Goal: Task Accomplishment & Management: Manage account settings

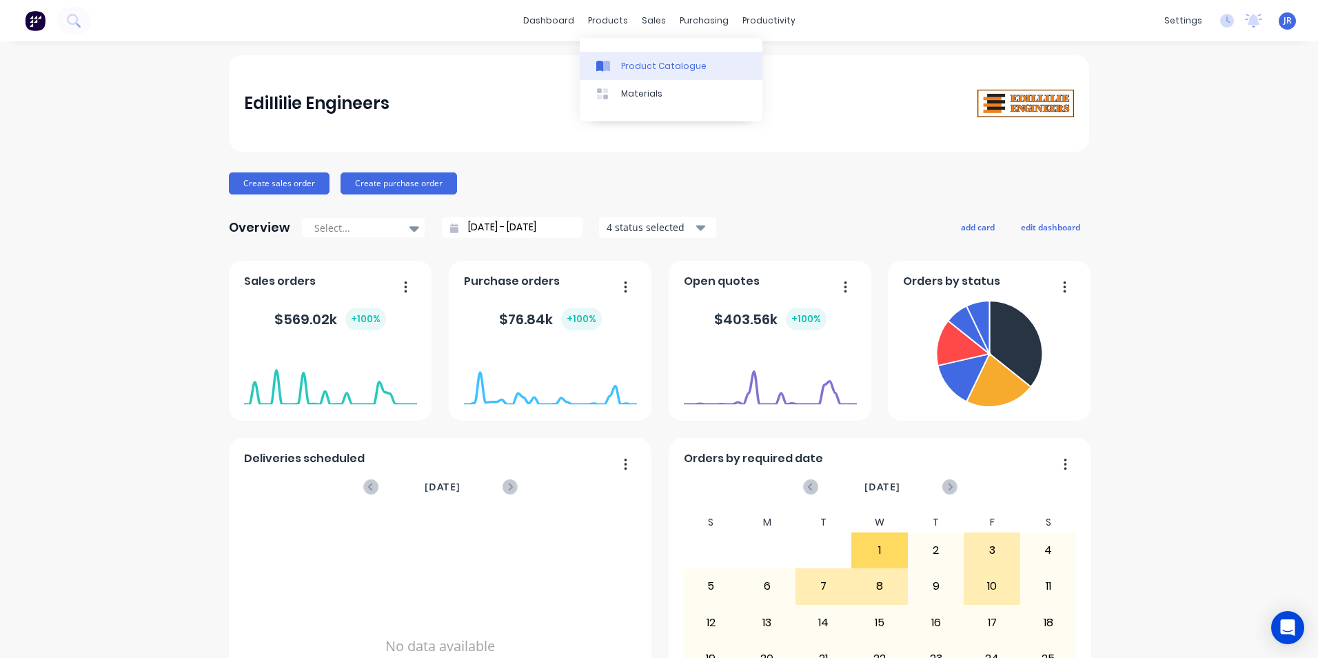
click at [629, 68] on div "Product Catalogue" at bounding box center [663, 66] width 85 height 12
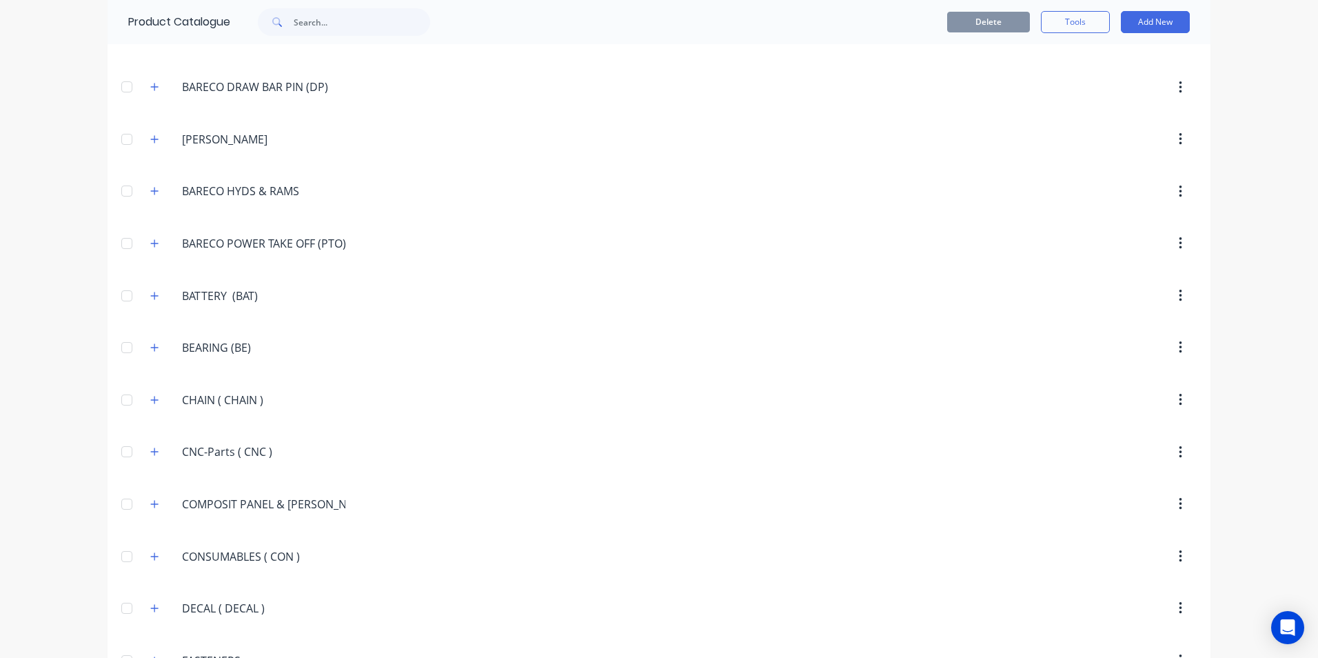
scroll to position [896, 0]
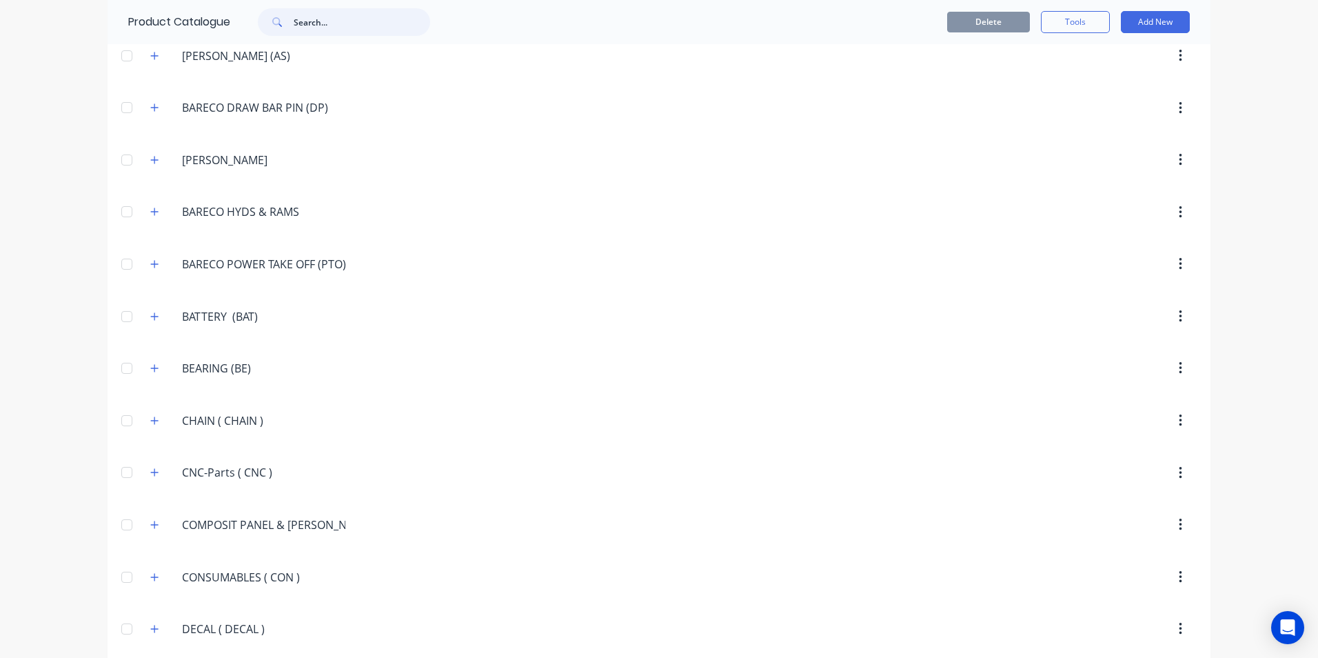
click at [328, 28] on input "text" at bounding box center [362, 22] width 137 height 28
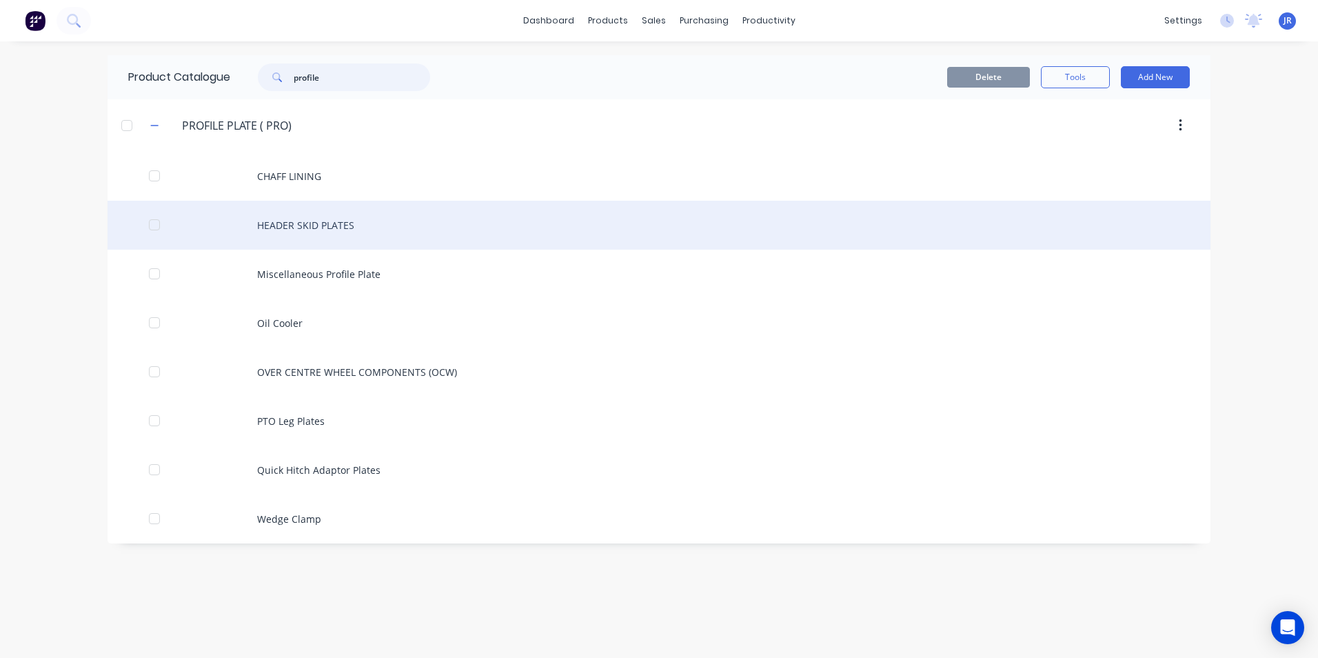
type input "profile"
click at [269, 225] on div "HEADER SKID PLATES" at bounding box center [659, 225] width 1103 height 49
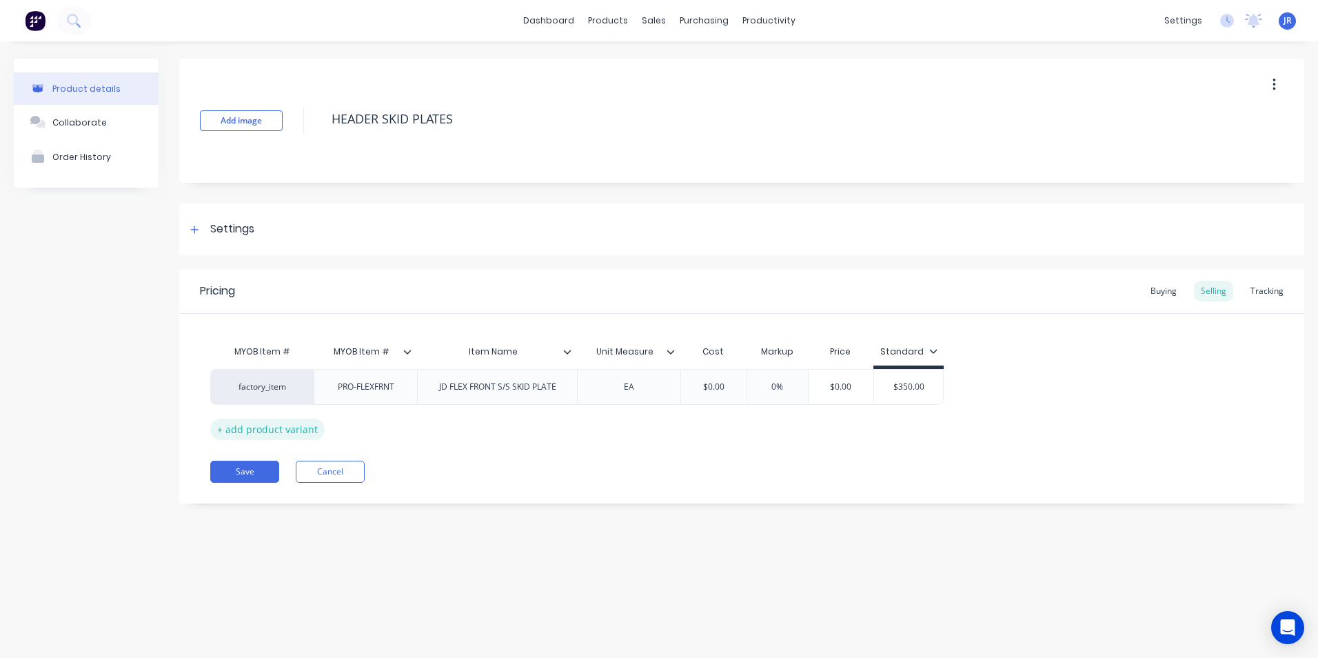
click at [233, 432] on div "+ add product variant" at bounding box center [267, 428] width 114 height 21
type textarea "x"
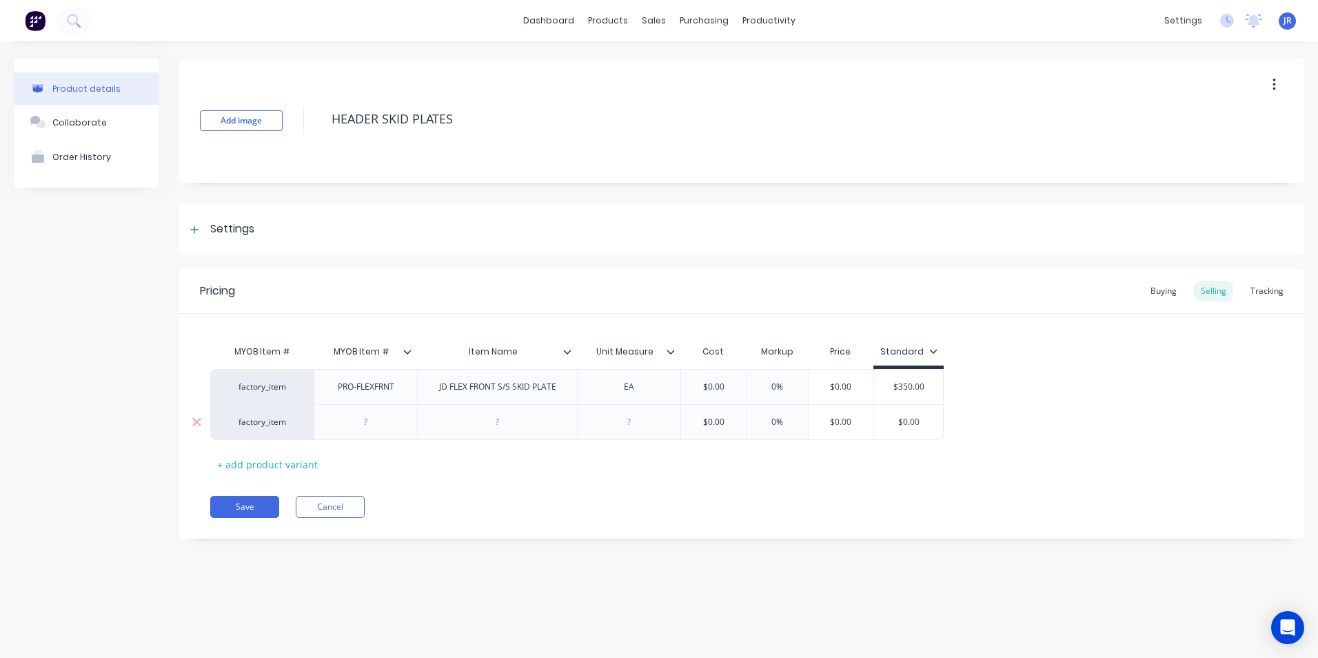
click at [463, 430] on div at bounding box center [497, 422] width 160 height 36
click at [497, 417] on div at bounding box center [497, 422] width 69 height 18
type textarea "x"
type input "$0.00"
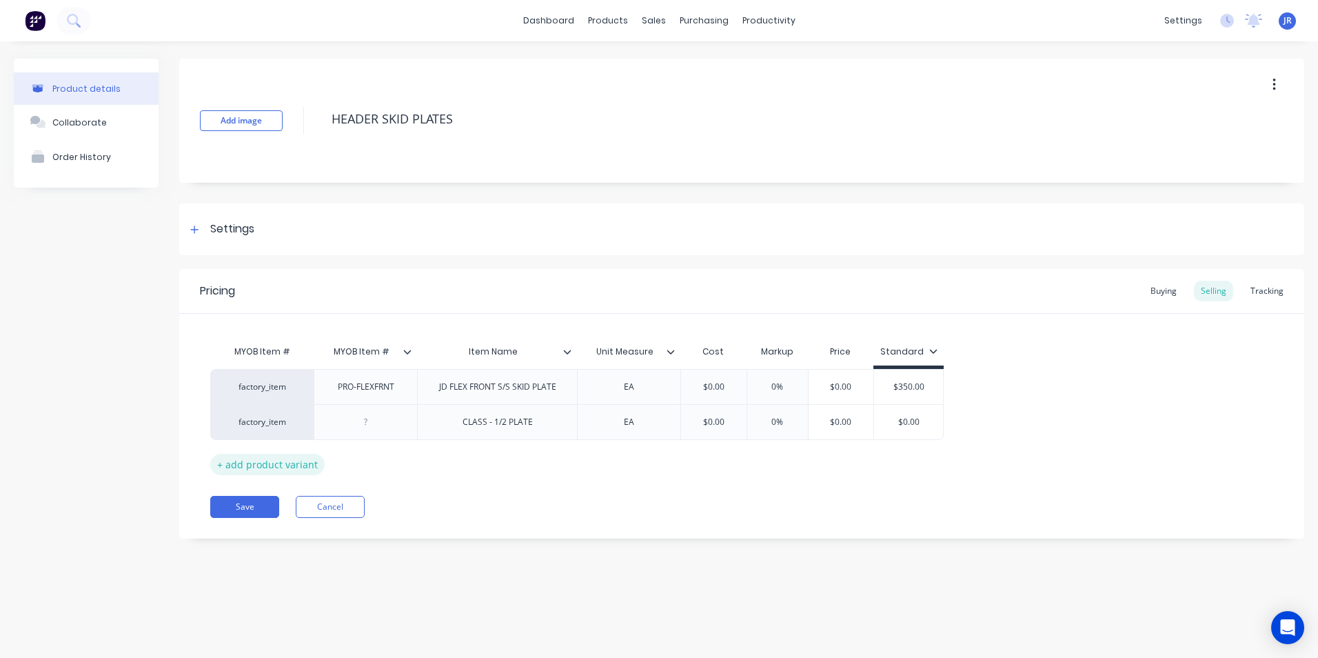
click at [218, 467] on div "+ add product variant" at bounding box center [267, 464] width 114 height 21
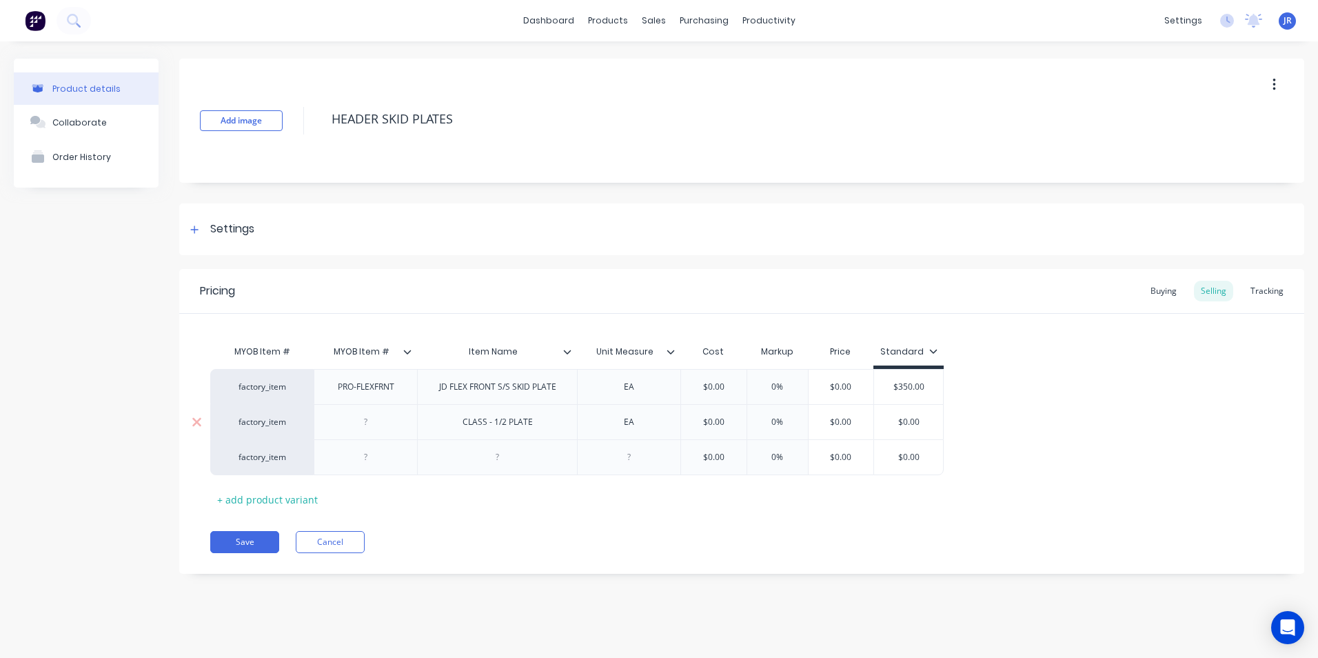
click at [483, 425] on div "CLASS - 1/2 PLATE" at bounding box center [498, 422] width 92 height 18
type textarea "x"
click at [487, 461] on div at bounding box center [497, 457] width 69 height 18
click at [509, 423] on div "CLAAS - 1/2 PLATE" at bounding box center [497, 422] width 93 height 18
click at [514, 457] on div "CLAAS" at bounding box center [497, 457] width 69 height 18
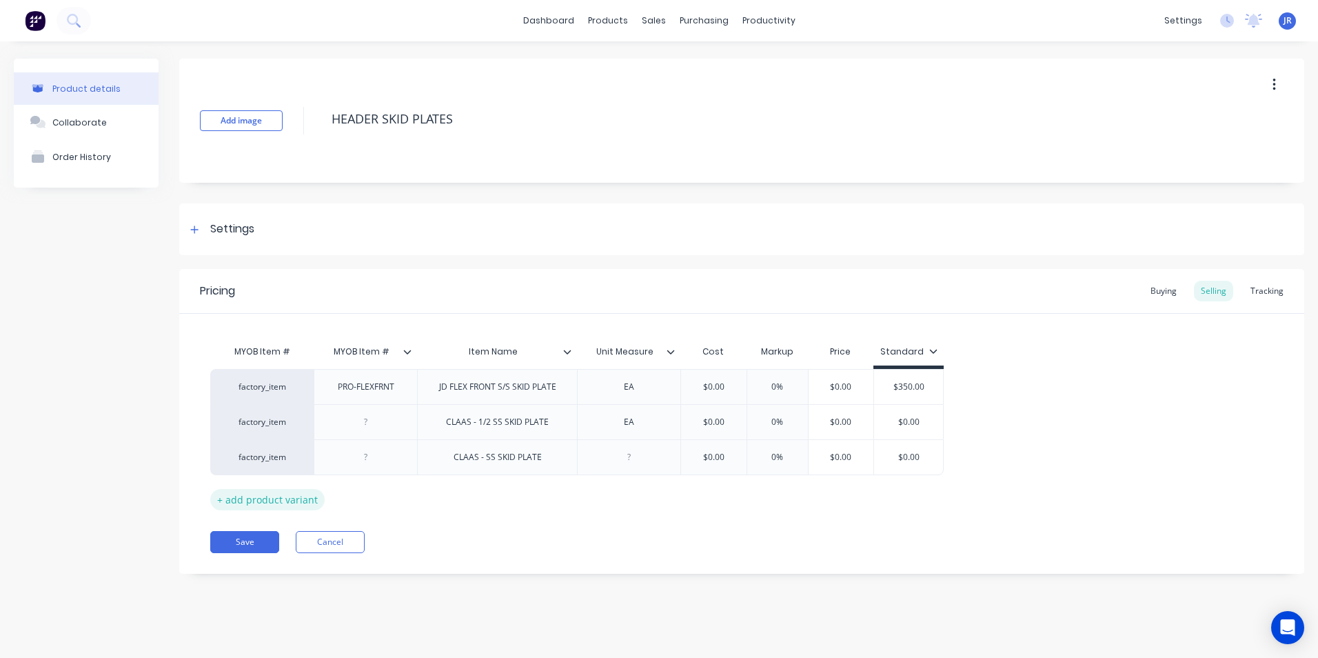
click at [222, 501] on div "+ add product variant" at bounding box center [267, 499] width 114 height 21
type textarea "x"
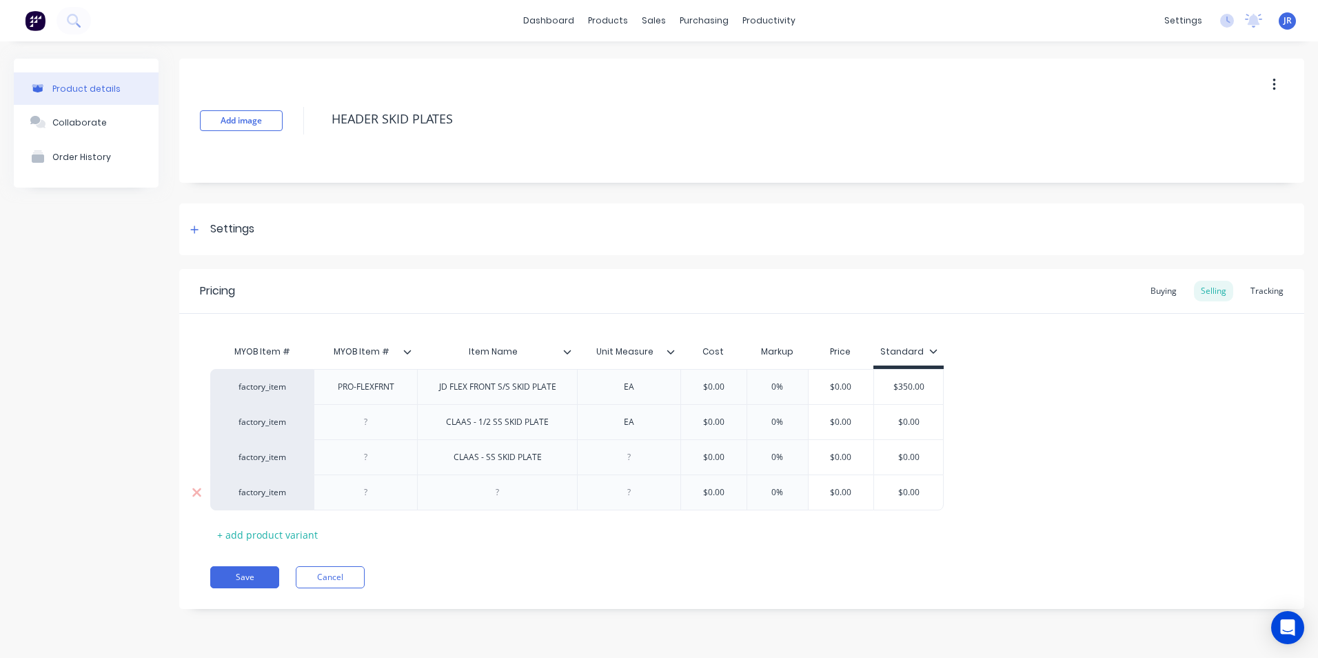
click at [455, 489] on div at bounding box center [497, 492] width 160 height 36
drag, startPoint x: 500, startPoint y: 494, endPoint x: 512, endPoint y: 503, distance: 14.3
click at [503, 496] on div at bounding box center [497, 492] width 69 height 18
click at [489, 457] on div "CLAAS - SS SKID PLATE" at bounding box center [498, 457] width 110 height 18
click at [487, 454] on div "CLAAS - SS SKID PLATE" at bounding box center [498, 457] width 110 height 18
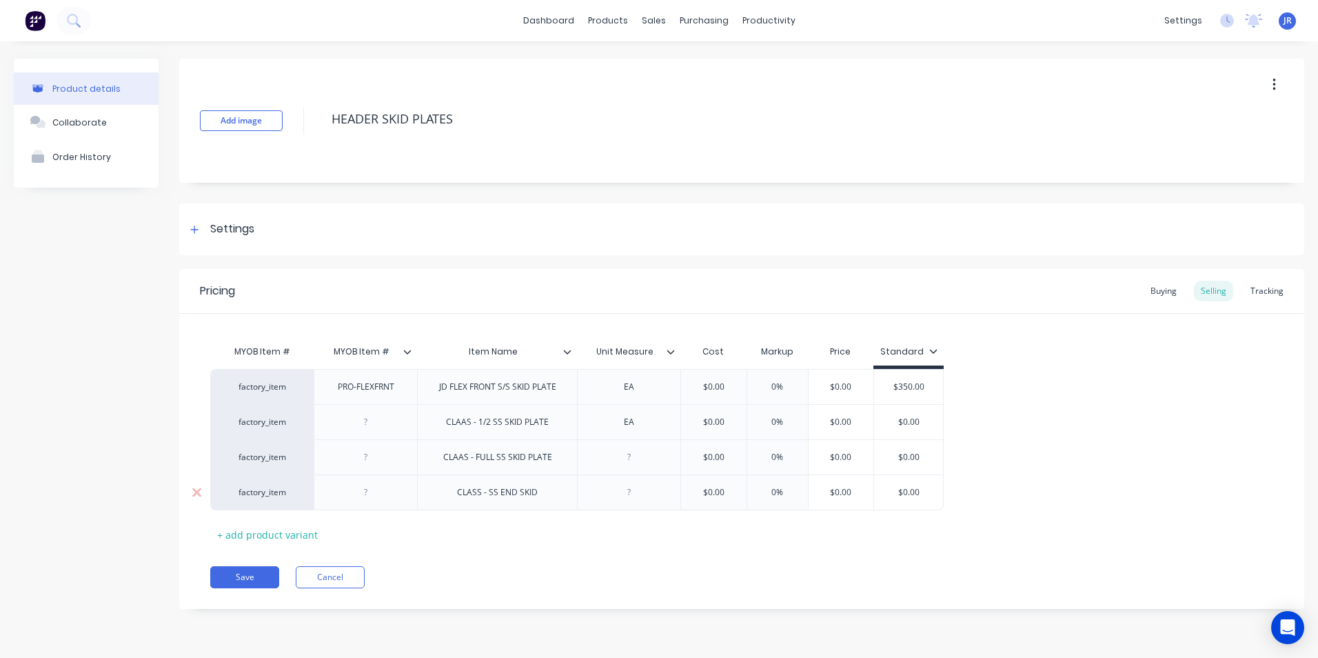
click at [544, 495] on div "CLASS - SS END SKID" at bounding box center [497, 492] width 103 height 18
type textarea "x"
click at [635, 459] on div at bounding box center [629, 457] width 69 height 18
click at [649, 478] on div at bounding box center [628, 492] width 103 height 36
type textarea "x"
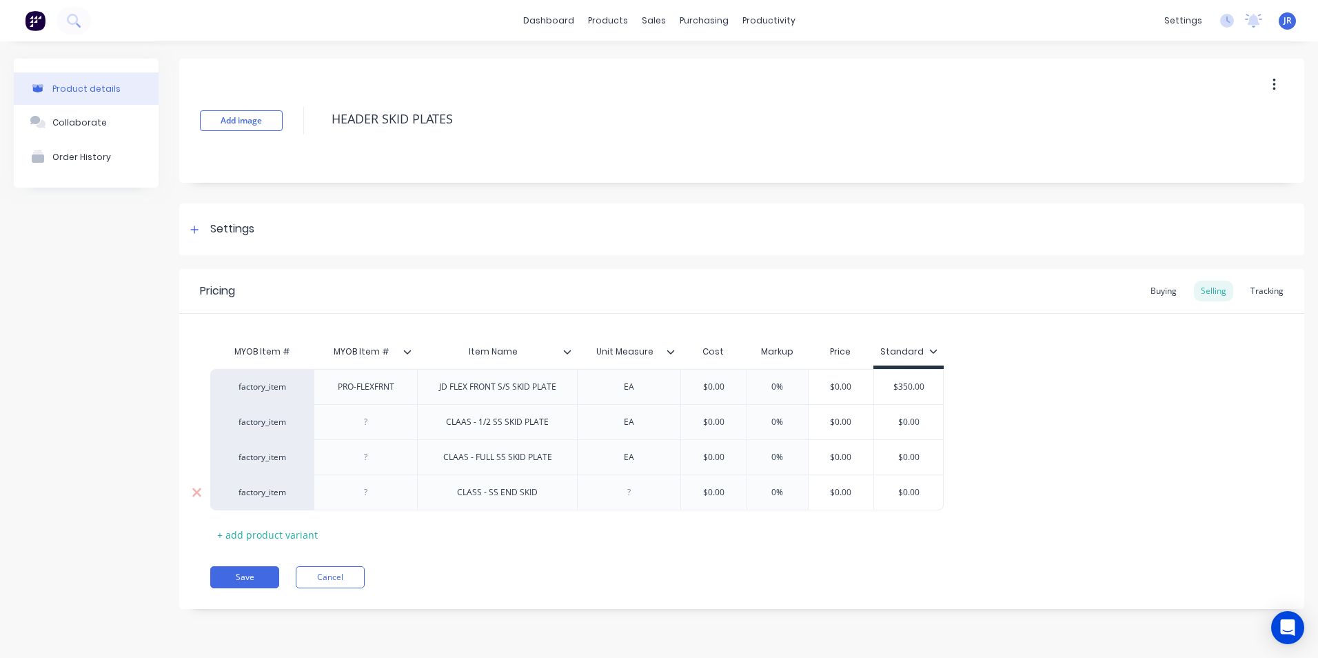
click at [638, 495] on div at bounding box center [629, 492] width 69 height 18
type textarea "x"
click at [650, 523] on div "MYOB Item # MYOB Item # Item Name Unit Measure Cost Markup Price Standard facto…" at bounding box center [741, 442] width 1063 height 208
click at [250, 124] on button "Add image" at bounding box center [241, 120] width 83 height 21
click at [1288, 630] on icon "Open Intercom Messenger" at bounding box center [1288, 627] width 16 height 18
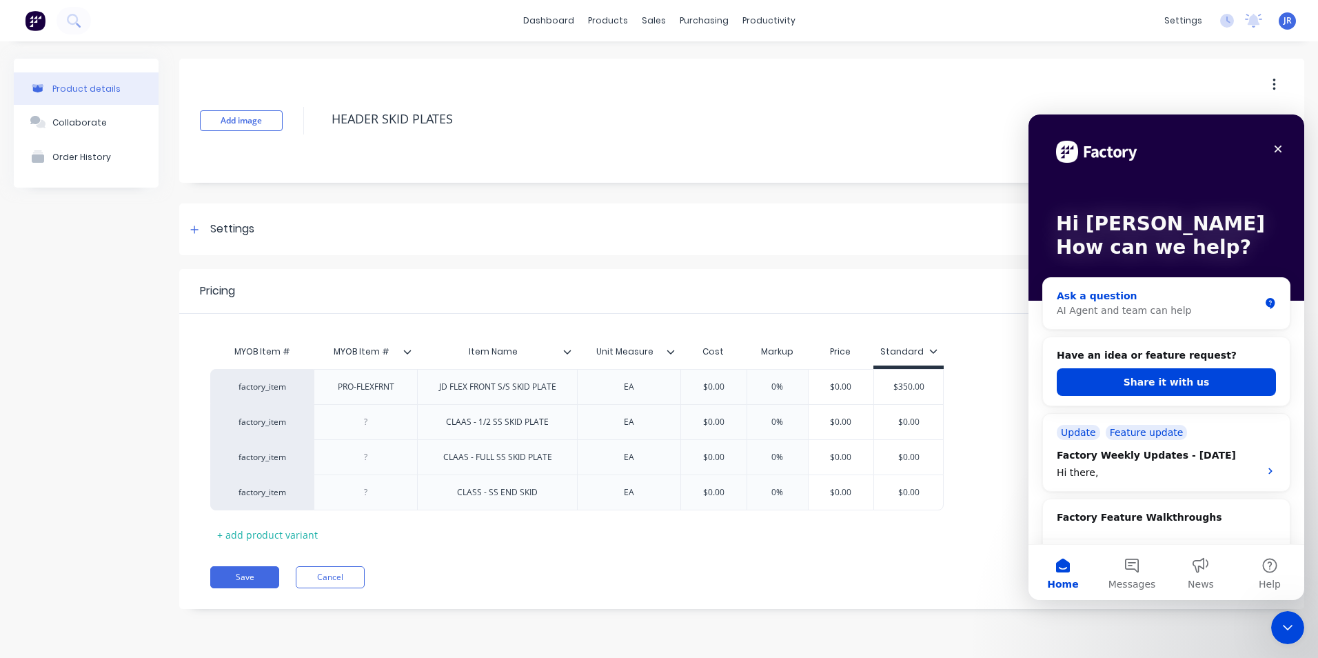
click at [1147, 303] on div "AI Agent and team can help" at bounding box center [1158, 310] width 203 height 14
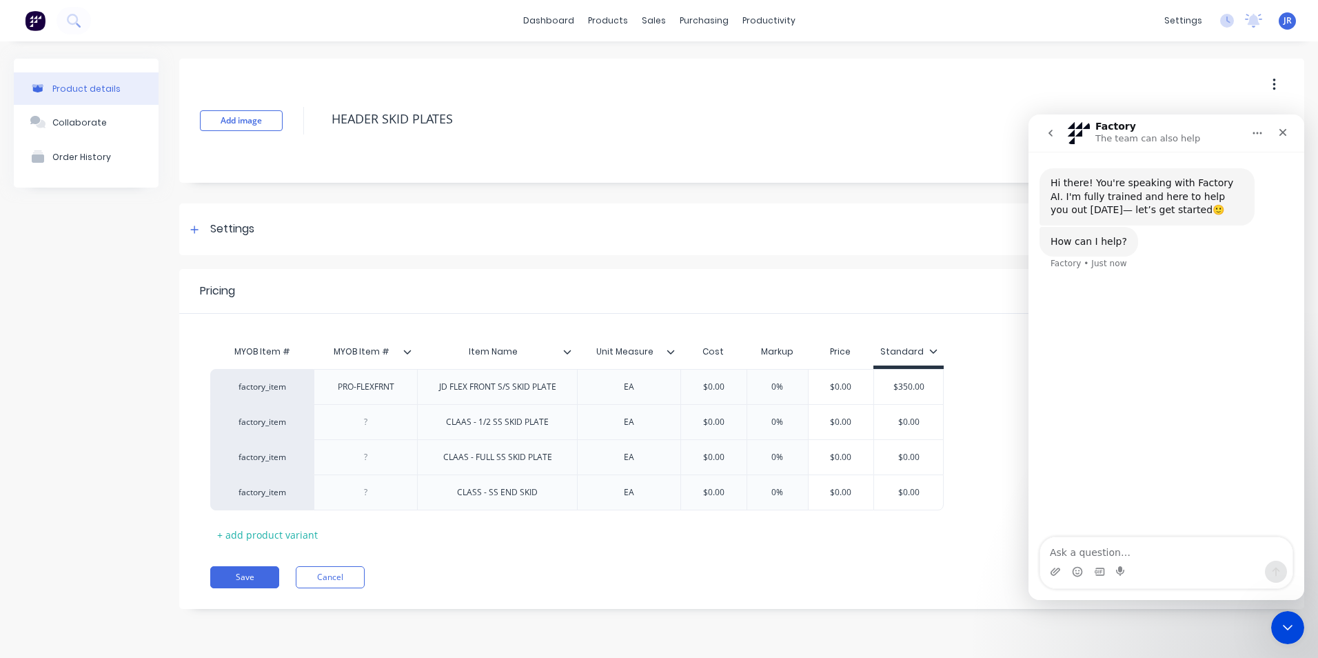
click at [1134, 533] on div "Hi there! You're speaking with Factory AI. I'm fully trained and here to help y…" at bounding box center [1167, 345] width 276 height 387
click at [1123, 556] on textarea "Ask a question…" at bounding box center [1166, 548] width 252 height 23
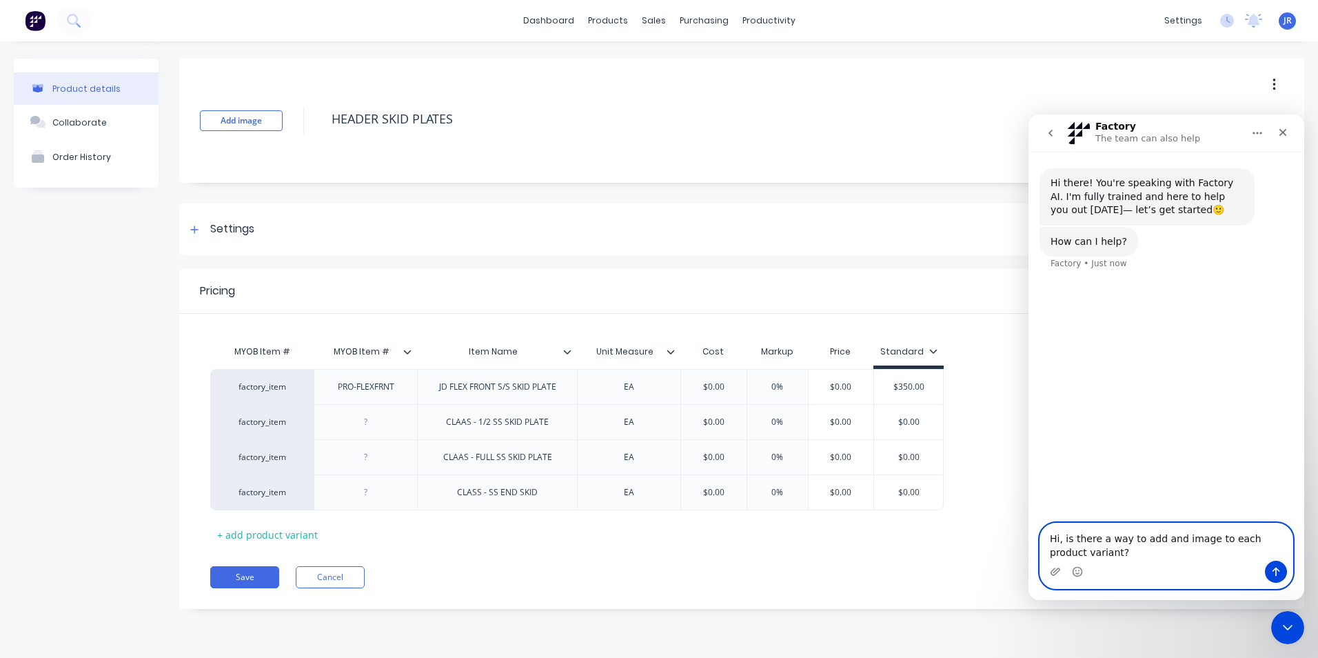
type textarea "Hi, is there a way to add and image to each product variant?"
drag, startPoint x: 1276, startPoint y: 569, endPoint x: 1263, endPoint y: 565, distance: 14.0
click at [1274, 569] on icon "Send a message…" at bounding box center [1276, 571] width 11 height 11
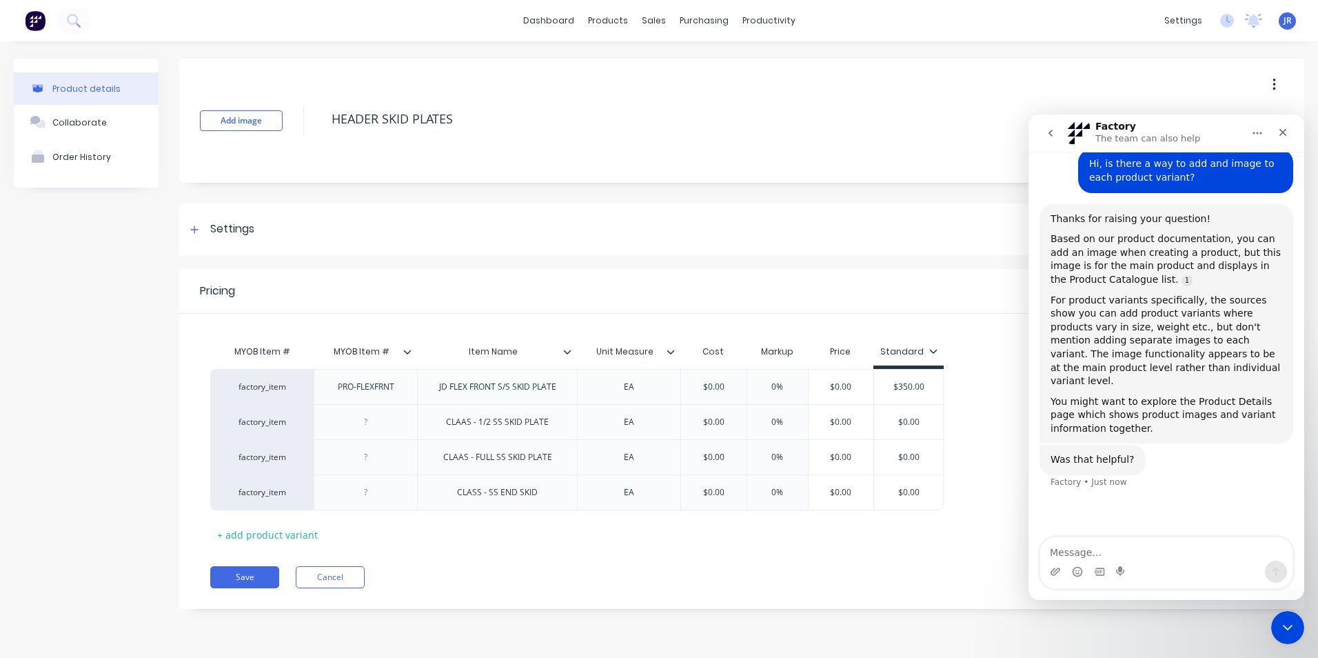
scroll to position [119, 0]
click at [716, 423] on input "$0.00" at bounding box center [713, 422] width 69 height 12
type textarea "x"
type input "$0.500"
type textarea "x"
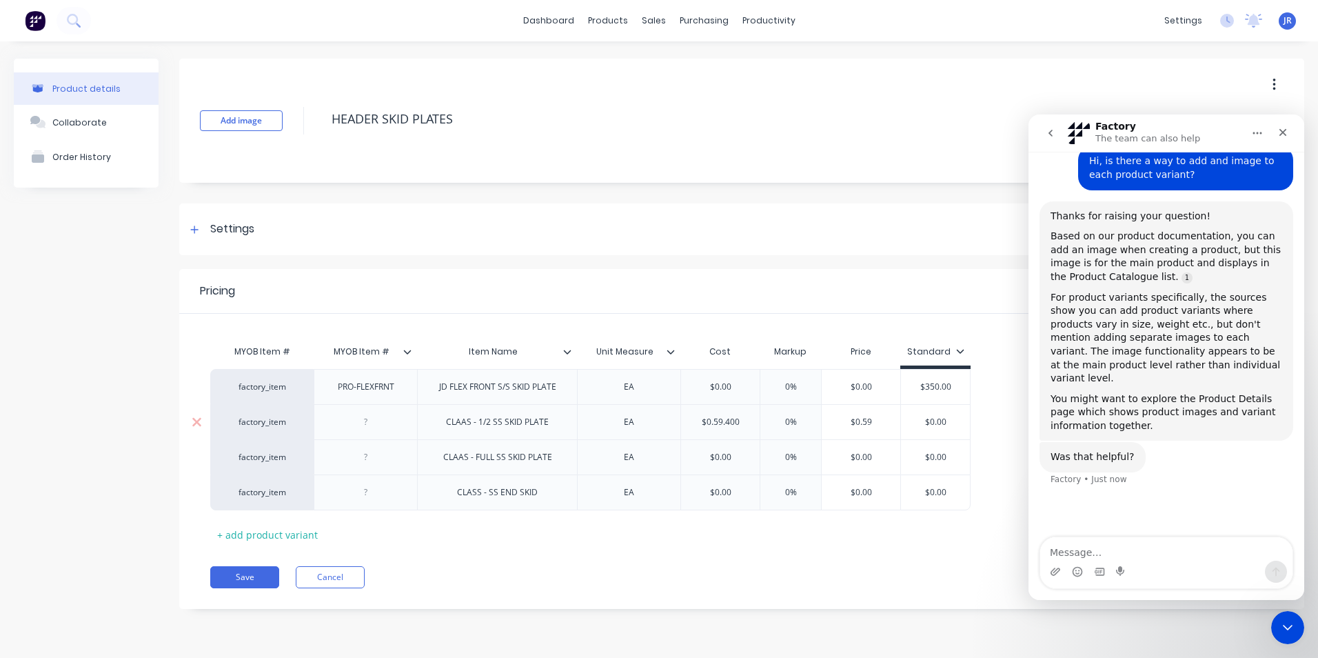
type input "$0.59.4200"
drag, startPoint x: 743, startPoint y: 423, endPoint x: 678, endPoint y: 421, distance: 65.5
click at [678, 421] on div "factory_item CLAAS - 1/2 SS SKID PLATE EA $0.59 $0.59.4200 0% $0.59 $0.00" at bounding box center [590, 421] width 760 height 35
type textarea "x"
type input "5"
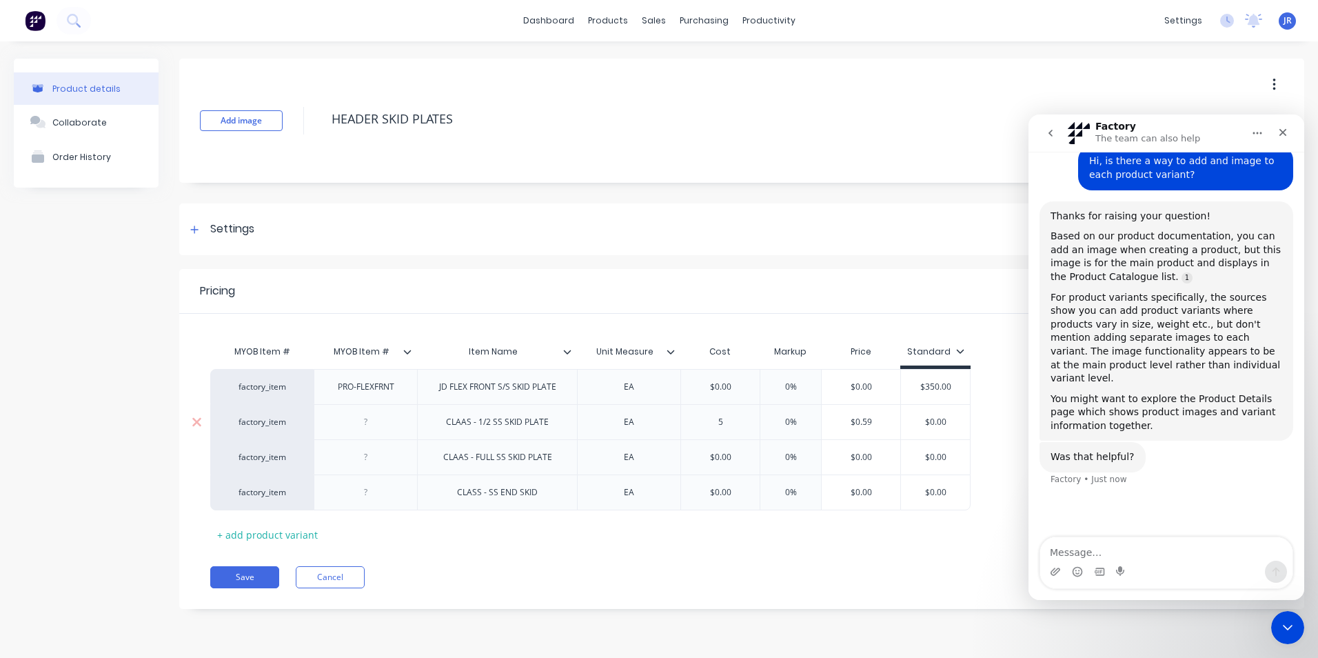
type textarea "x"
type input "59."
type textarea "x"
type input "59.4"
type textarea "x"
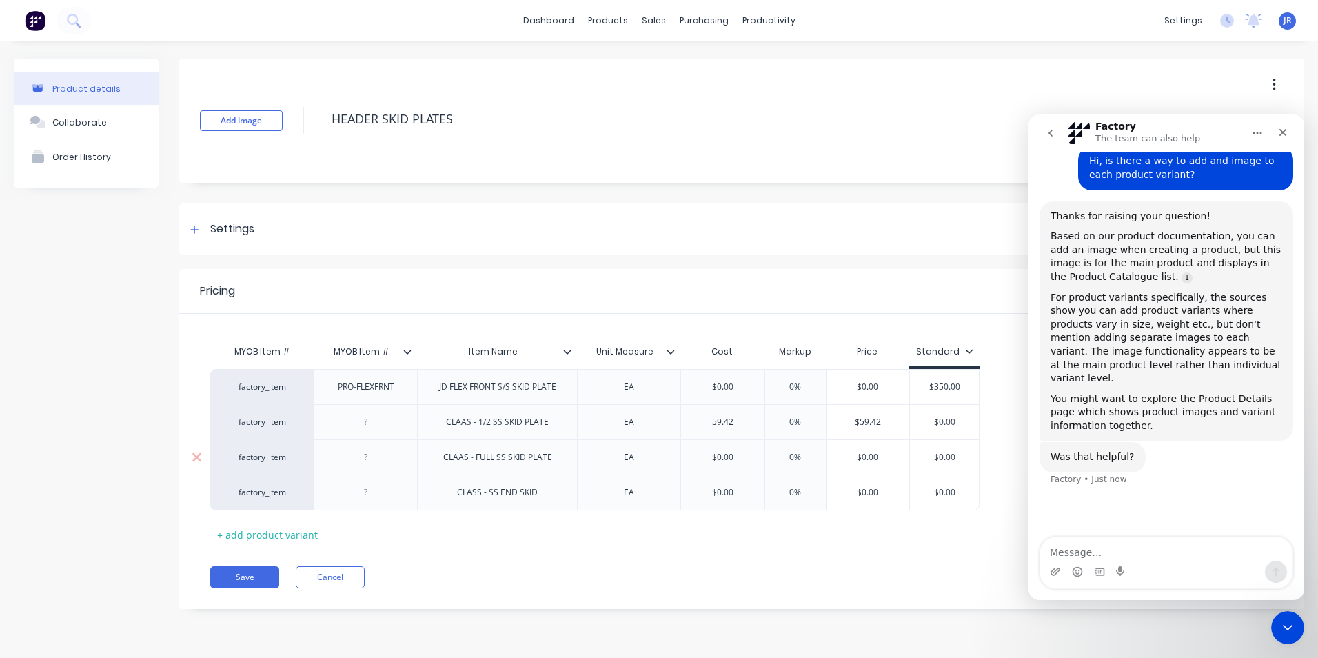
type input "59.42"
type input "0%"
type textarea "x"
type input "0%5"
type textarea "x"
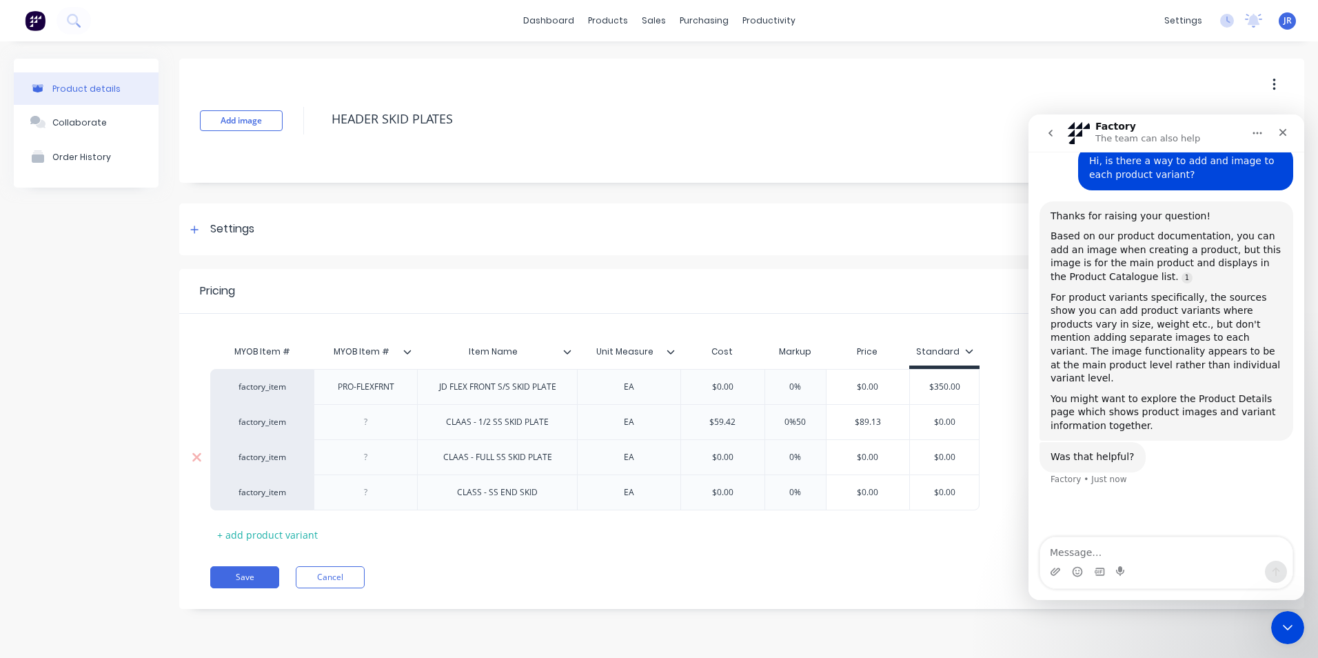
type input "0%50"
type input "$89.13"
type input "$0.00"
type textarea "x"
type input "$0.008"
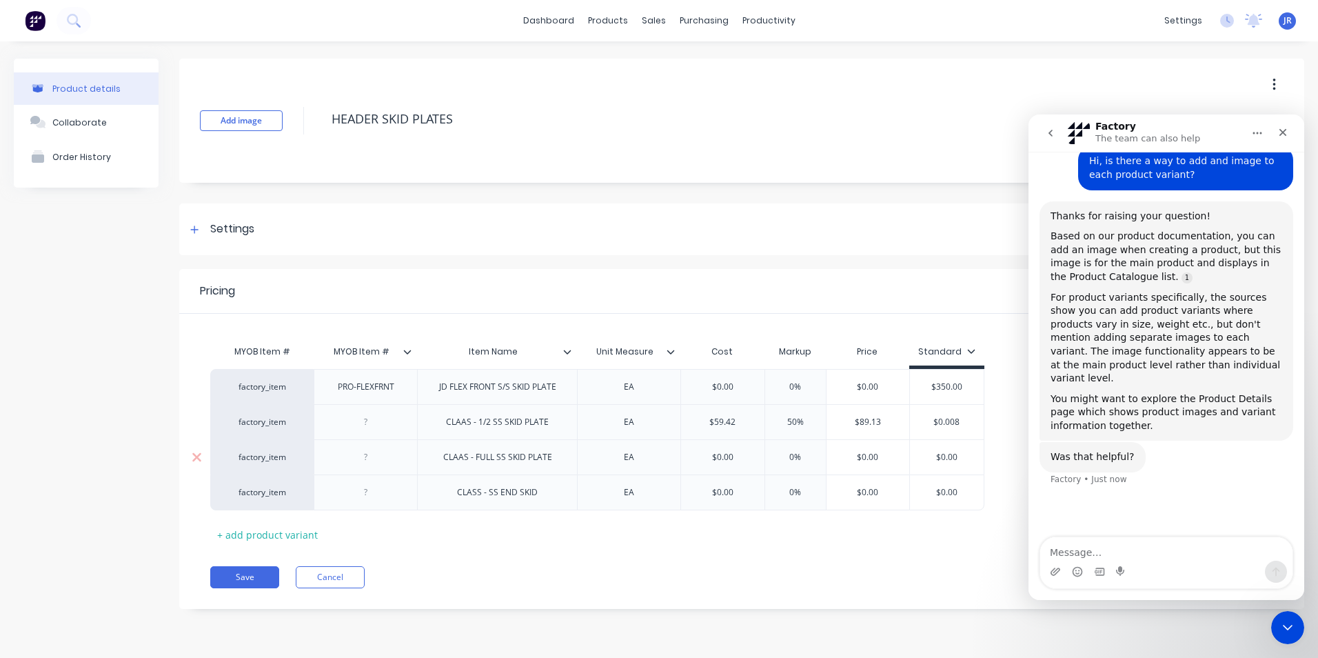
type textarea "x"
type input "$0.0089"
drag, startPoint x: 940, startPoint y: 421, endPoint x: 909, endPoint y: 415, distance: 31.5
click at [909, 415] on div "$0.0089 $0.0089" at bounding box center [948, 421] width 79 height 35
type textarea "x"
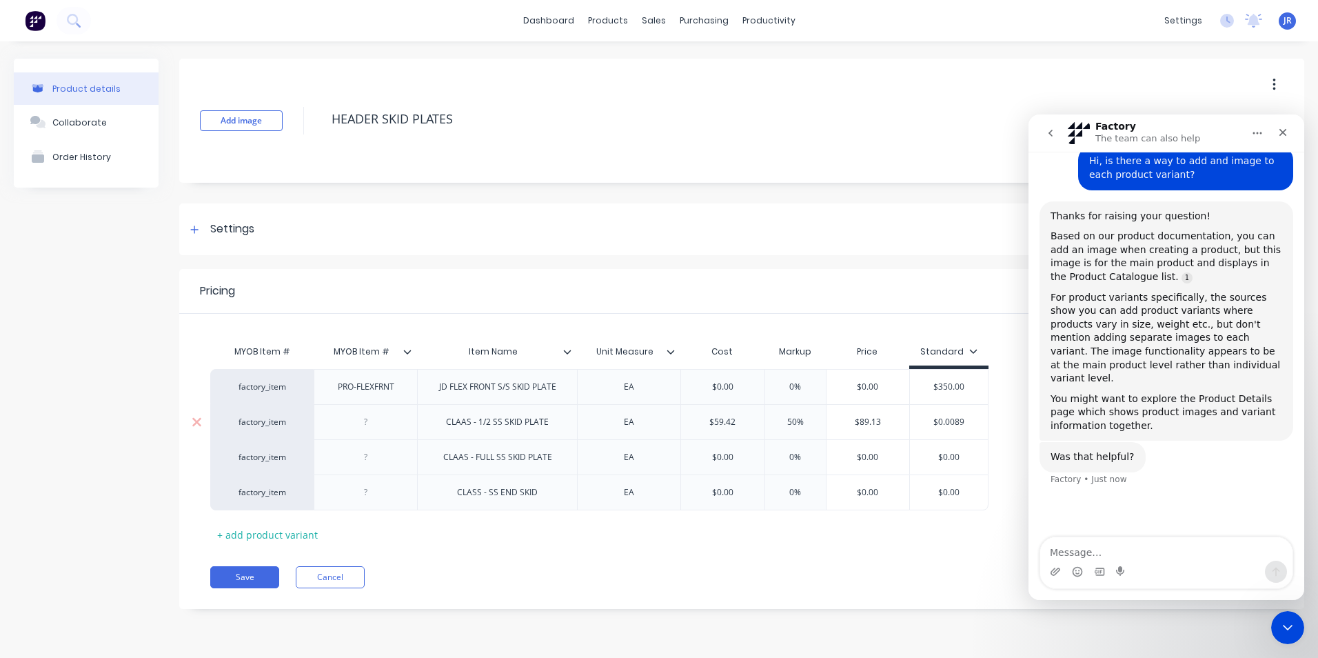
type input "8"
type textarea "x"
type input "89"
type input "$0.00"
click at [723, 459] on input "$0.00" at bounding box center [722, 457] width 83 height 12
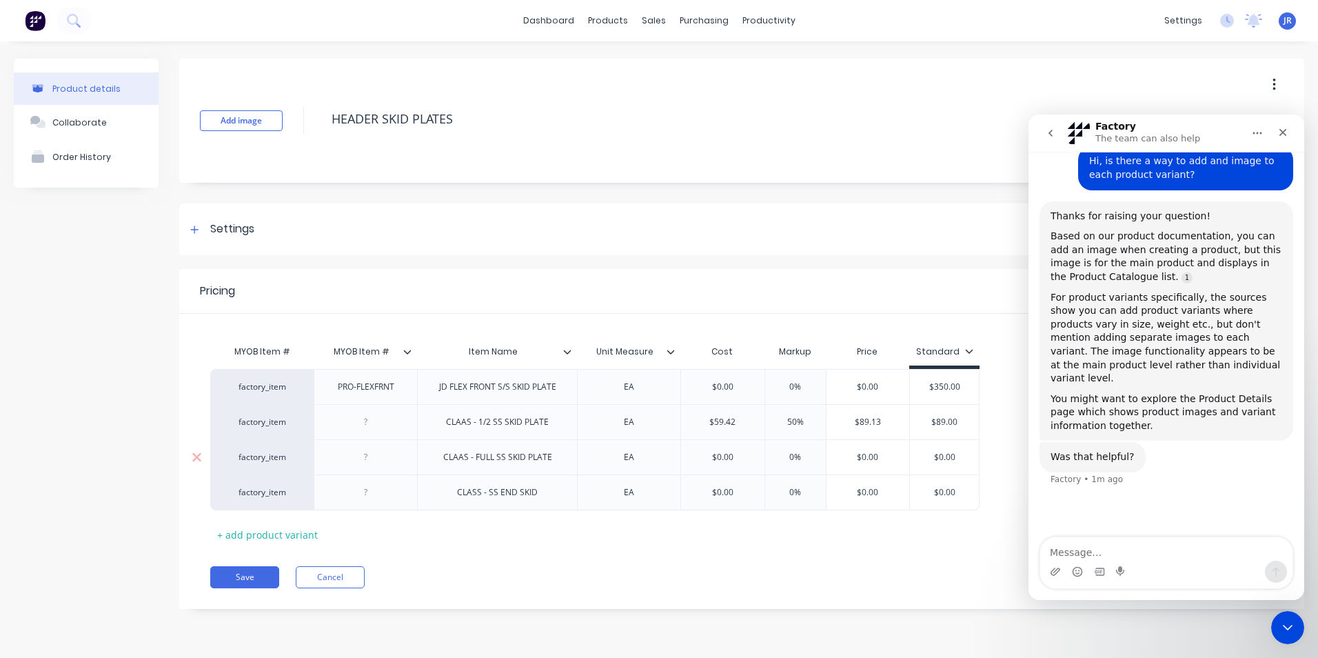
drag, startPoint x: 705, startPoint y: 456, endPoint x: 746, endPoint y: 461, distance: 41.6
click at [746, 462] on input "$0.00" at bounding box center [722, 457] width 83 height 12
type textarea "x"
type input "4"
type textarea "x"
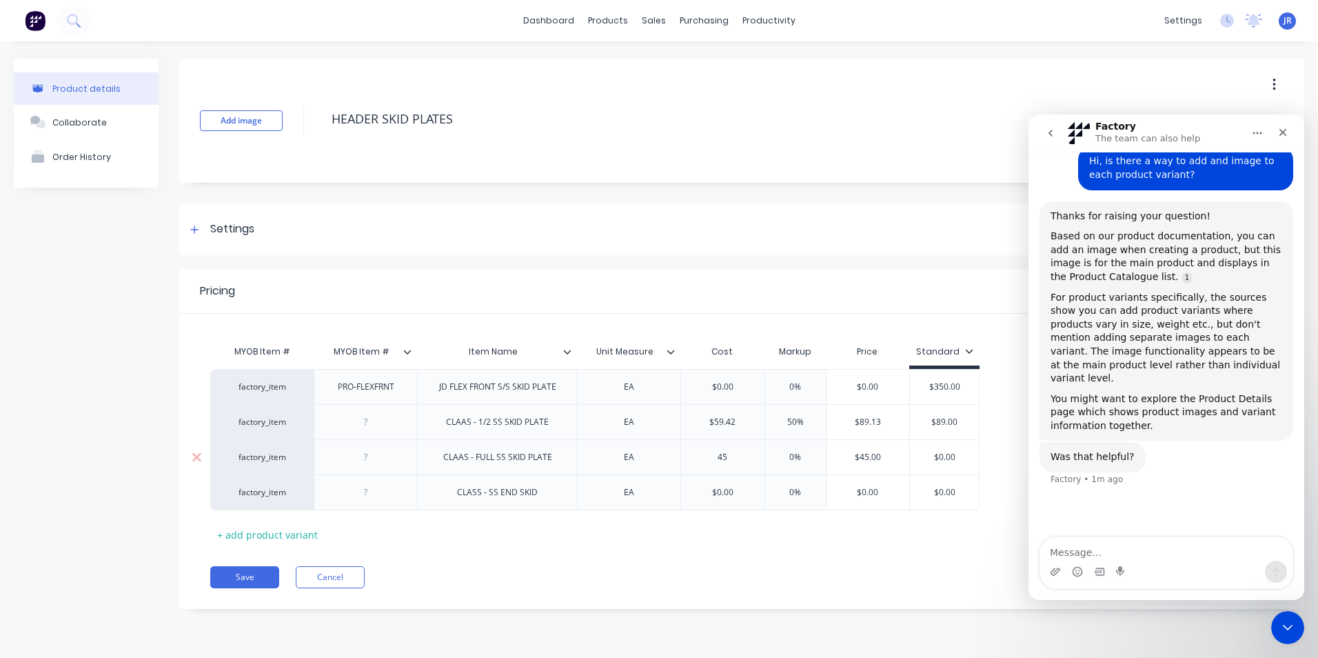
type input "45."
type textarea "x"
type input "45.6"
type textarea "x"
type input "45.66"
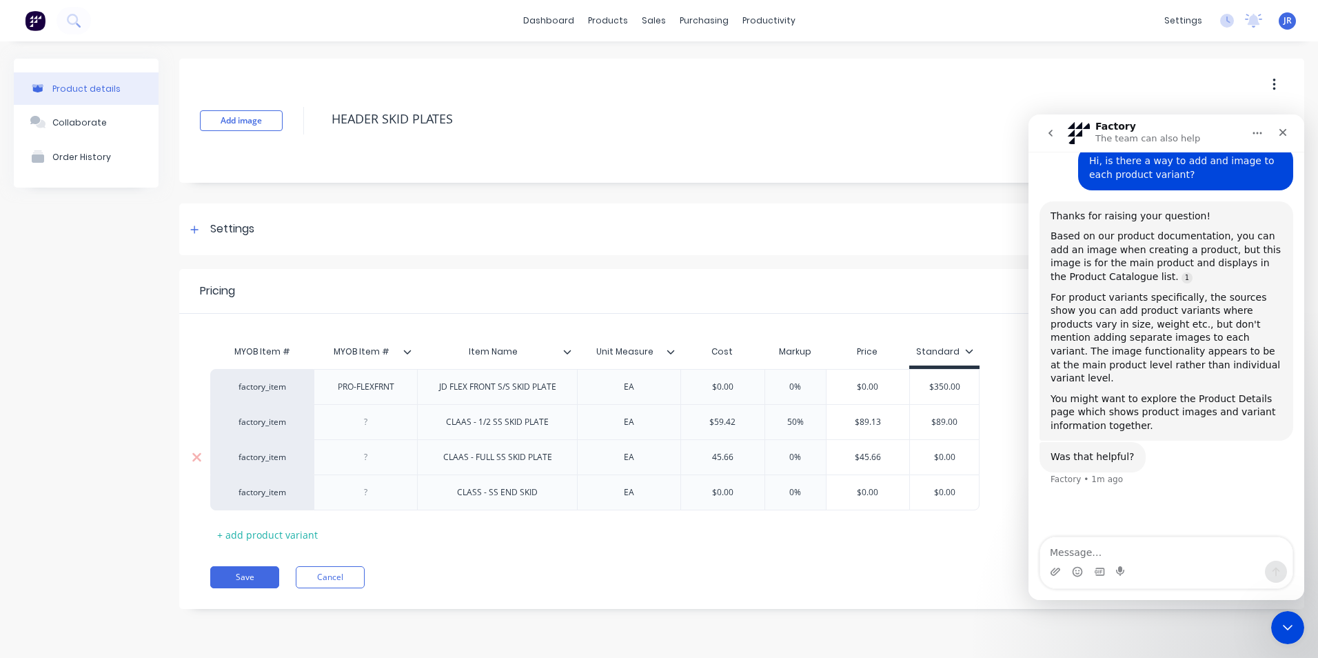
type input "0%"
type textarea "x"
type input "0%5"
type textarea "x"
type input "0%50"
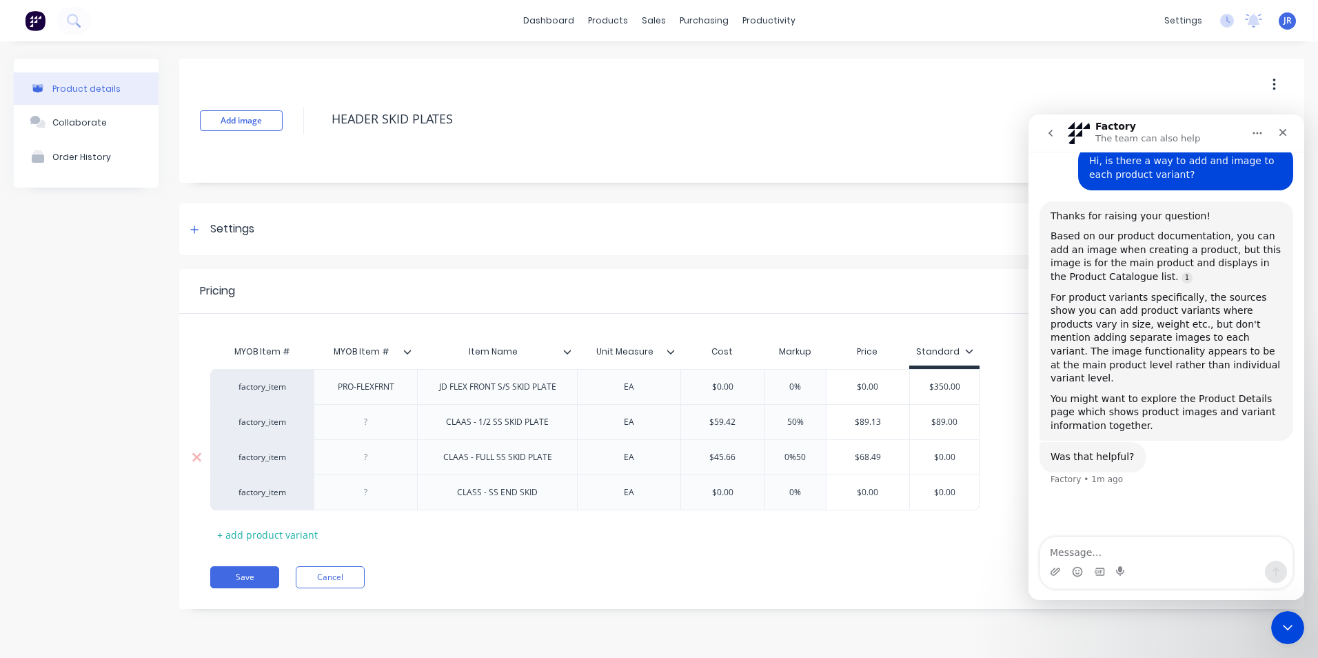
type input "$68.49"
type input "$0.00"
type textarea "x"
type input "$0.0"
type textarea "x"
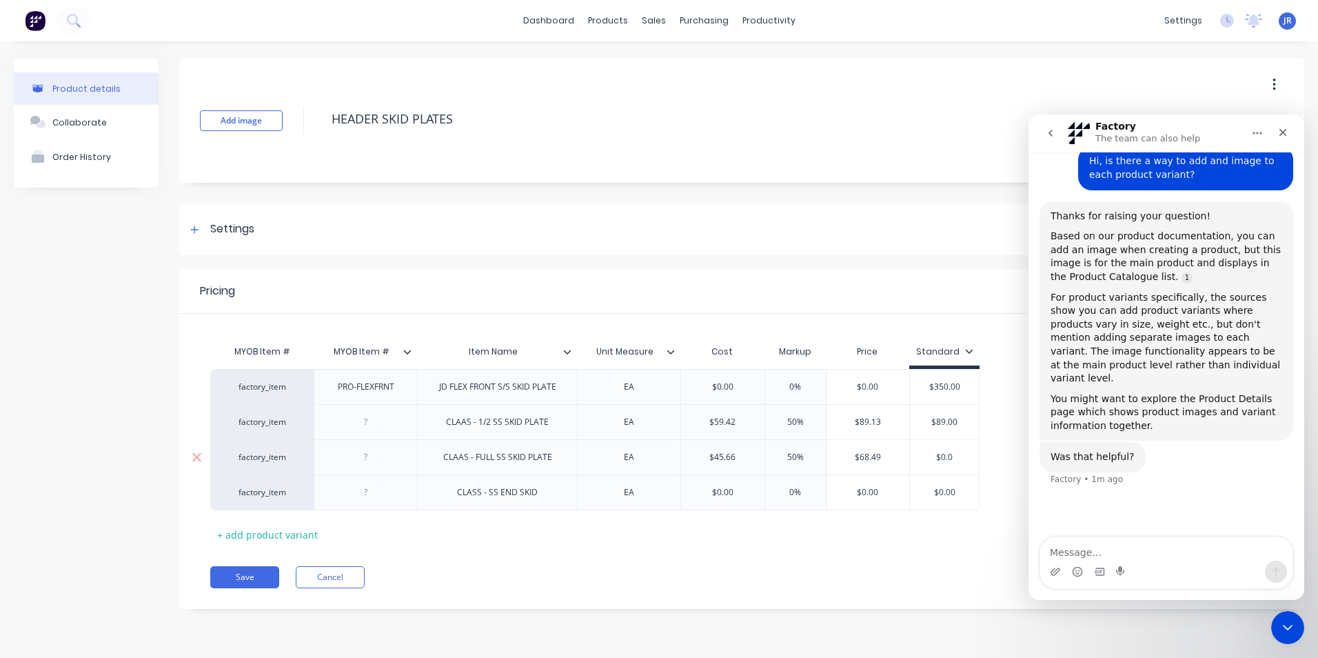
type input "$0."
type textarea "x"
type input "$0"
type textarea "x"
type input "$"
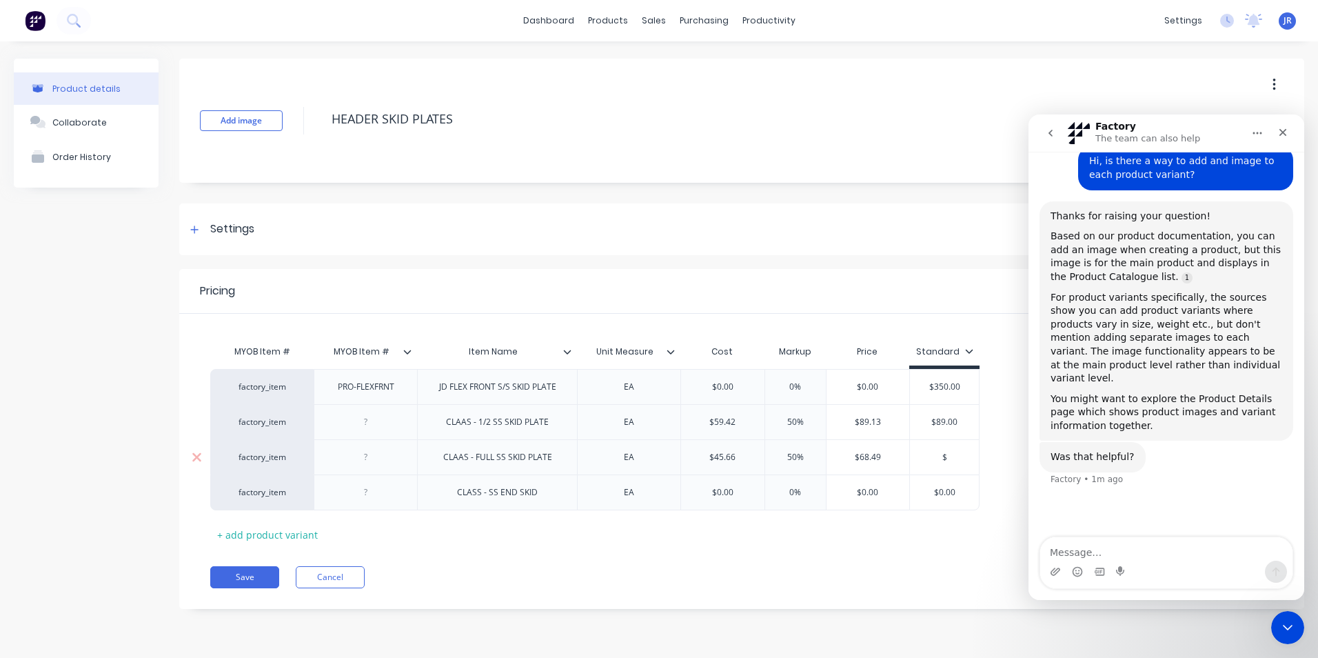
type textarea "x"
type input "$6"
type textarea "x"
type input "$69"
type textarea "x"
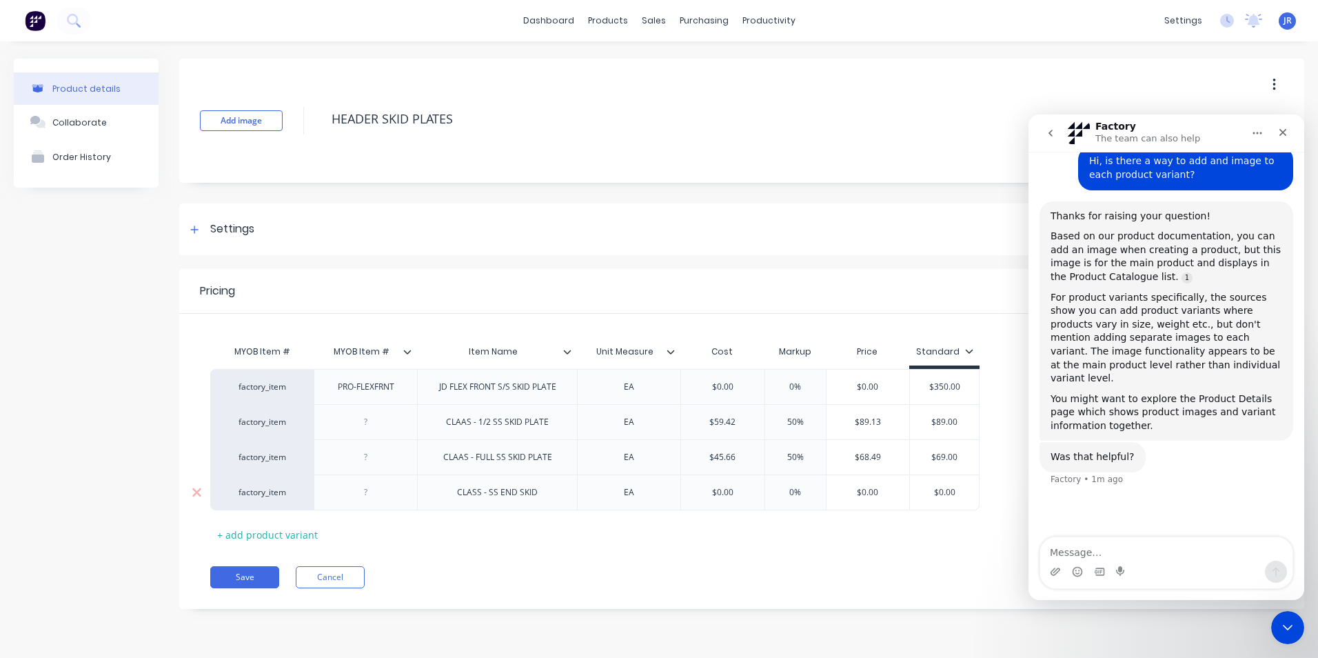
type input "$0.00"
click at [745, 490] on input "$0.00" at bounding box center [722, 492] width 83 height 12
drag, startPoint x: 702, startPoint y: 496, endPoint x: 691, endPoint y: 497, distance: 10.4
click at [691, 497] on input "$0.00" at bounding box center [722, 492] width 83 height 12
type textarea "x"
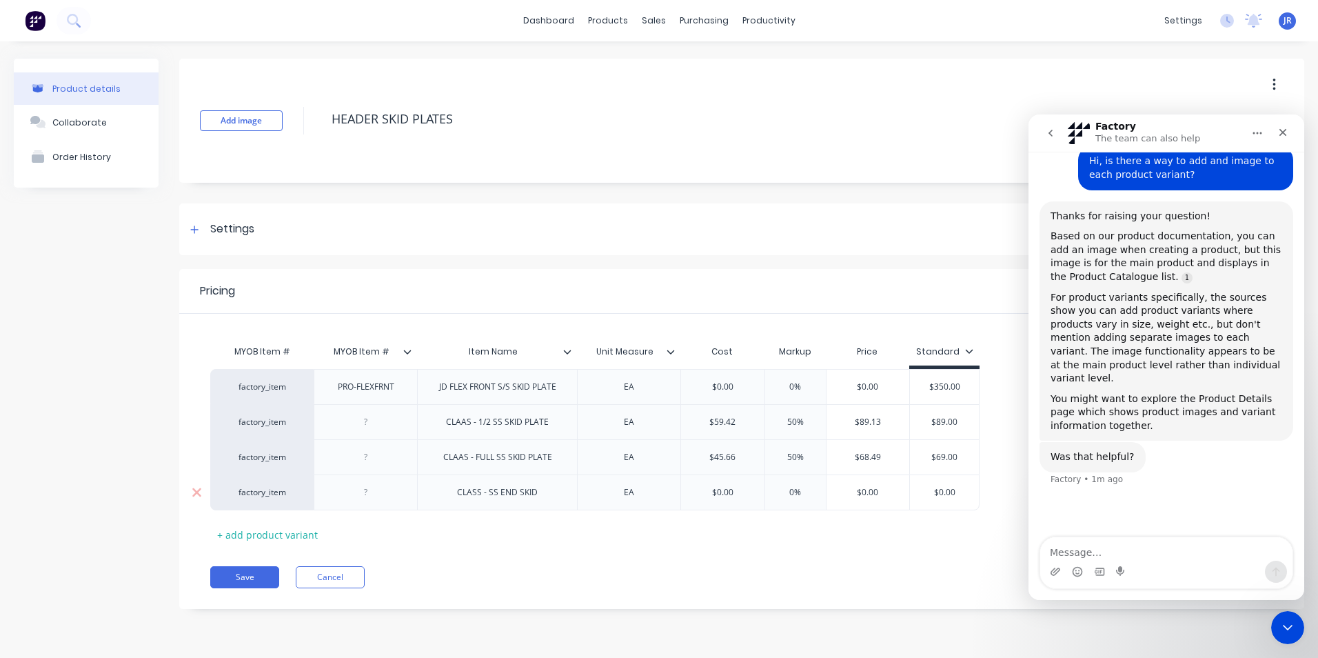
type input "1"
type textarea "x"
type input "18"
type textarea "x"
type input "183."
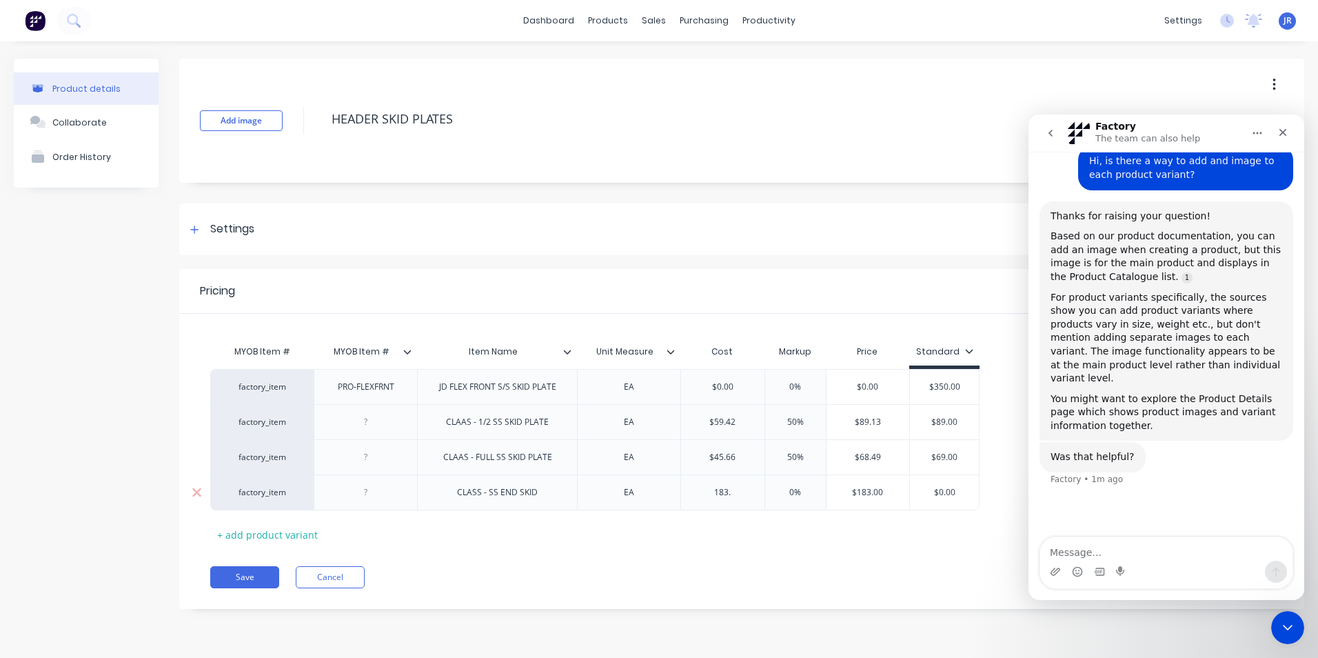
type textarea "x"
type input "183.9"
type input "0%"
type textarea "x"
type input "0%5"
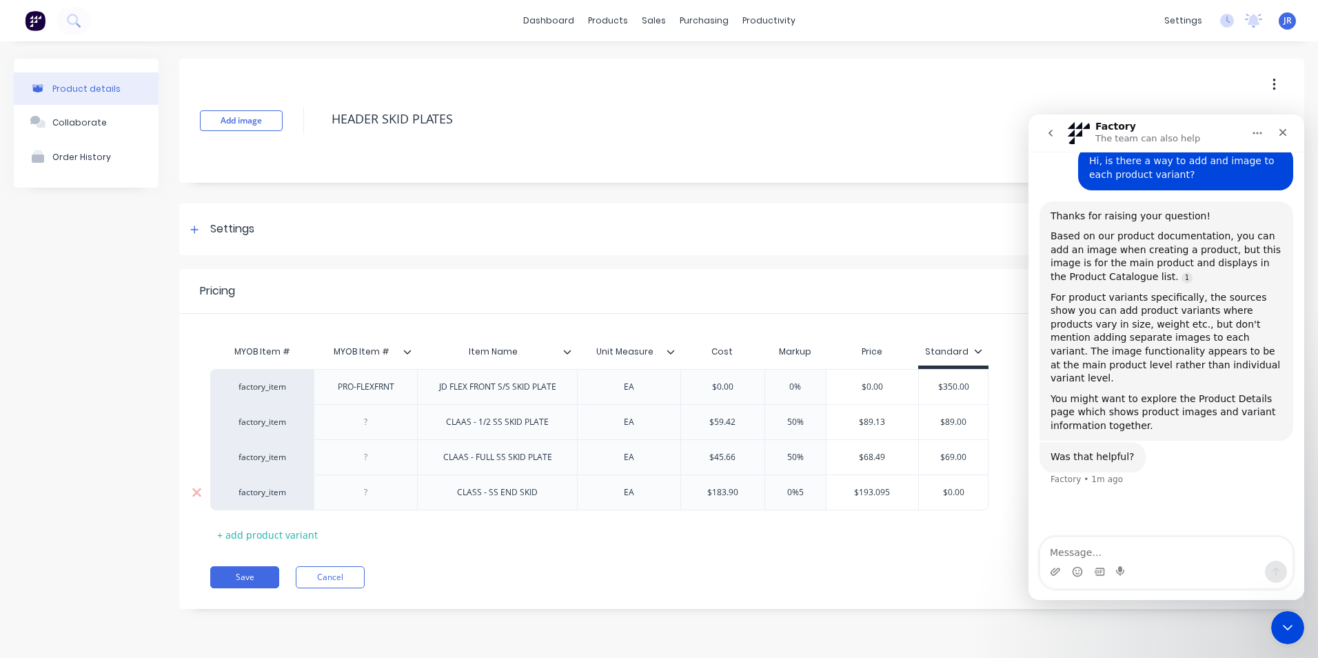
type textarea "x"
type input "0%50"
type input "$275.85"
type input "$0.00"
type textarea "x"
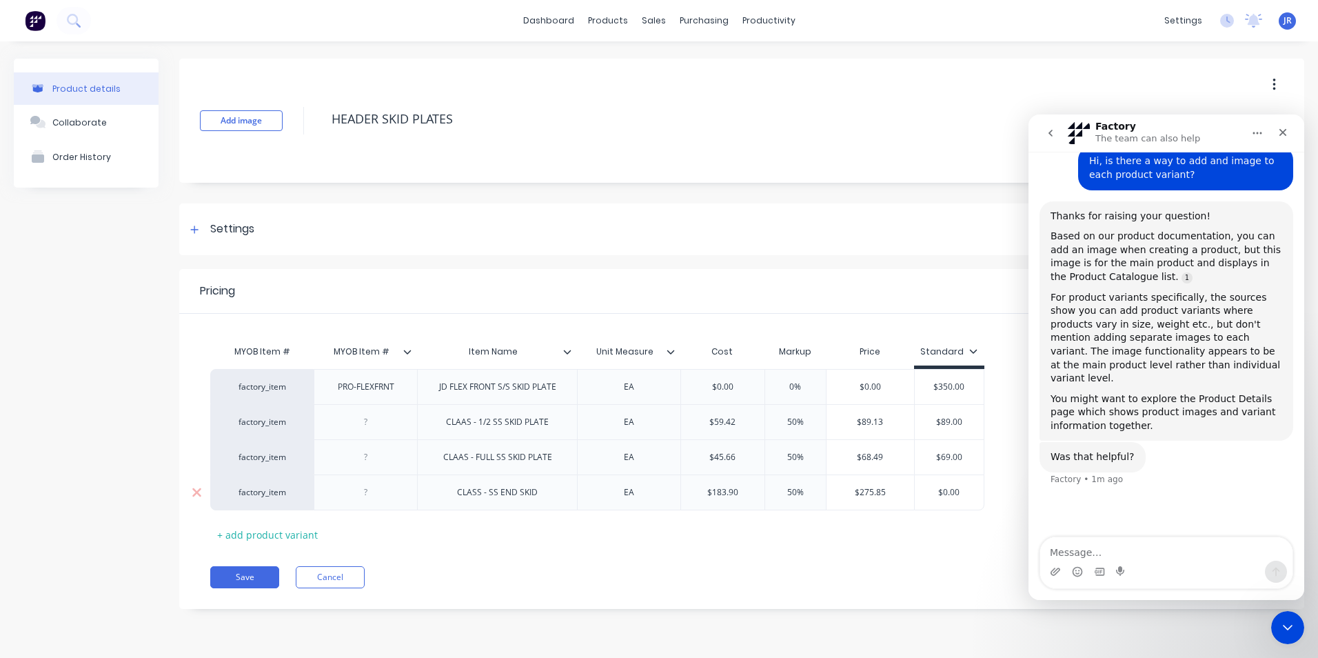
type input "$0.002"
type textarea "x"
type input "$0.0027"
type textarea "x"
type input "$0.00275"
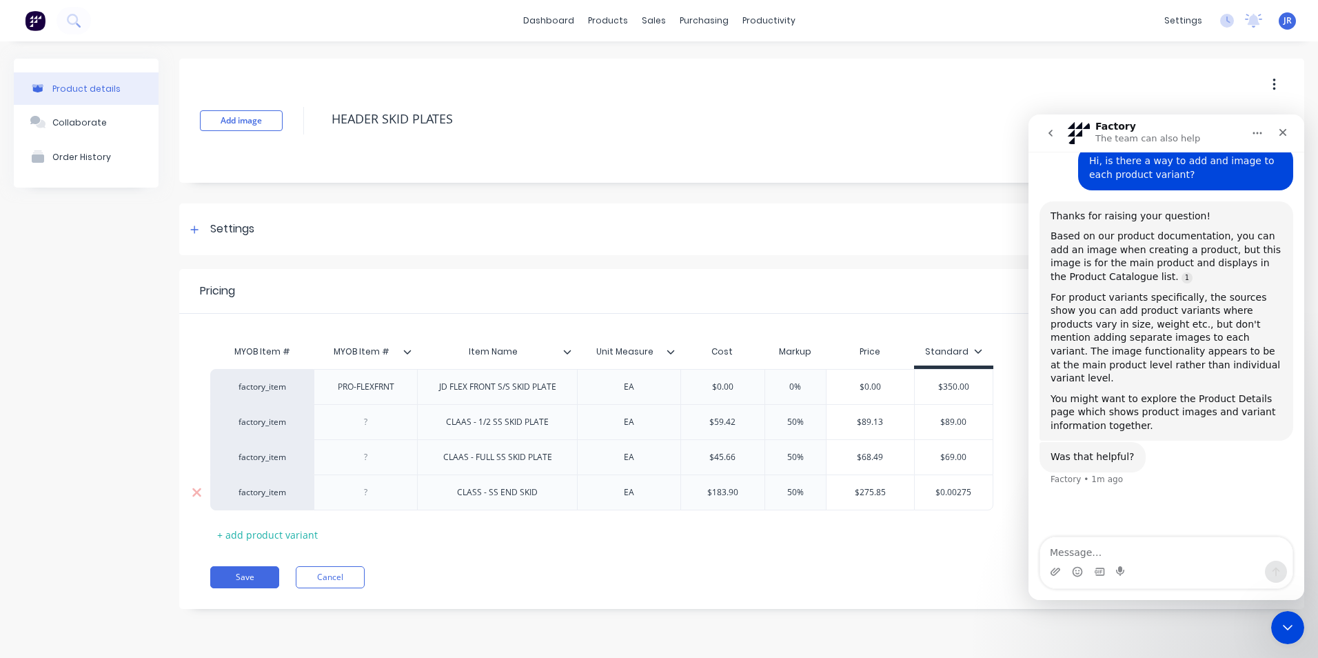
type textarea "x"
type input "$0.0027"
type textarea "x"
type input "$0.002"
type textarea "x"
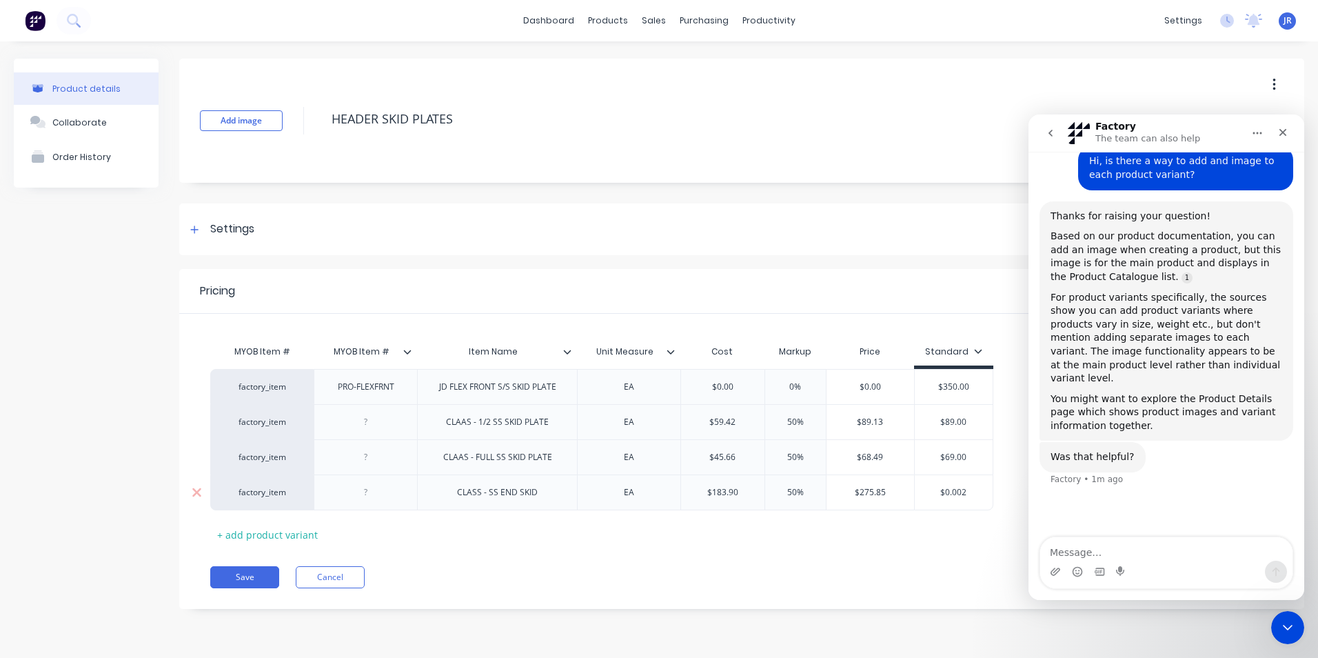
type input "$0.00"
type textarea "x"
type input "$0.0"
type textarea "x"
type input "$0."
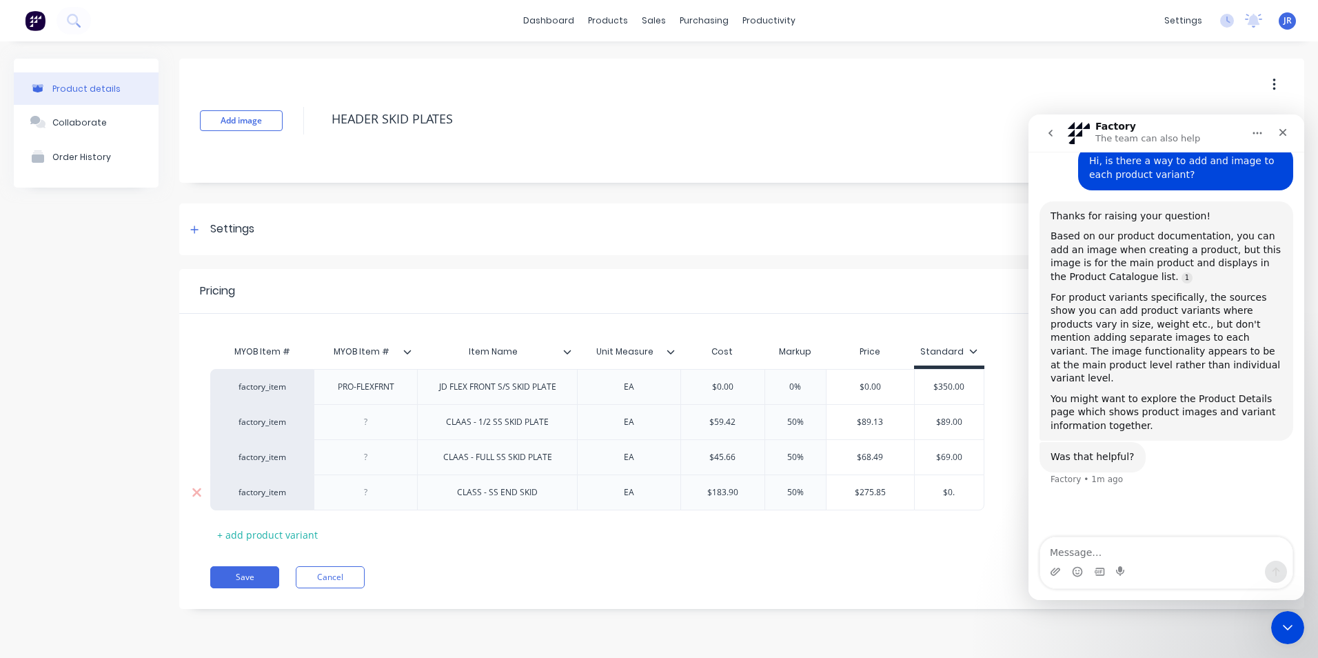
type textarea "x"
type input "$0"
type textarea "x"
type input "$"
type textarea "x"
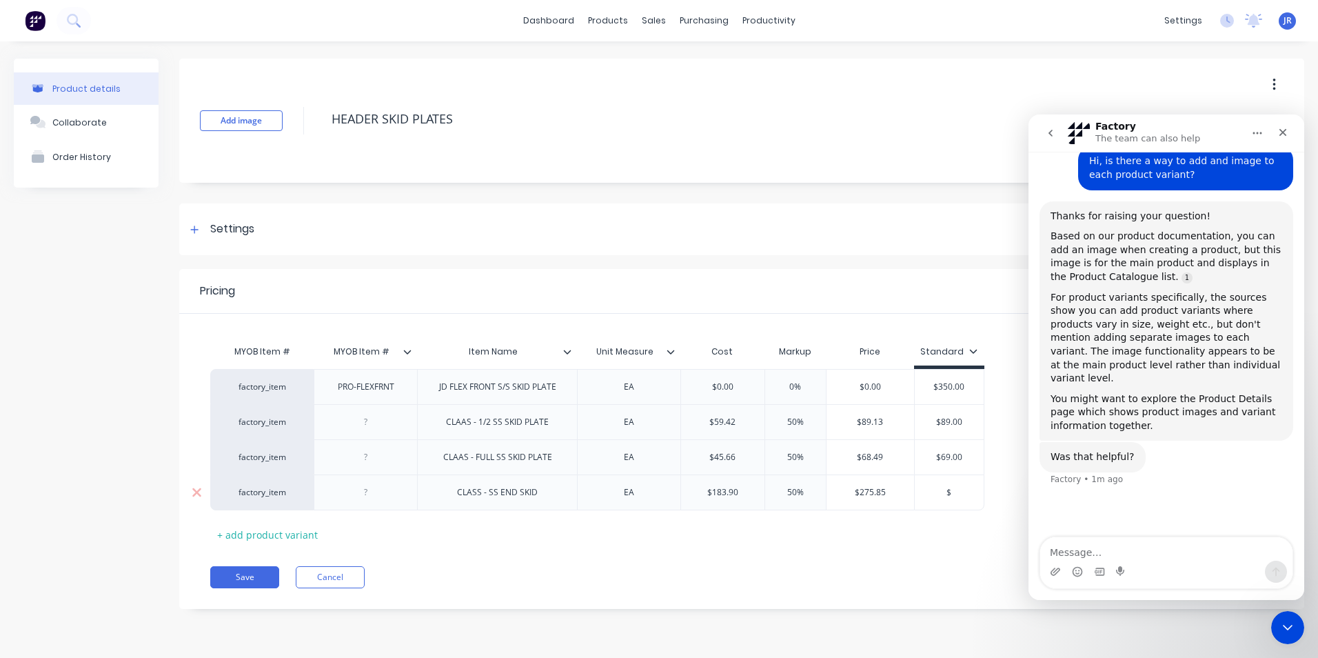
type input "$2"
type textarea "x"
type input "$27"
type textarea "x"
type input "$275"
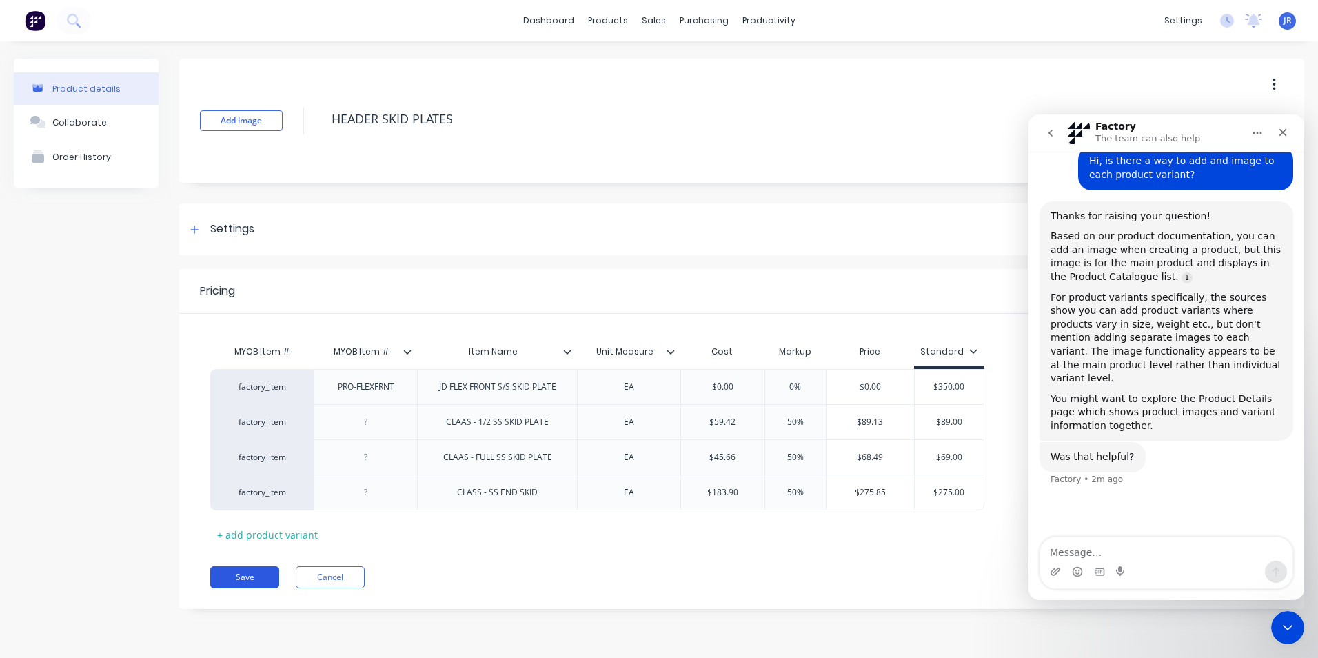
click at [239, 574] on button "Save" at bounding box center [244, 577] width 69 height 22
type textarea "x"
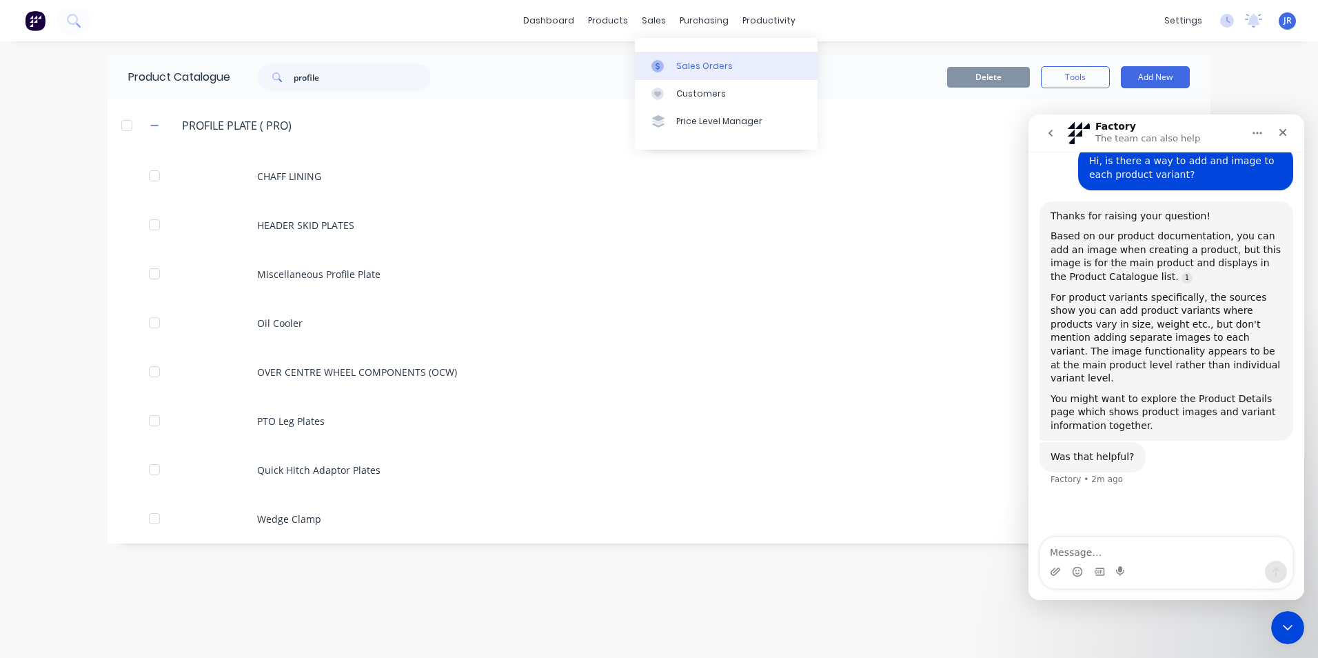
click at [705, 65] on div "Sales Orders" at bounding box center [704, 66] width 57 height 12
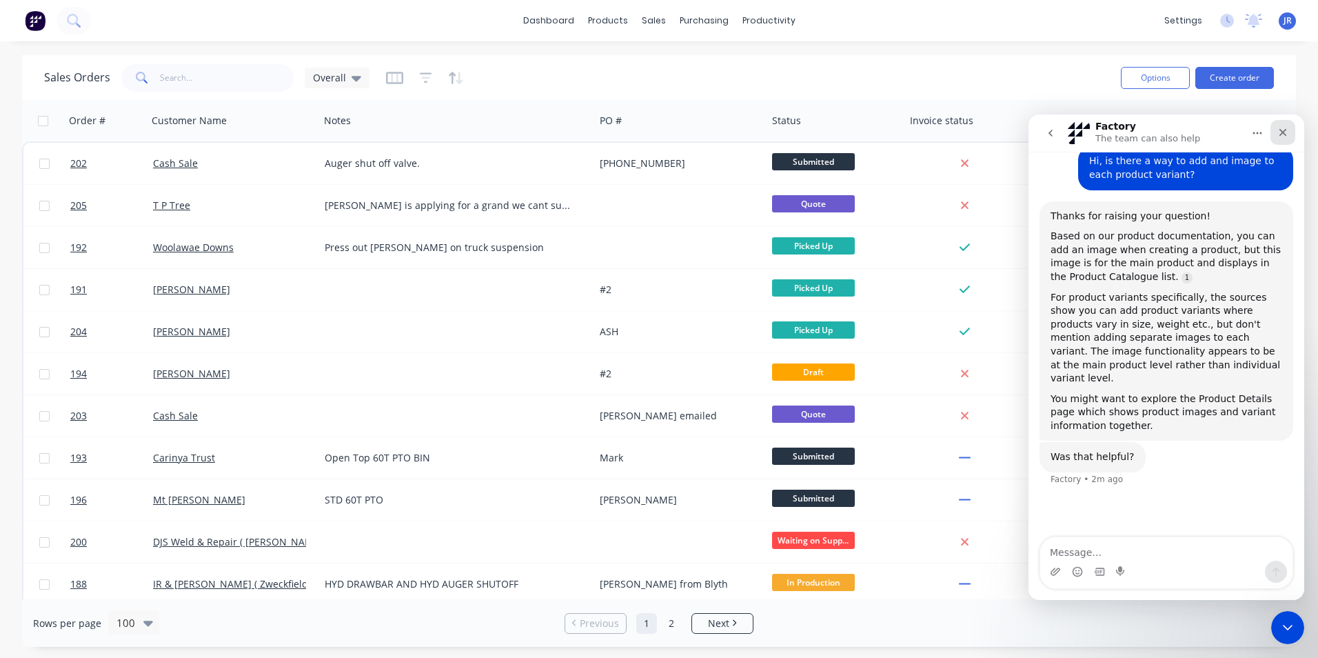
click at [1282, 132] on icon "Close" at bounding box center [1284, 133] width 8 height 8
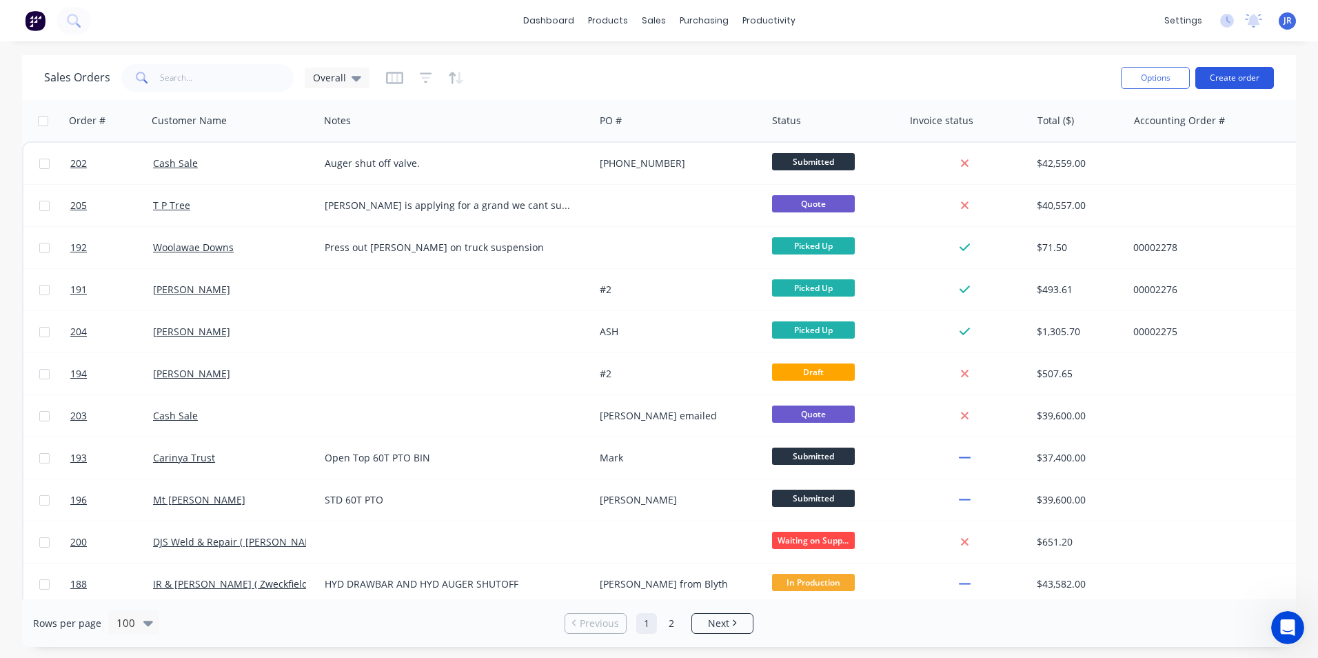
click at [1244, 81] on button "Create order" at bounding box center [1234, 78] width 79 height 22
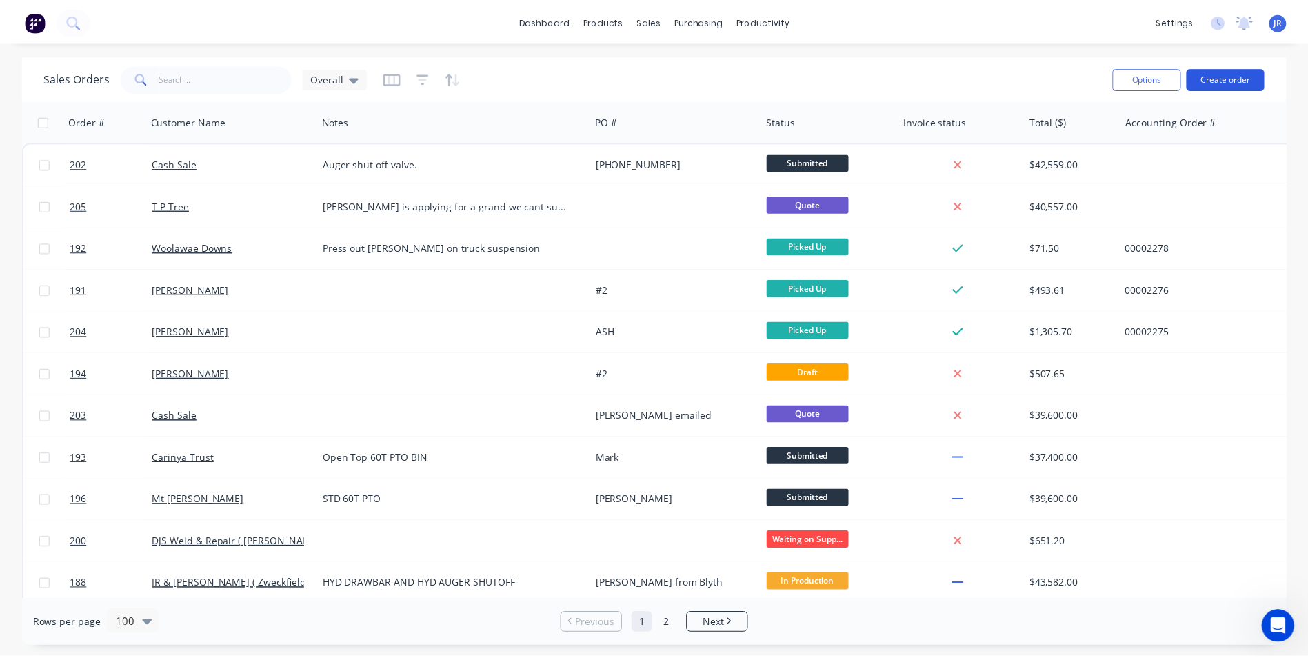
scroll to position [72, 0]
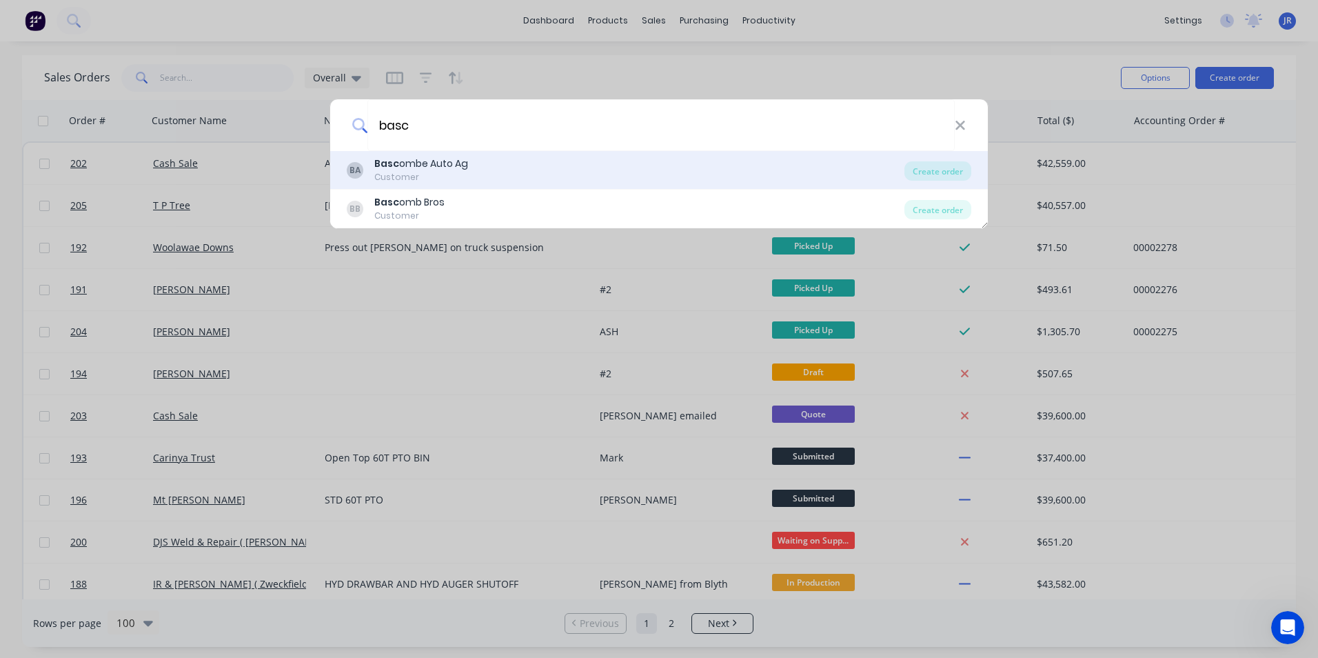
type input "basc"
click at [450, 162] on div "Basc ombe Auto Ag" at bounding box center [421, 163] width 94 height 14
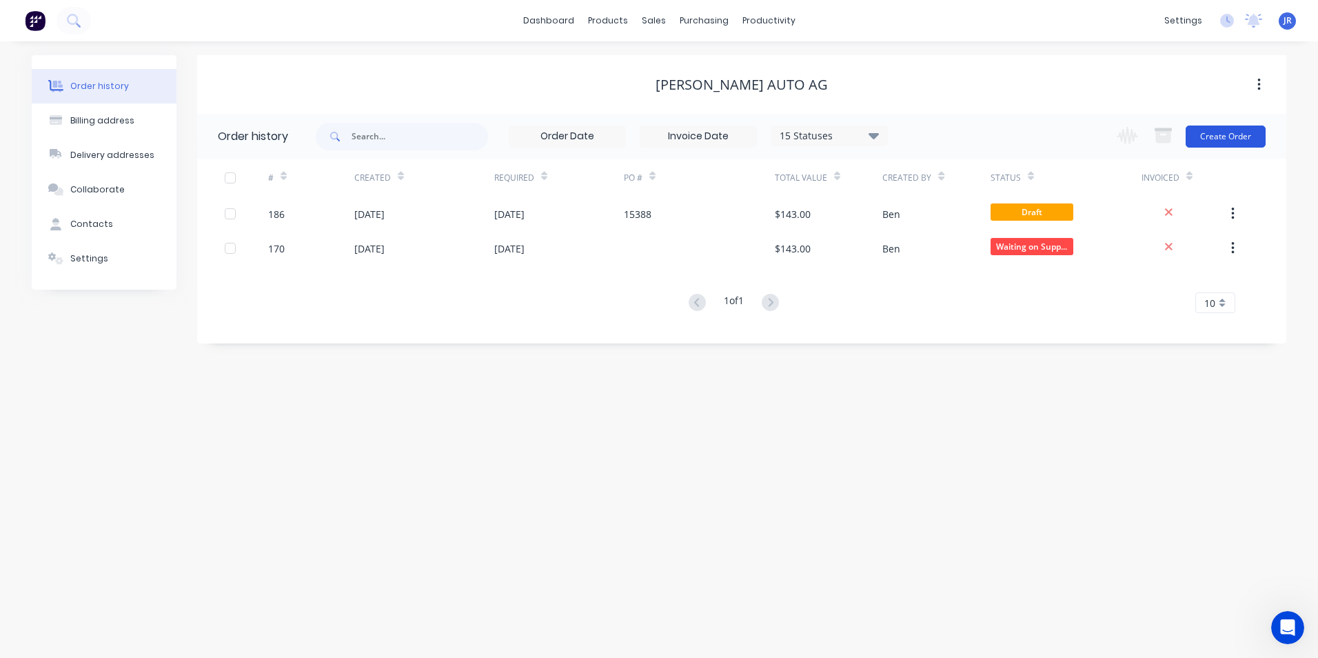
click at [1219, 132] on button "Create Order" at bounding box center [1226, 136] width 80 height 22
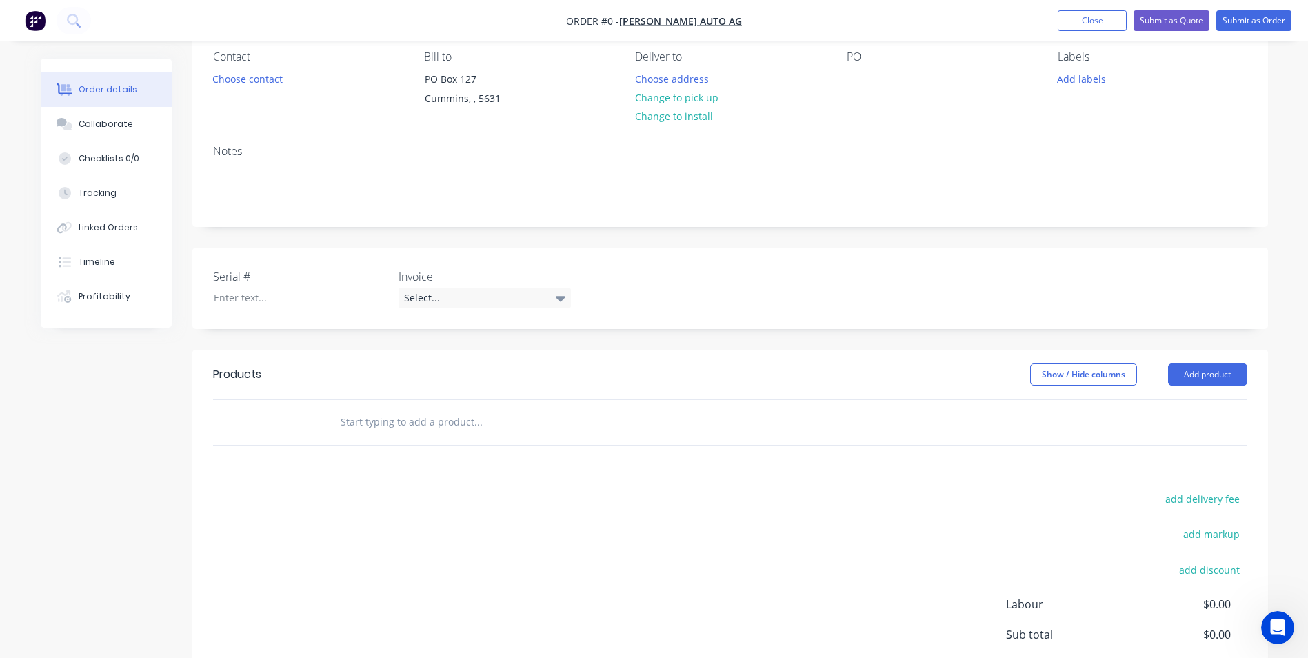
scroll to position [138, 0]
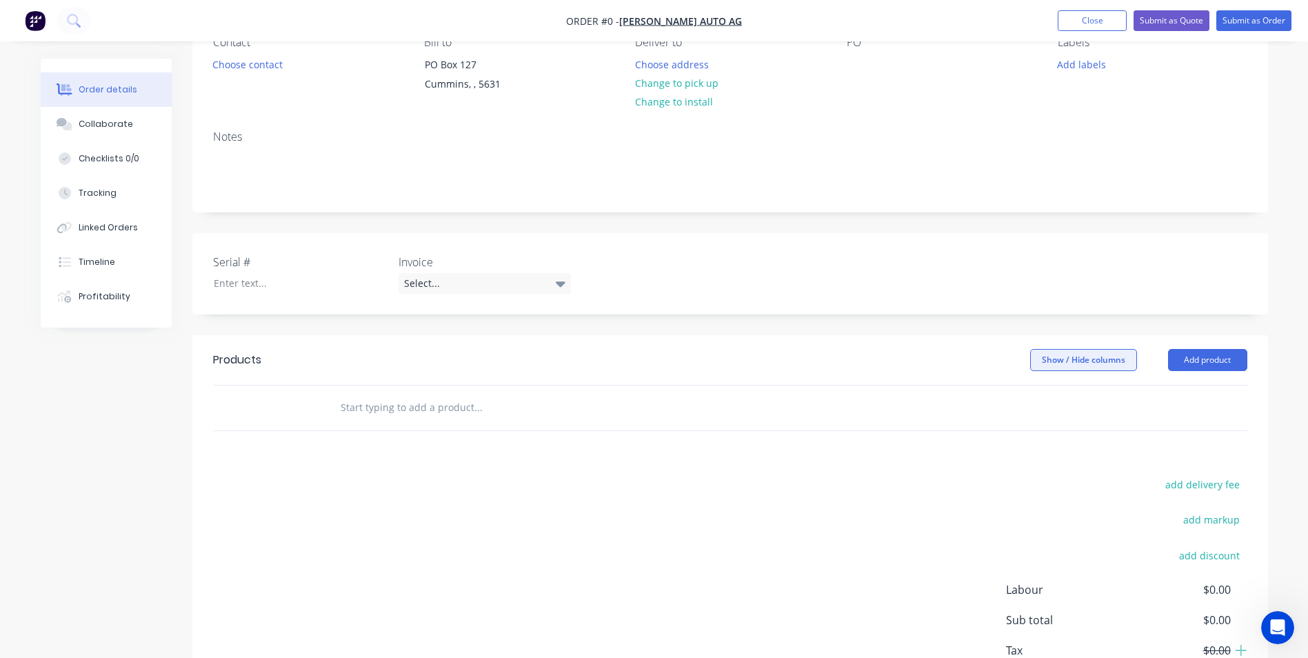
drag, startPoint x: 1206, startPoint y: 357, endPoint x: 1053, endPoint y: 365, distance: 153.3
click at [1206, 355] on button "Add product" at bounding box center [1207, 360] width 79 height 22
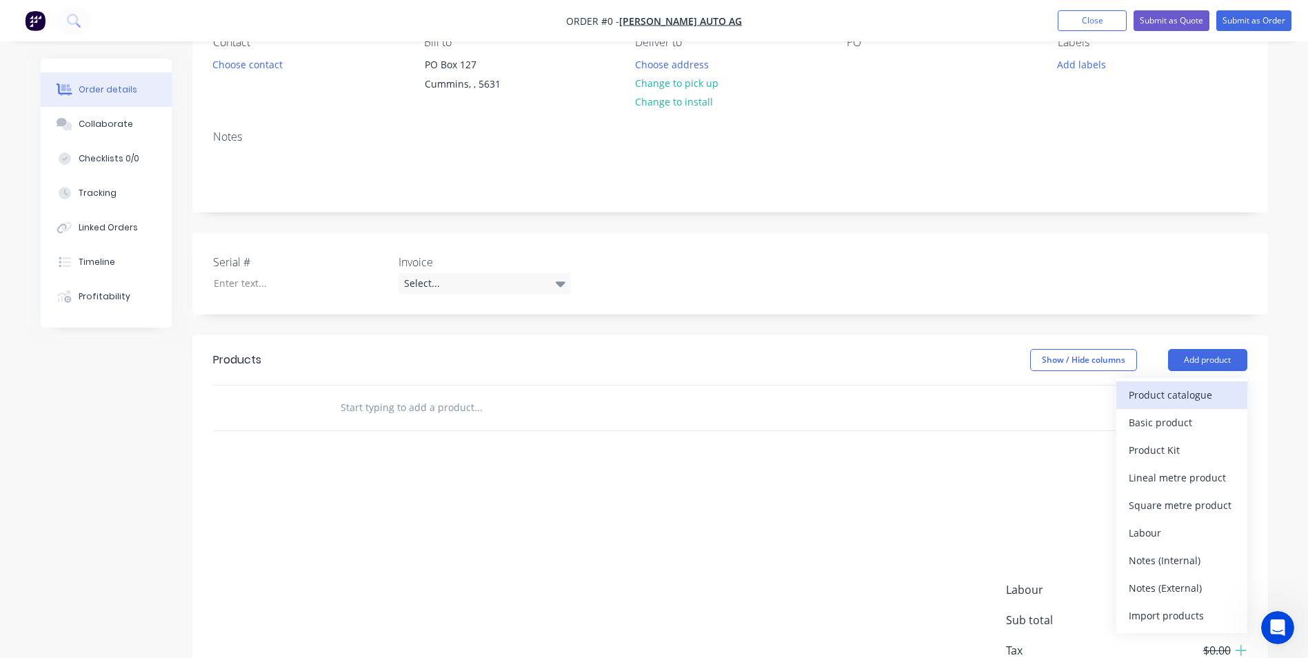
drag, startPoint x: 1172, startPoint y: 394, endPoint x: 1156, endPoint y: 392, distance: 15.9
click at [1156, 392] on div "Product catalogue" at bounding box center [1182, 395] width 106 height 20
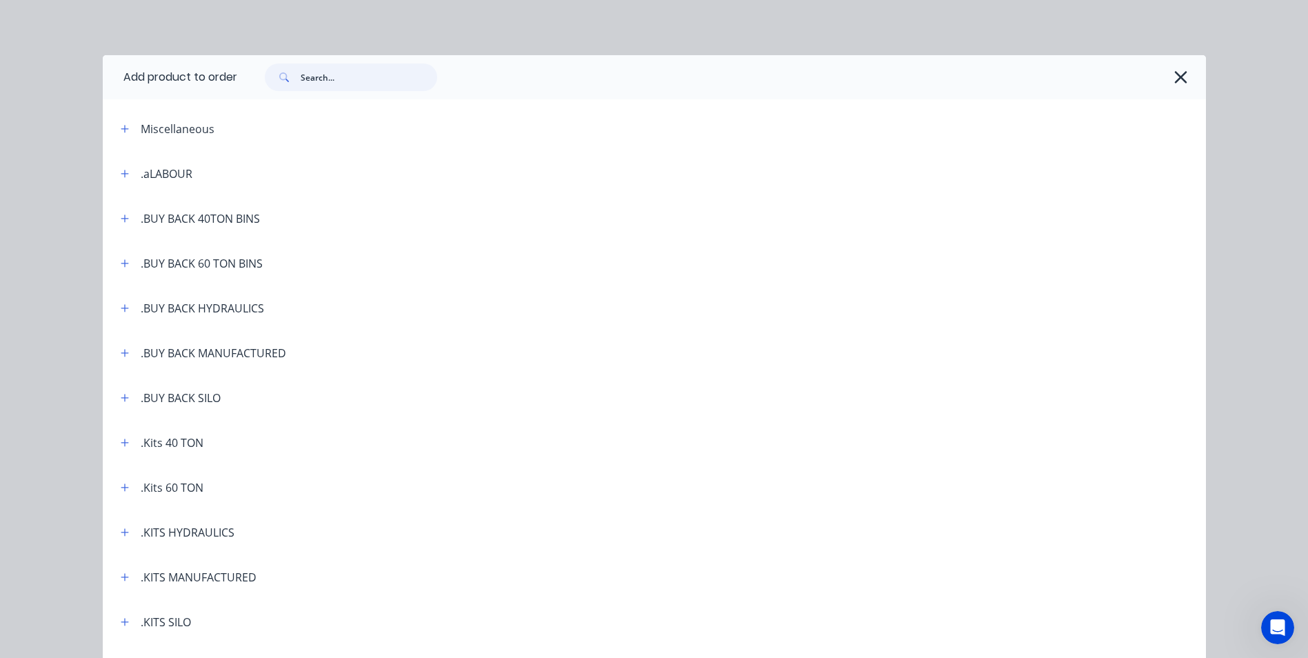
click at [338, 77] on input "text" at bounding box center [369, 77] width 137 height 28
type input "profile"
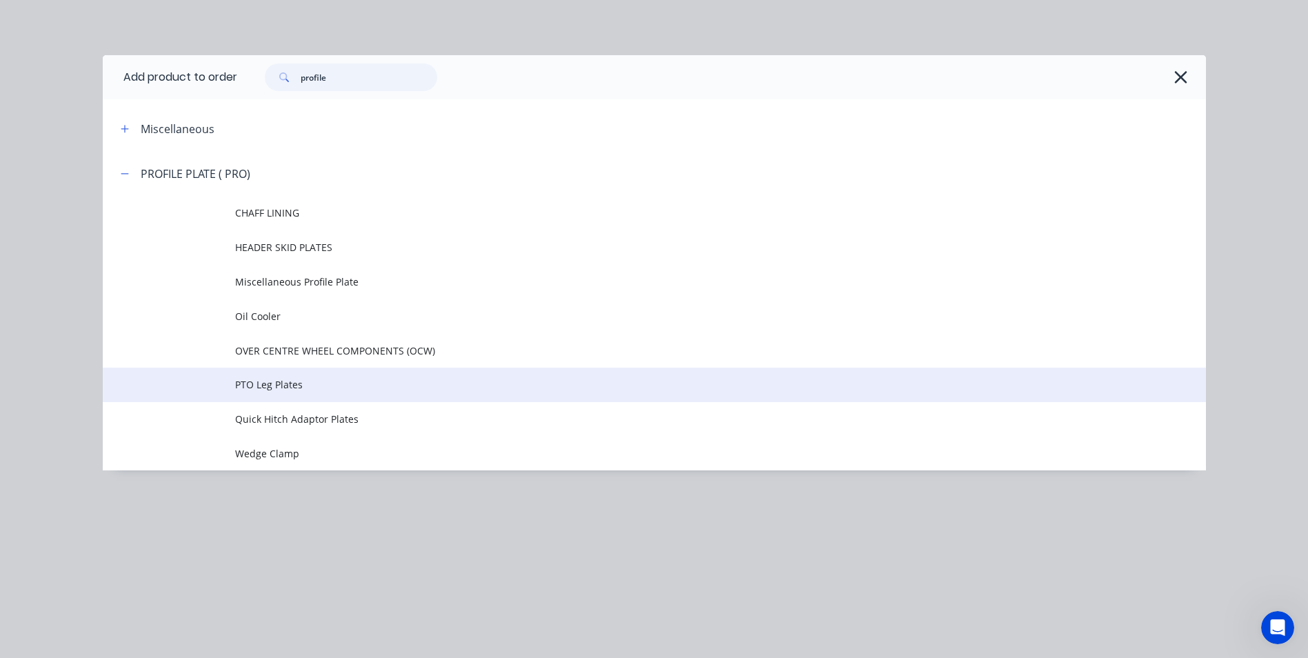
scroll to position [252, 0]
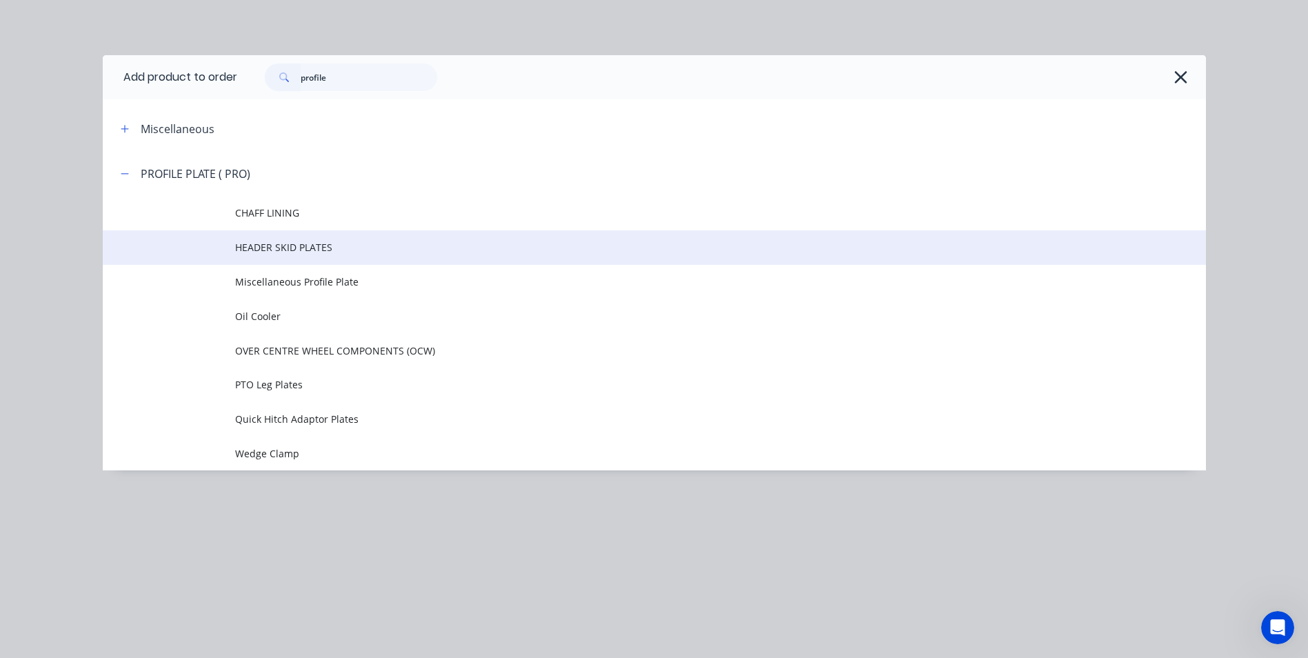
click at [290, 241] on span "HEADER SKID PLATES" at bounding box center [623, 247] width 776 height 14
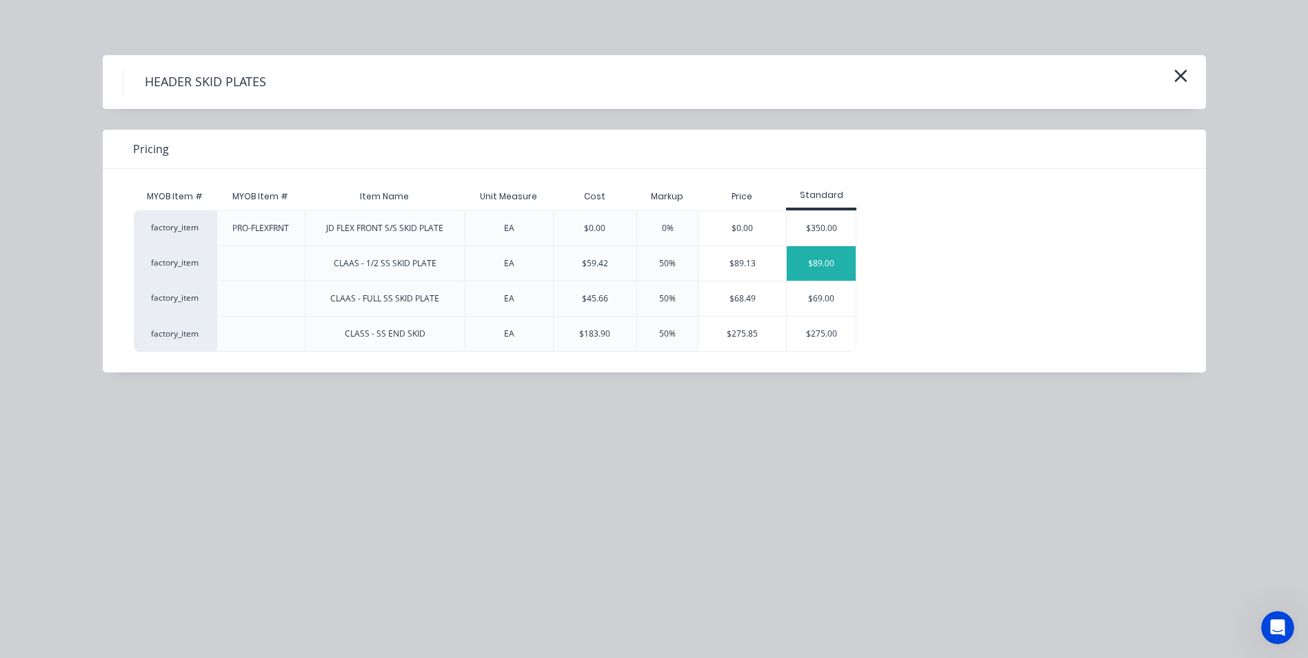
click at [825, 261] on div "$89.00" at bounding box center [821, 263] width 69 height 34
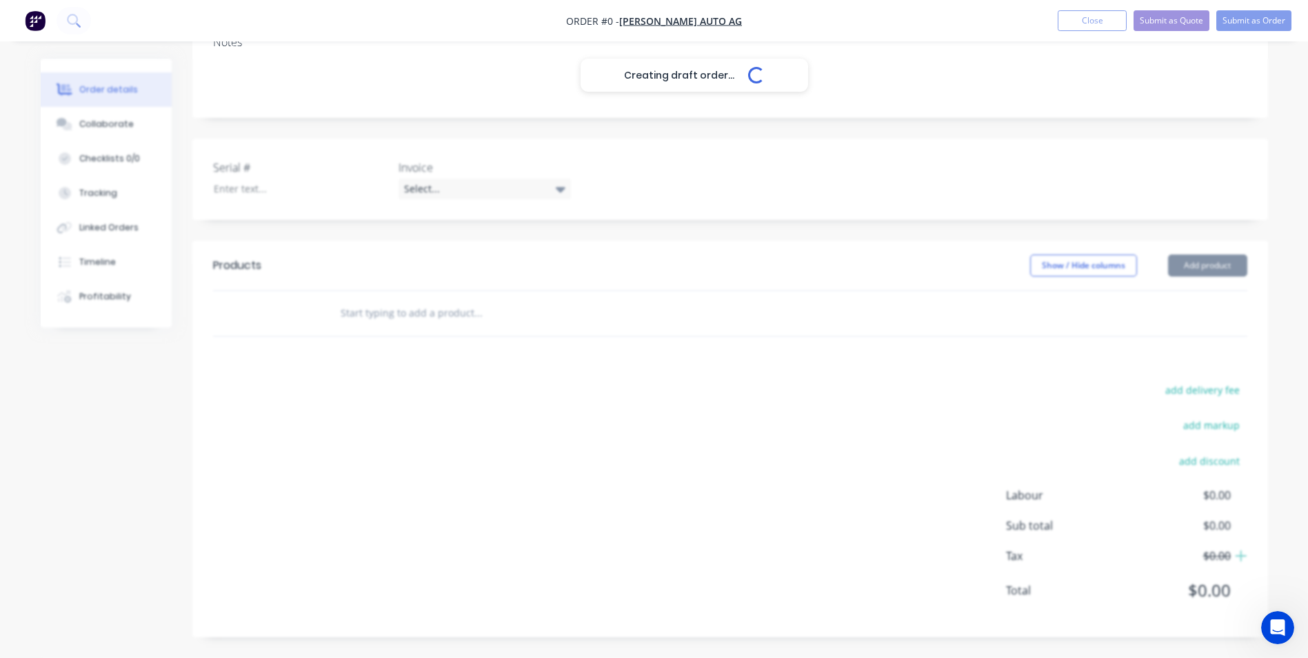
scroll to position [232, 0]
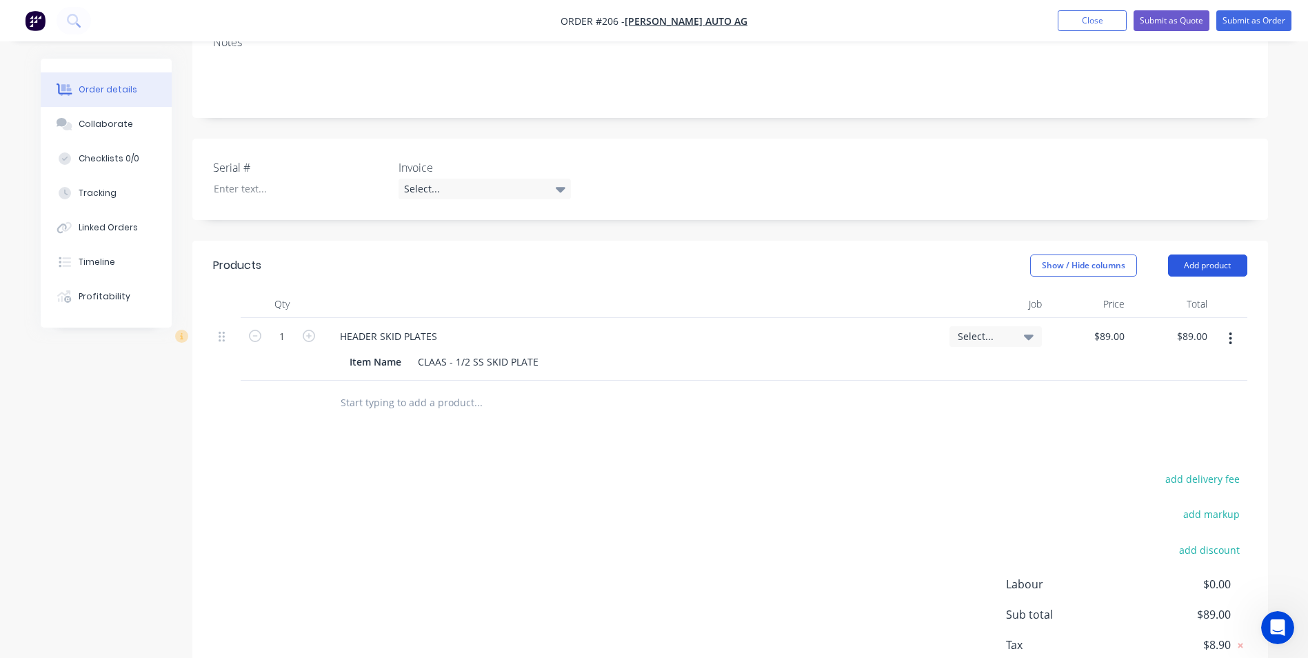
click at [1224, 267] on button "Add product" at bounding box center [1207, 265] width 79 height 22
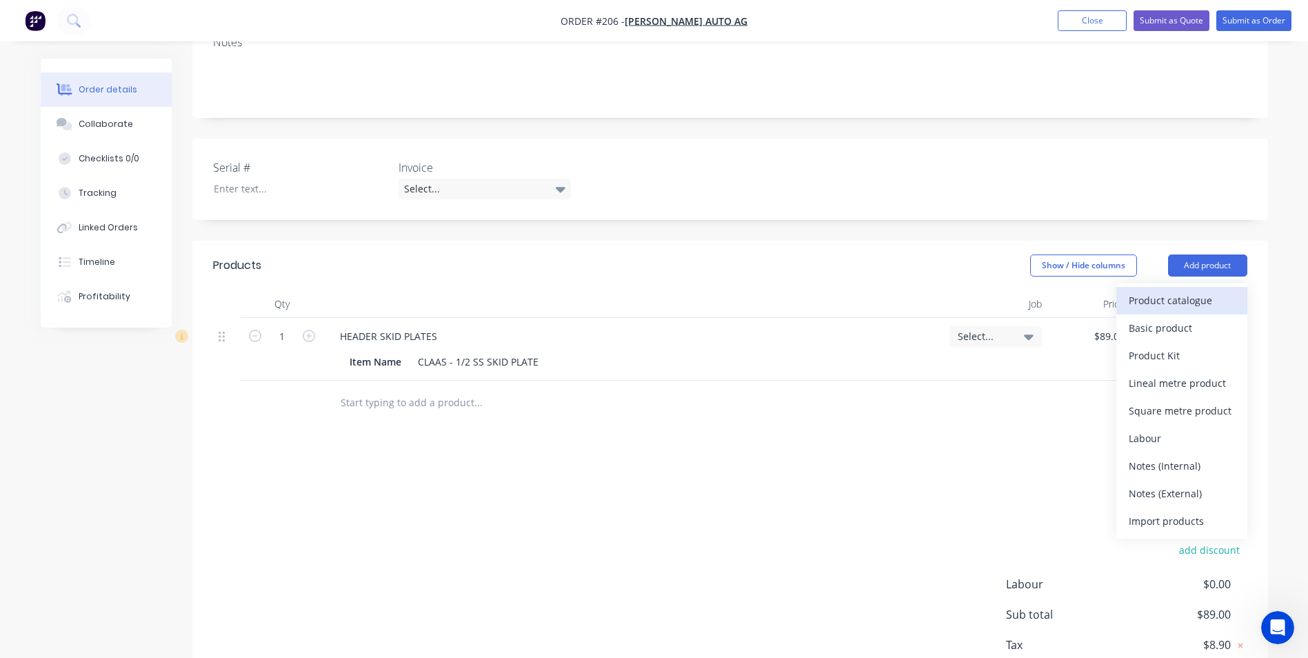
click at [1169, 302] on div "Product catalogue" at bounding box center [1182, 300] width 106 height 20
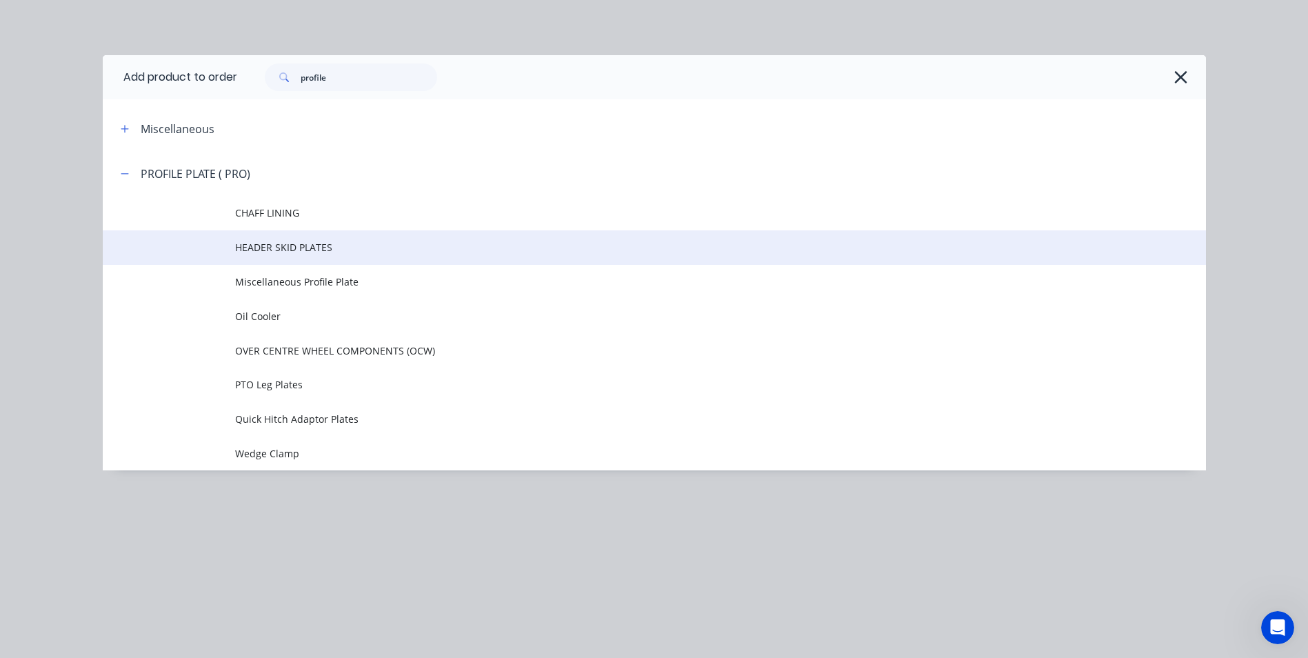
click at [355, 249] on span "HEADER SKID PLATES" at bounding box center [623, 247] width 776 height 14
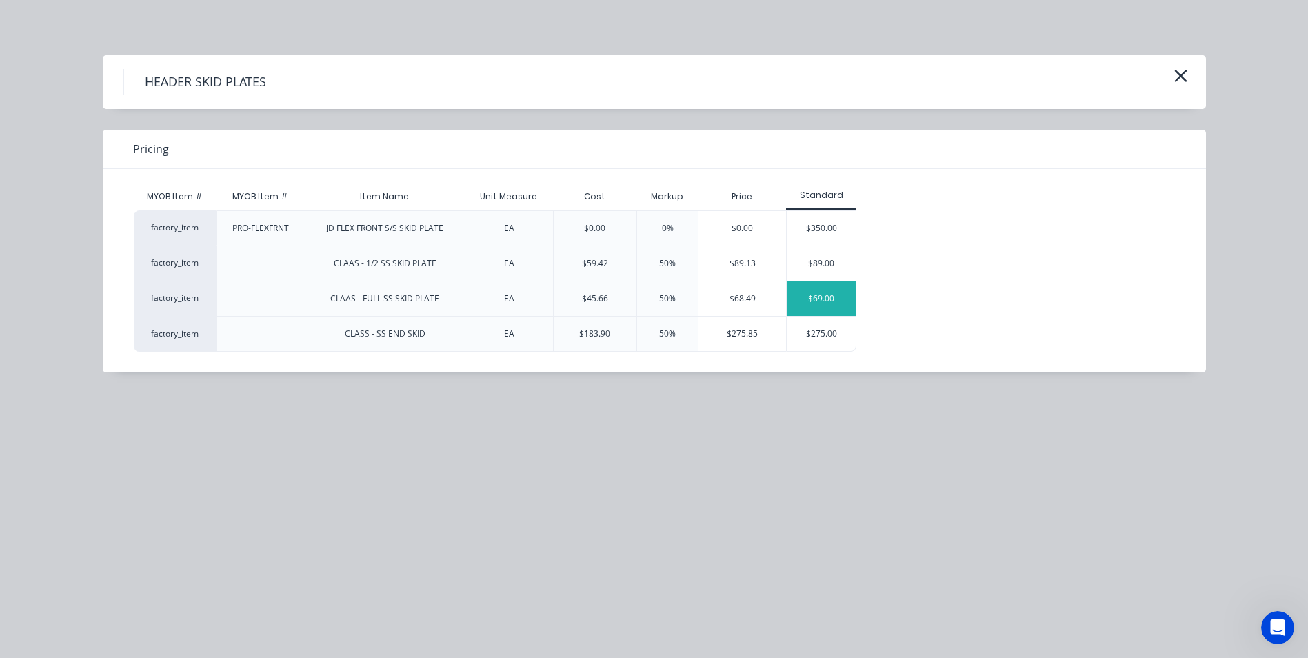
click at [839, 294] on div "$69.00" at bounding box center [821, 298] width 69 height 34
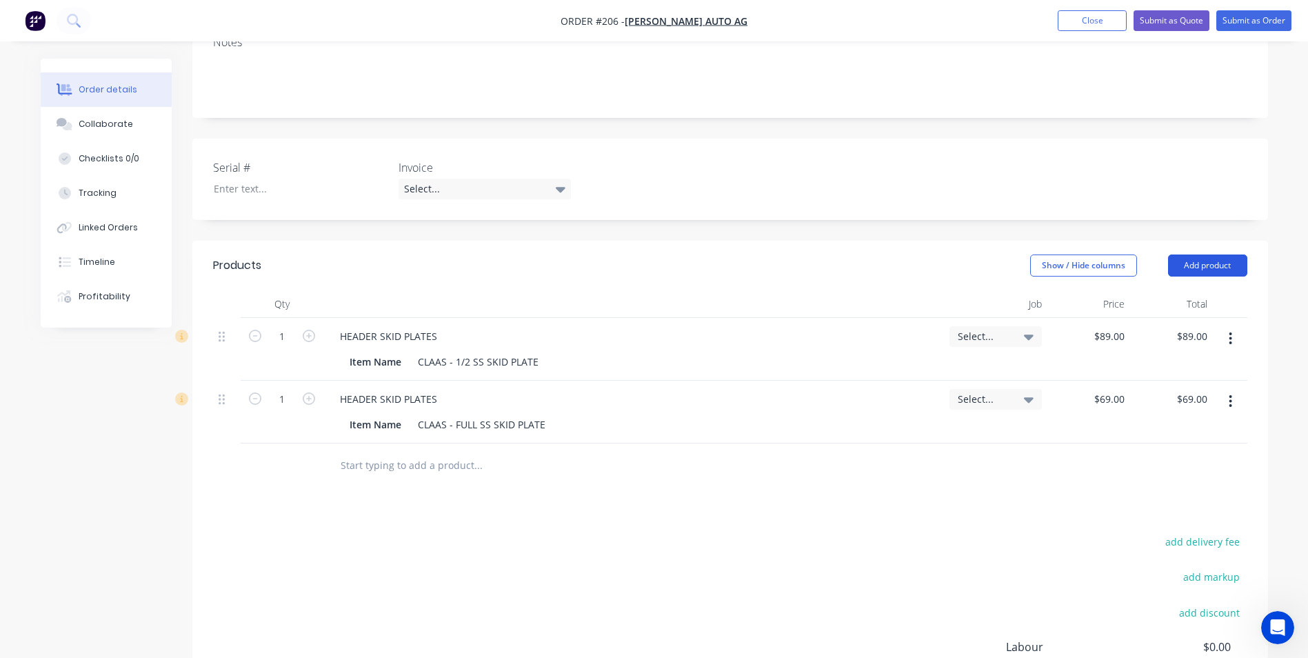
click at [1202, 274] on button "Add product" at bounding box center [1207, 265] width 79 height 22
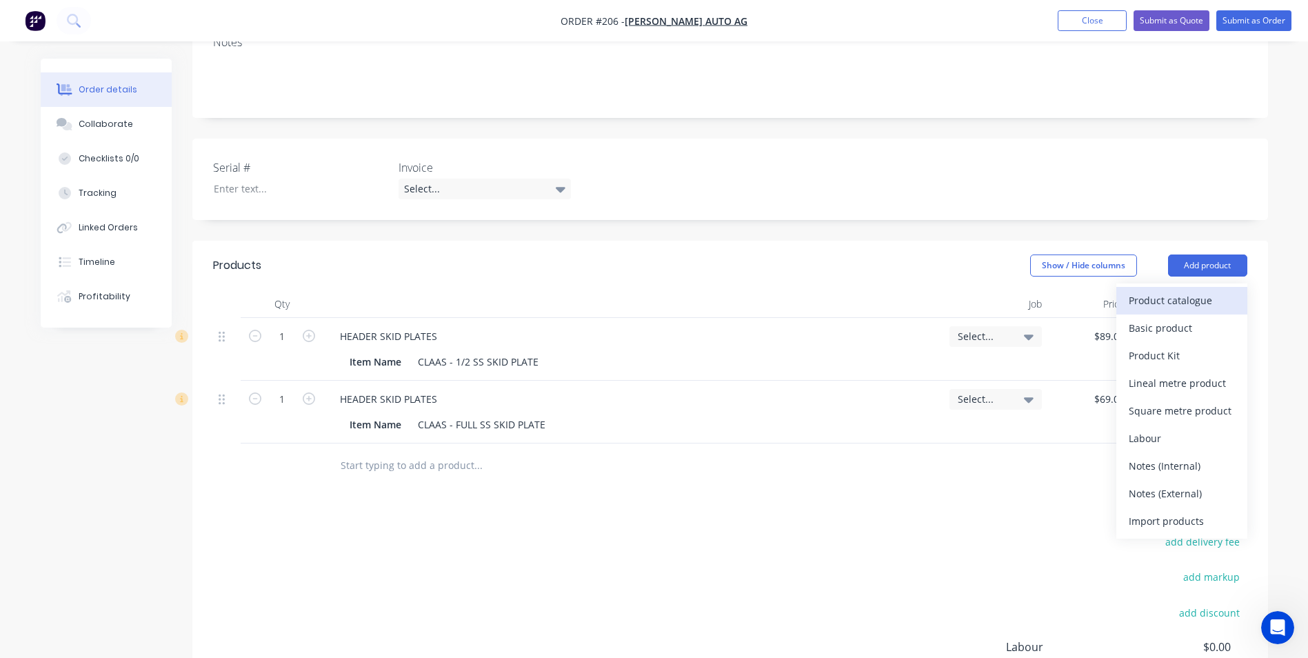
click at [1173, 306] on div "Product catalogue" at bounding box center [1182, 300] width 106 height 20
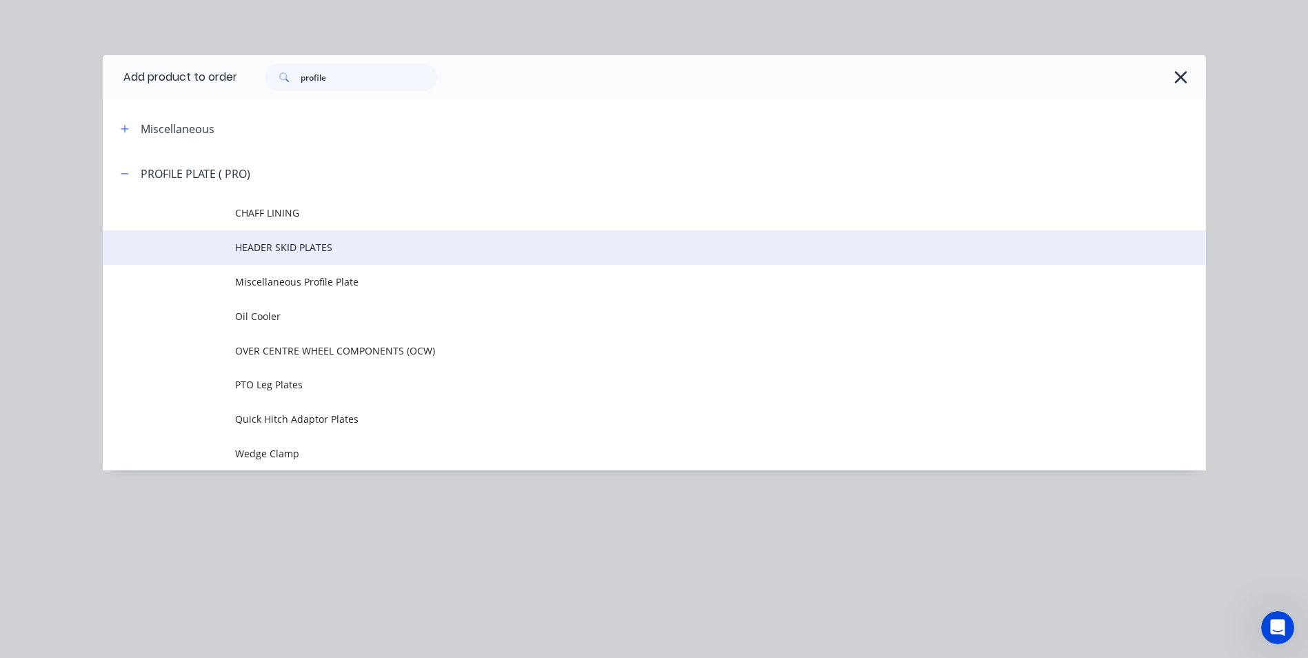
click at [328, 245] on span "HEADER SKID PLATES" at bounding box center [623, 247] width 776 height 14
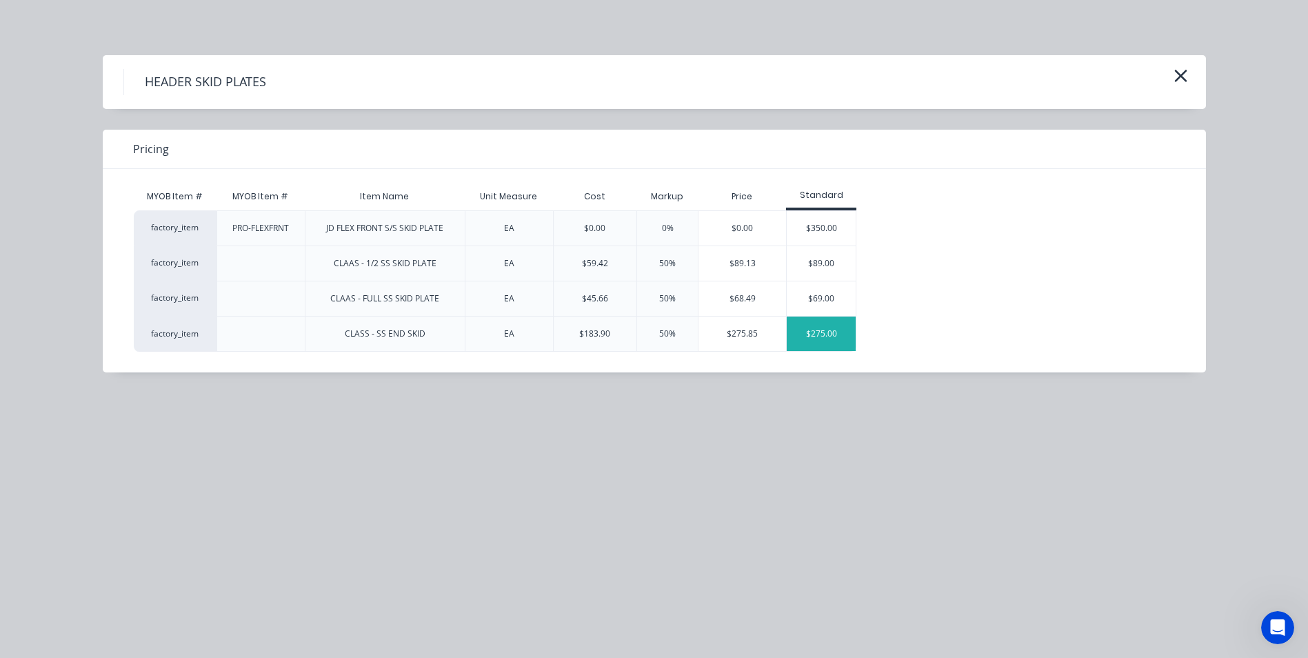
click at [825, 331] on div "$275.00" at bounding box center [821, 333] width 69 height 34
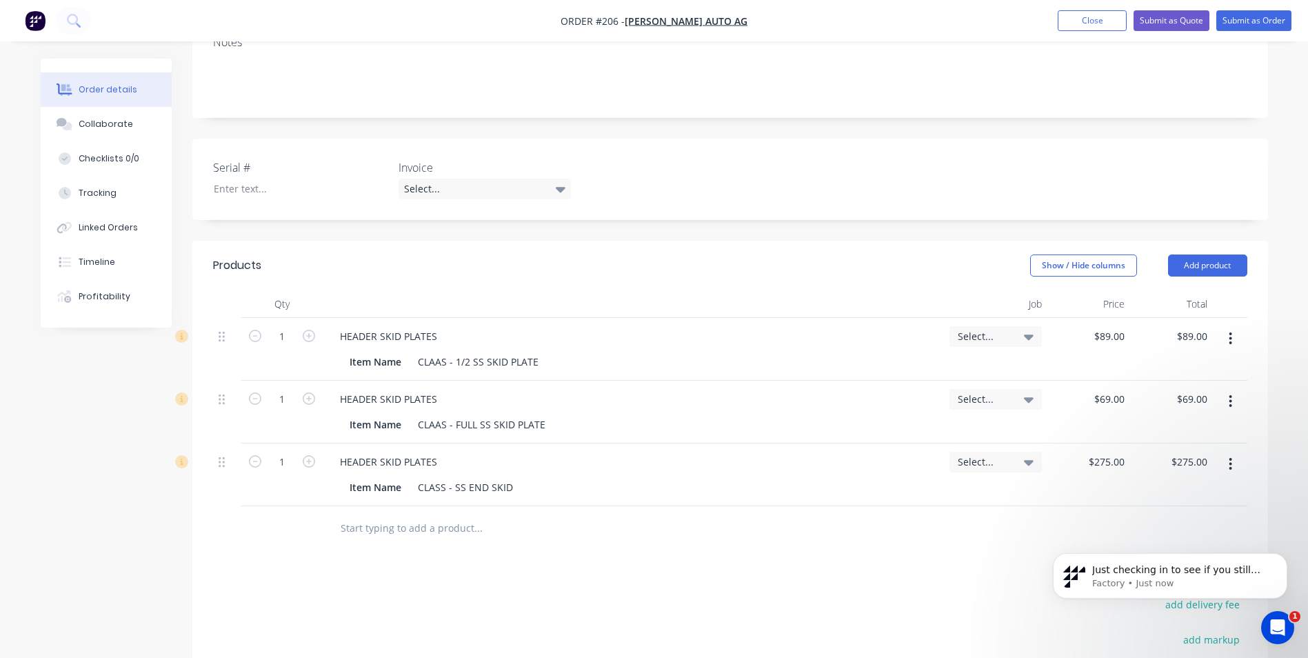
scroll to position [198, 0]
click at [1115, 334] on input "89" at bounding box center [1111, 336] width 37 height 20
type input "$79.00"
click at [1109, 406] on div "69 69" at bounding box center [1088, 412] width 83 height 63
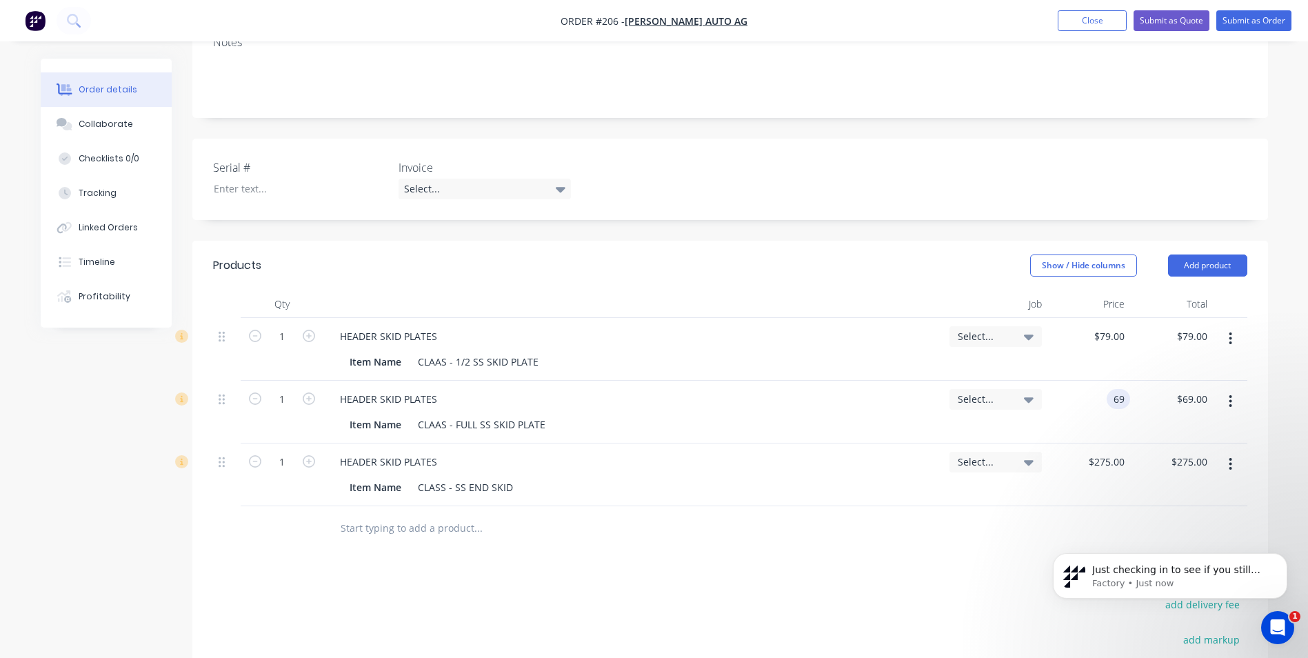
drag, startPoint x: 1109, startPoint y: 397, endPoint x: 1122, endPoint y: 396, distance: 13.8
click at [1122, 396] on div "69 69" at bounding box center [1117, 399] width 23 height 20
type input "$79.00"
click at [1138, 463] on div "$275.00 $275.00" at bounding box center [1171, 474] width 83 height 63
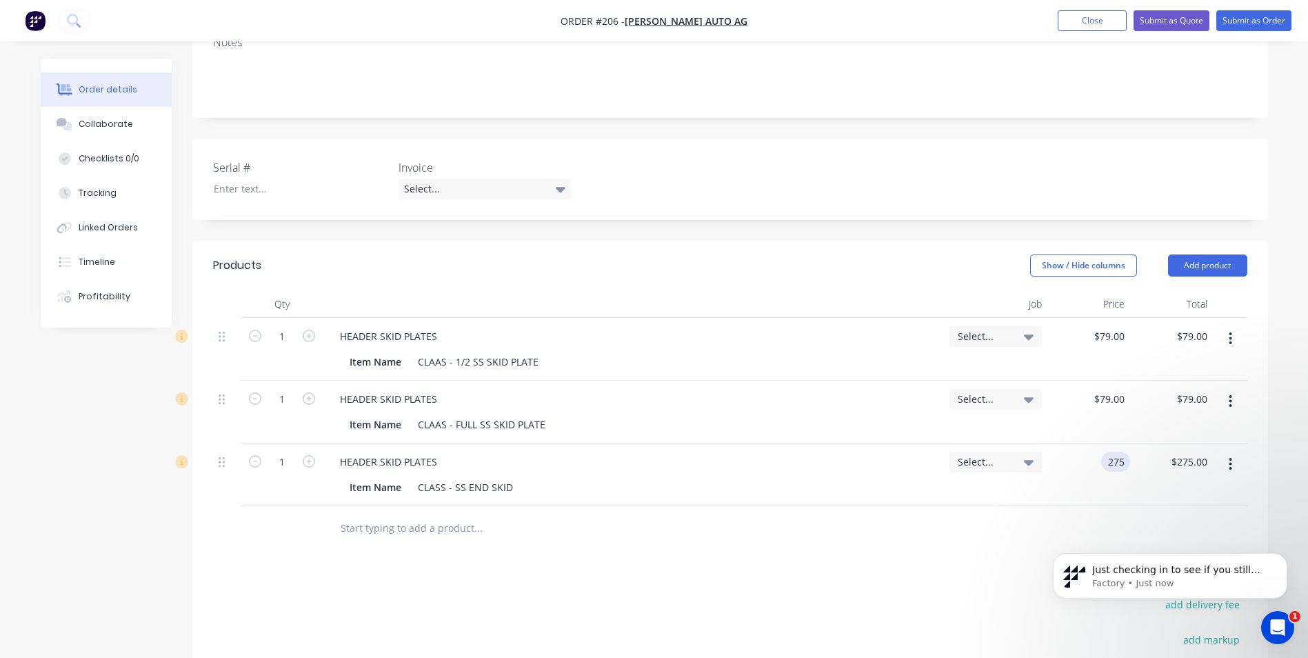
click at [1129, 461] on input "275" at bounding box center [1117, 462] width 23 height 20
type input "$275.00"
click at [1142, 472] on div "$275.00 $275.00" at bounding box center [1171, 474] width 83 height 63
click at [1122, 401] on input "79" at bounding box center [1121, 399] width 18 height 20
drag, startPoint x: 1124, startPoint y: 396, endPoint x: 1108, endPoint y: 402, distance: 16.8
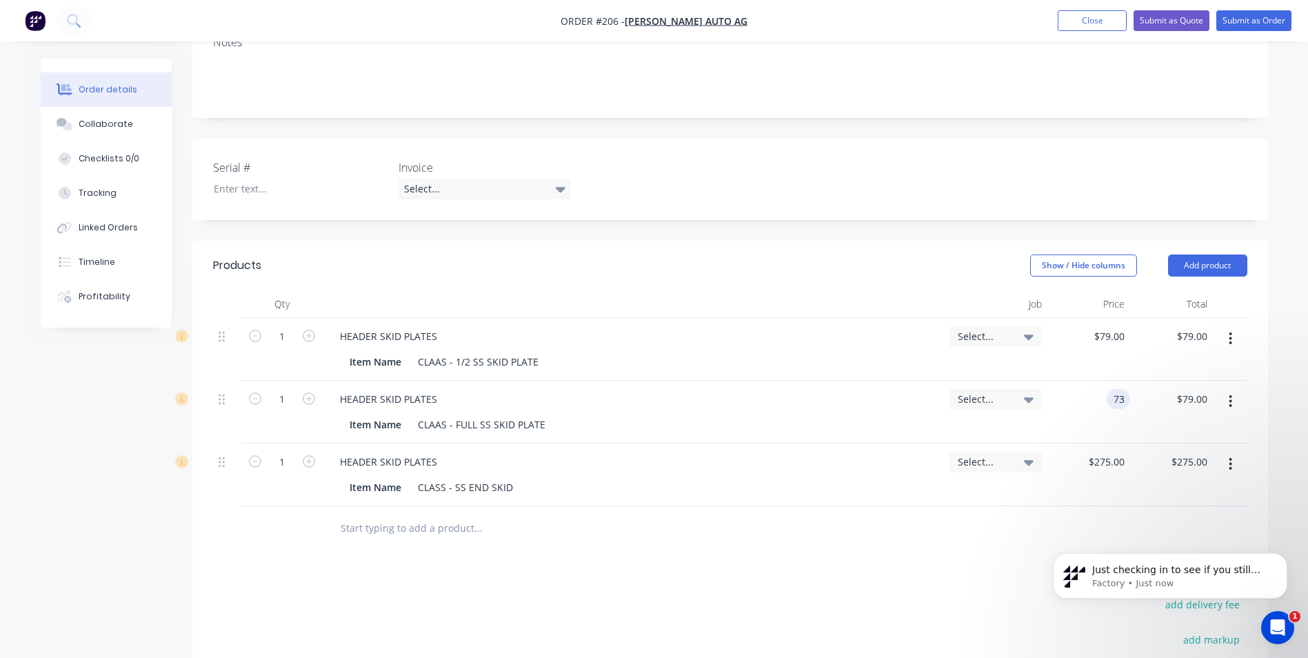
click at [1108, 402] on div "73 73" at bounding box center [1117, 399] width 23 height 20
type input "$83.00"
click at [1193, 406] on input "83.00" at bounding box center [1193, 399] width 37 height 20
type input "$83.00"
click at [878, 489] on div "Item Name CLASS - SS END SKID" at bounding box center [631, 487] width 574 height 20
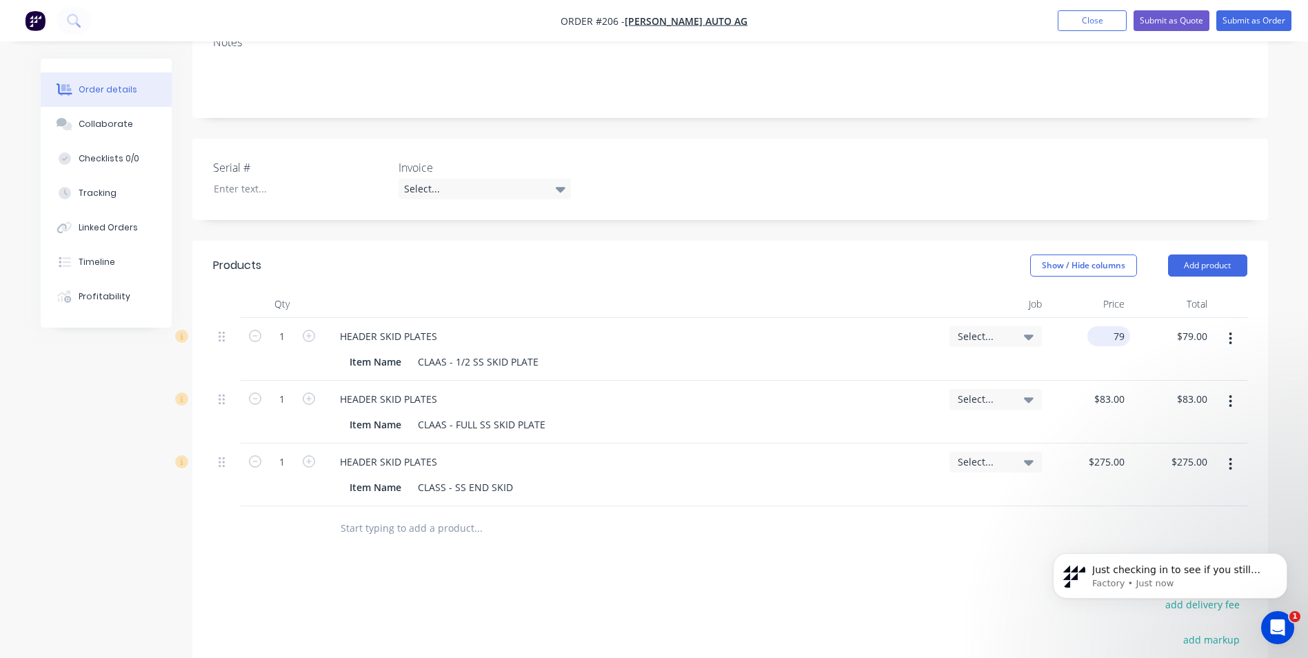
click at [1111, 335] on div "79 $79.00" at bounding box center [1108, 336] width 43 height 20
type input "$75.00"
click at [1197, 334] on input "75.00" at bounding box center [1193, 336] width 37 height 20
type input "$75.00"
click at [1105, 406] on div "83 83" at bounding box center [1088, 412] width 83 height 63
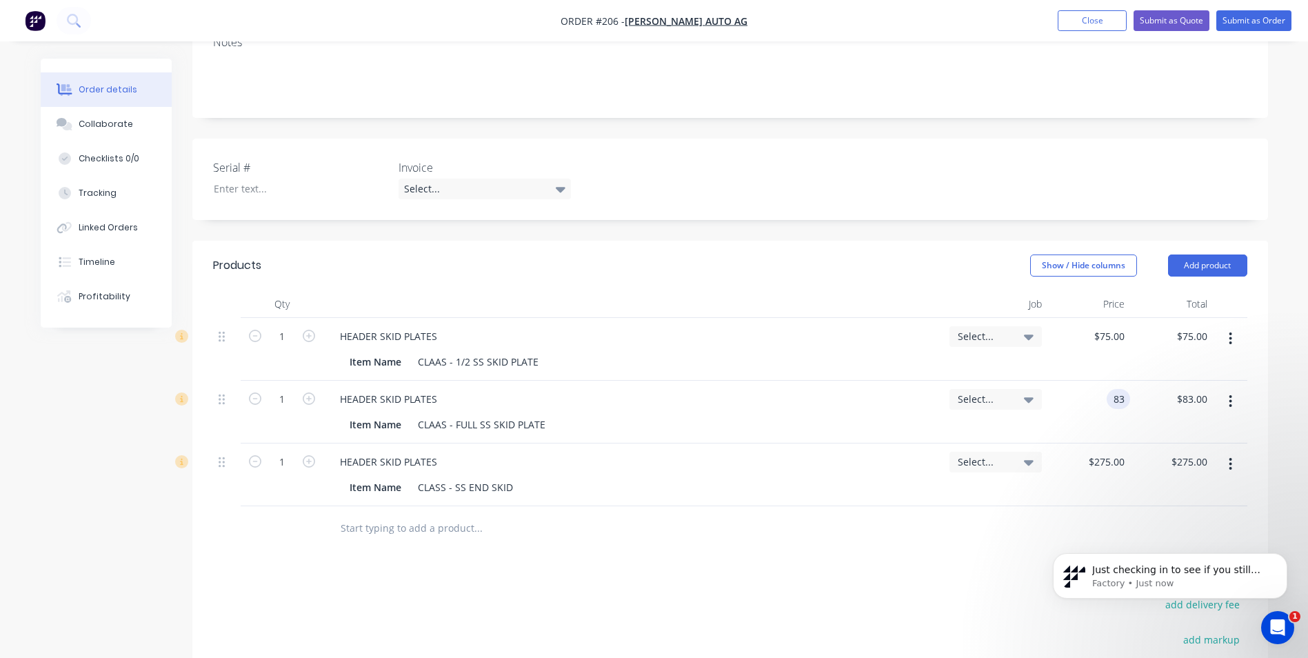
type input "$83.00"
click at [1137, 421] on div "$83.00 $83.00" at bounding box center [1171, 412] width 83 height 63
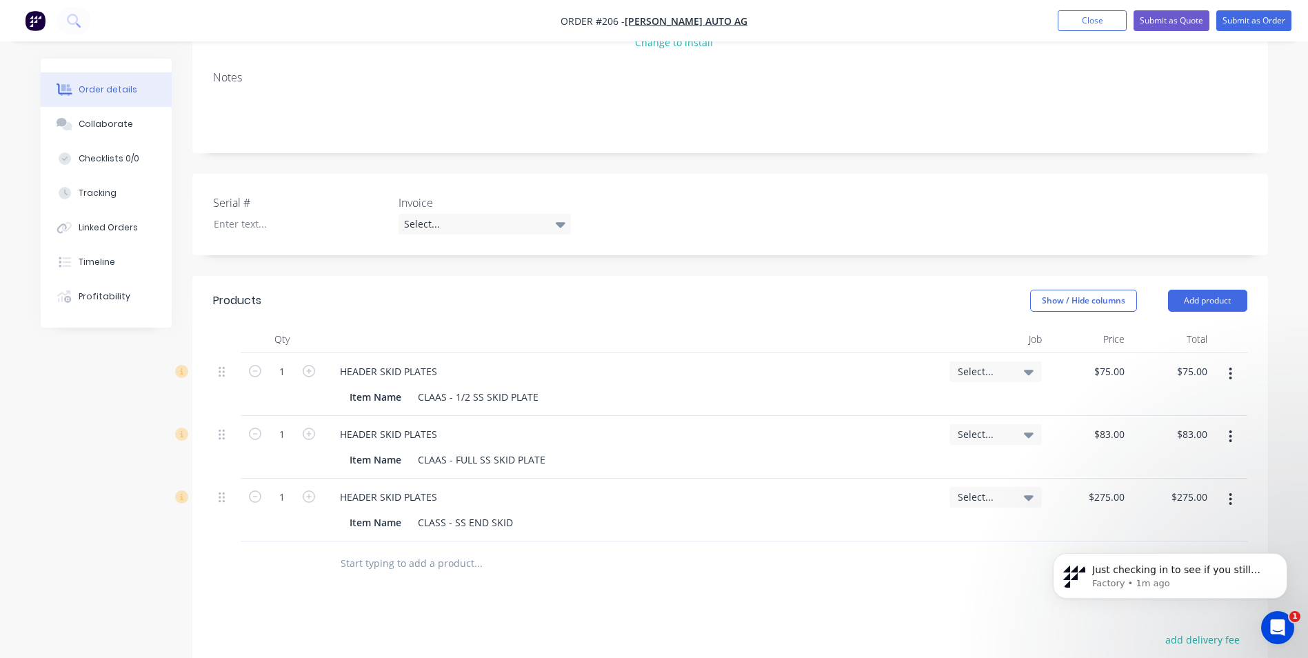
scroll to position [0, 0]
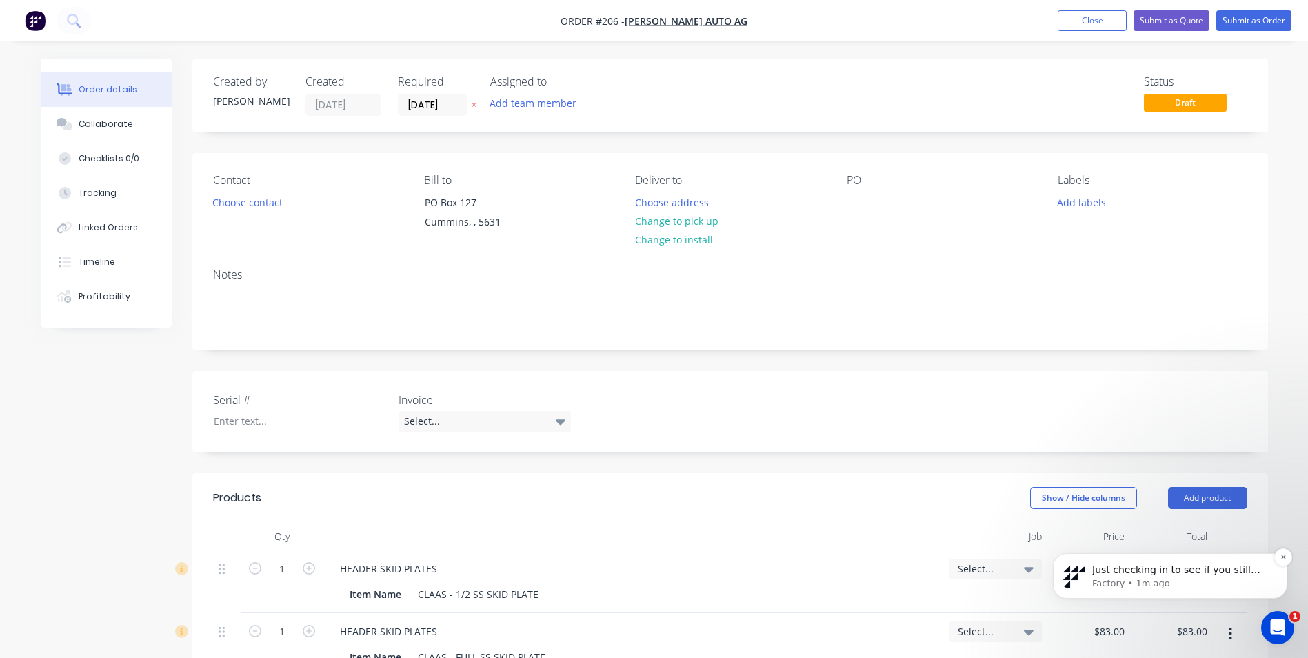
click at [1208, 569] on span "Just checking in to see if you still need help with adding images to product va…" at bounding box center [1180, 631] width 176 height 134
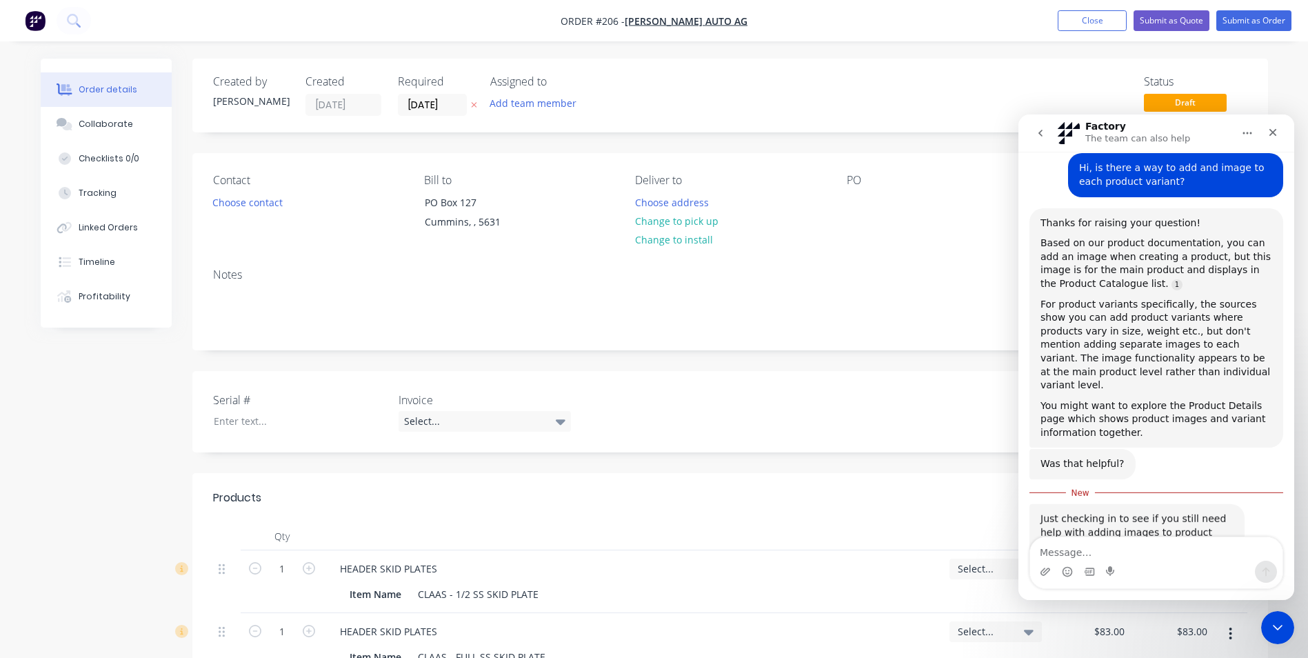
scroll to position [221, 0]
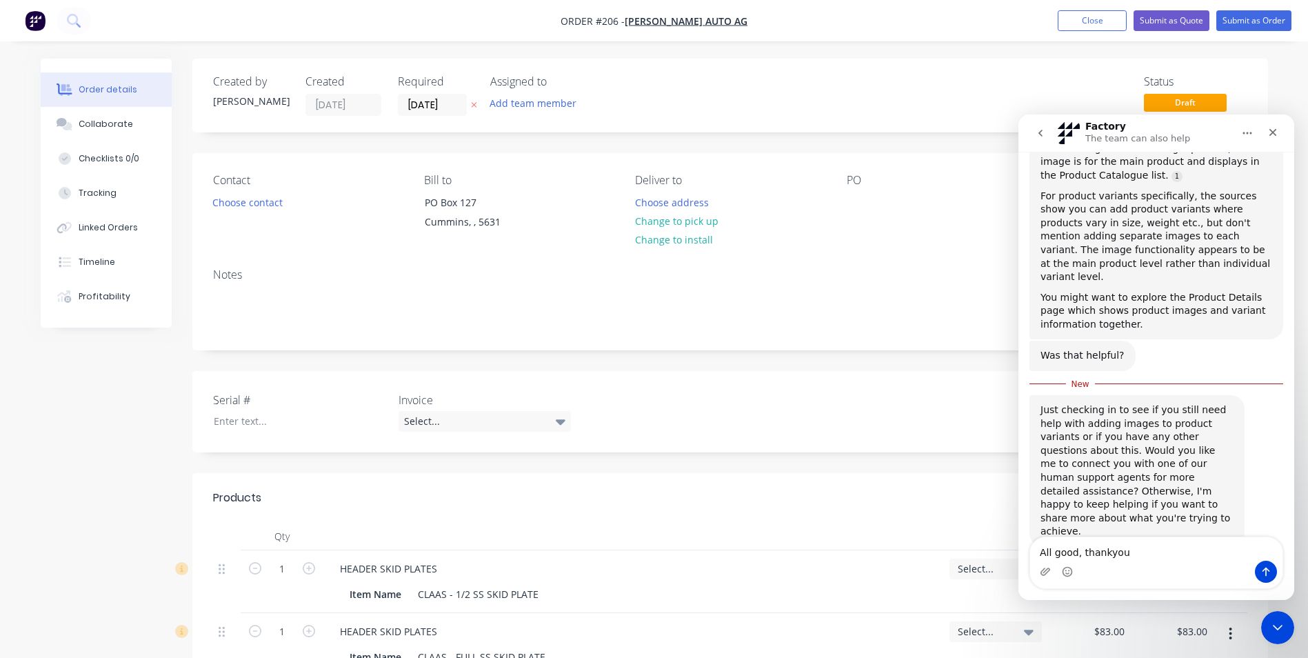
type textarea "All good, thankyou"
click at [1262, 571] on icon "Send a message…" at bounding box center [1265, 571] width 11 height 11
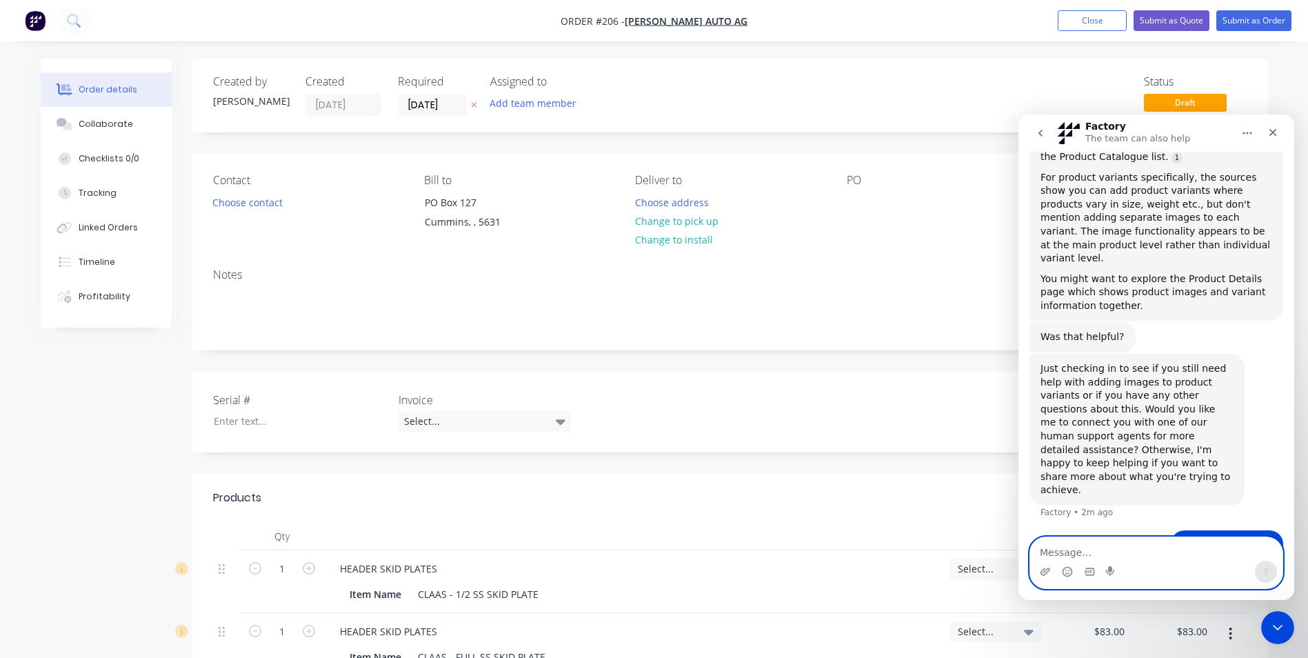
scroll to position [284, 0]
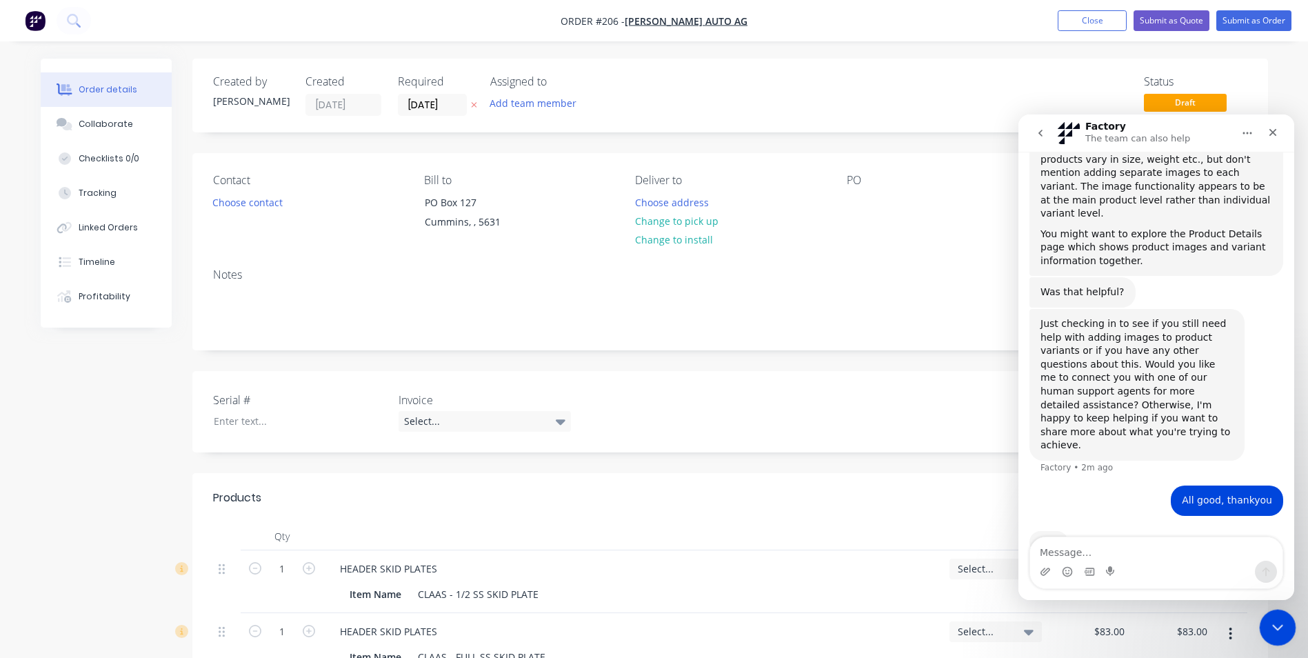
click at [1282, 632] on icon "Close Intercom Messenger" at bounding box center [1275, 625] width 17 height 17
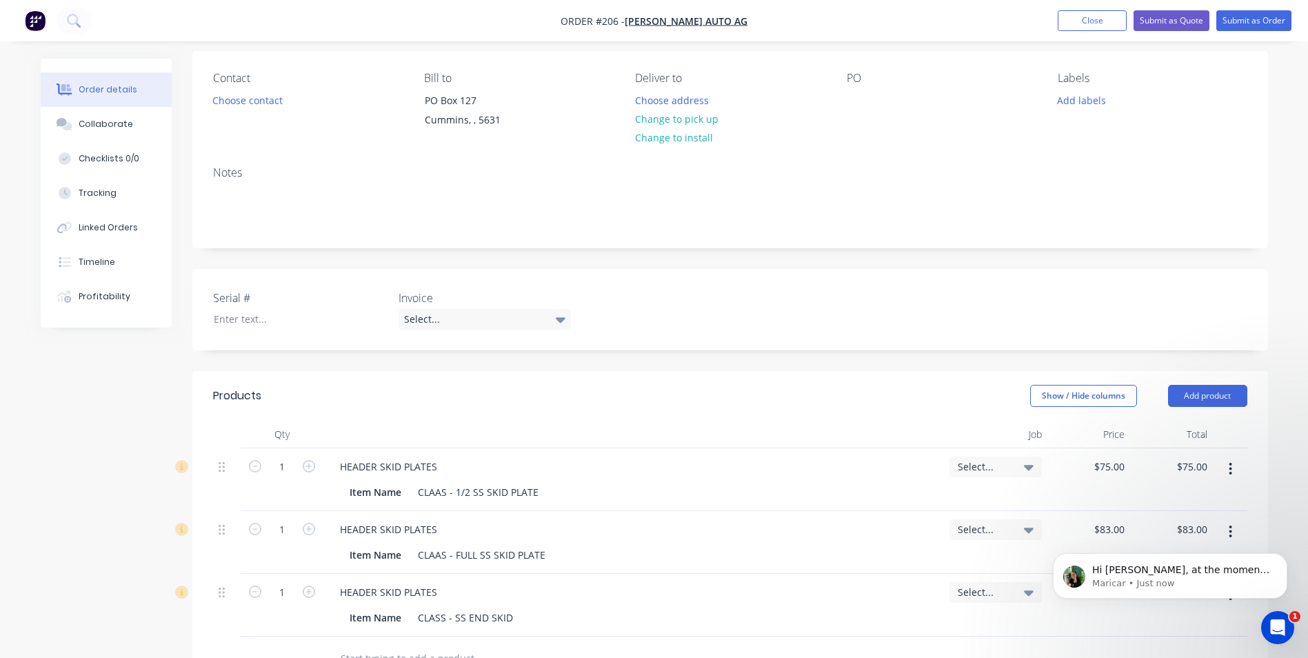
scroll to position [588, 0]
click at [1153, 573] on span "Hi [PERSON_NAME], at the moment, product variants don’t have the option to incl…" at bounding box center [1180, 597] width 177 height 66
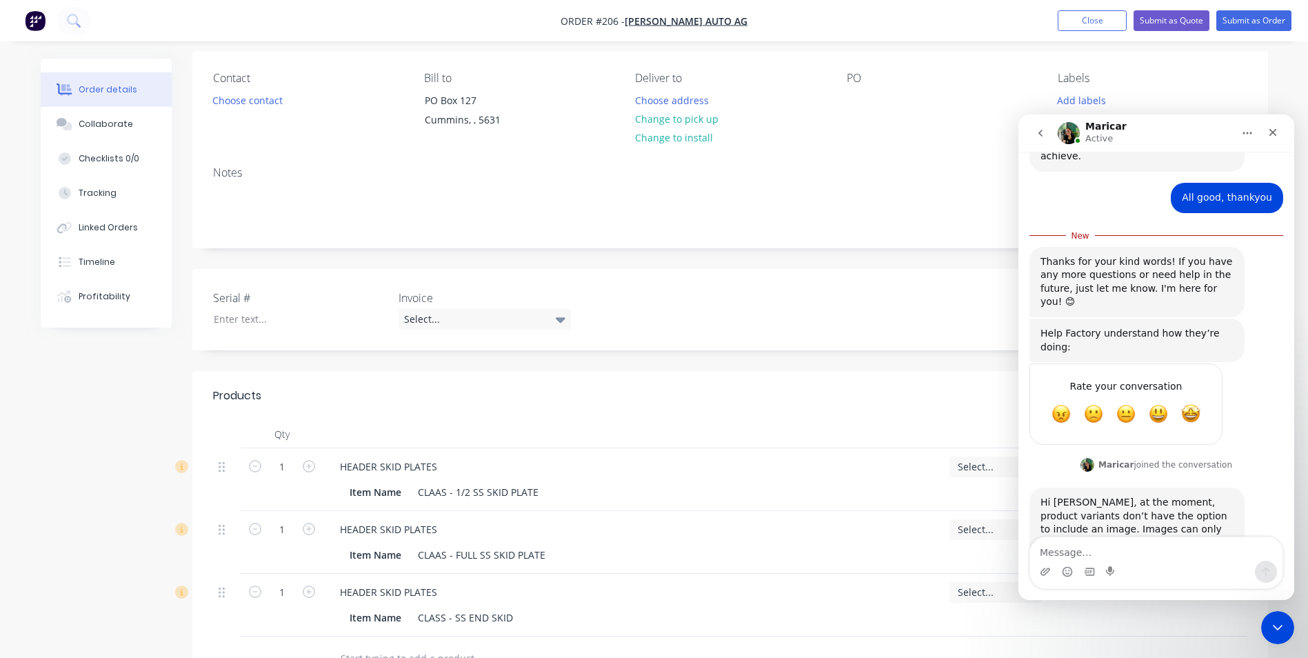
scroll to position [611, 0]
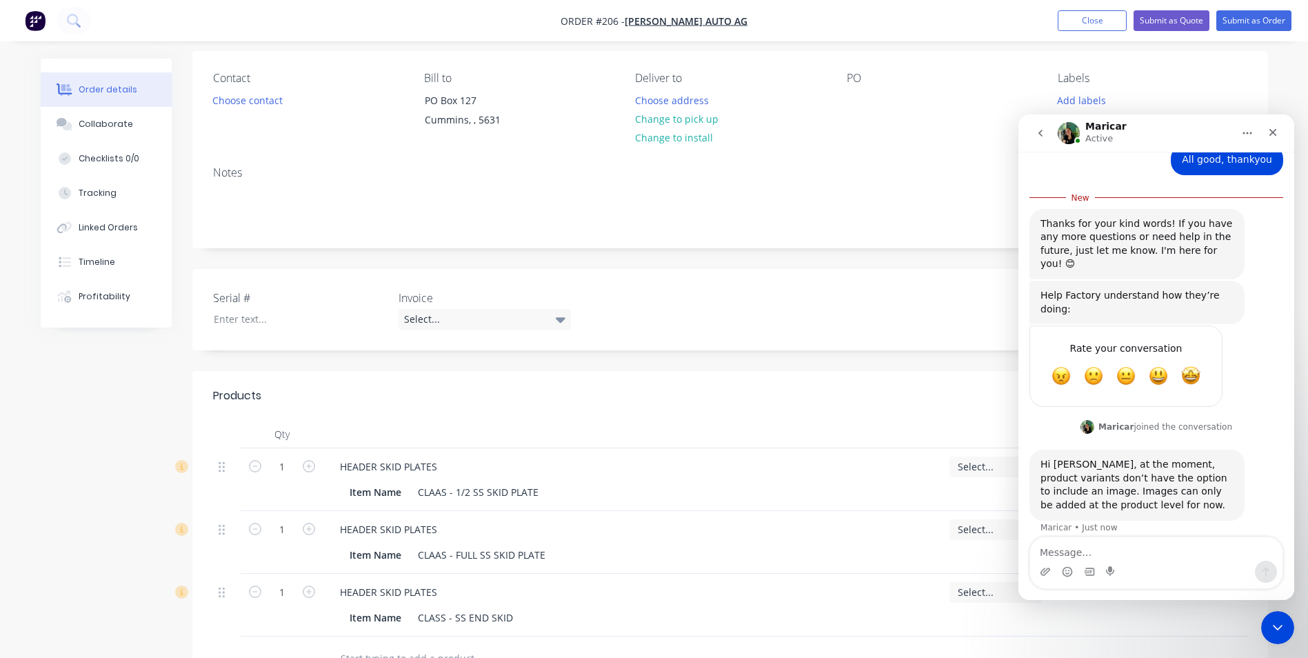
click at [1144, 552] on textarea "Message…" at bounding box center [1156, 548] width 252 height 23
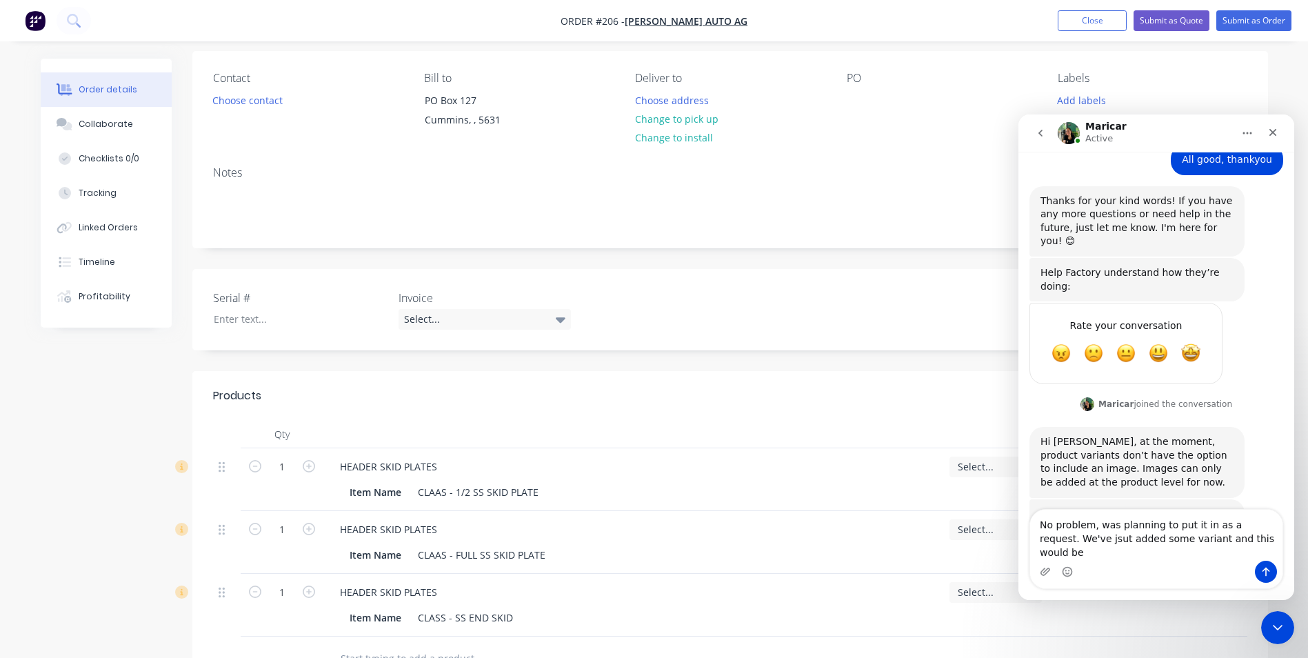
click at [1080, 557] on textarea "No problem, was planning to put it in as a request. We've jsut added some varia…" at bounding box center [1156, 534] width 252 height 51
drag, startPoint x: 1169, startPoint y: 551, endPoint x: 1186, endPoint y: 563, distance: 20.7
click at [1170, 551] on textarea "No problem, was planning to put it in as a request. We've just added some varia…" at bounding box center [1156, 534] width 252 height 51
click at [1109, 555] on textarea "No problem, was planning to put it in as a request. We've just added some varia…" at bounding box center [1156, 534] width 252 height 51
type textarea "No problem, was planning to put it in as a request. We've just added some varia…"
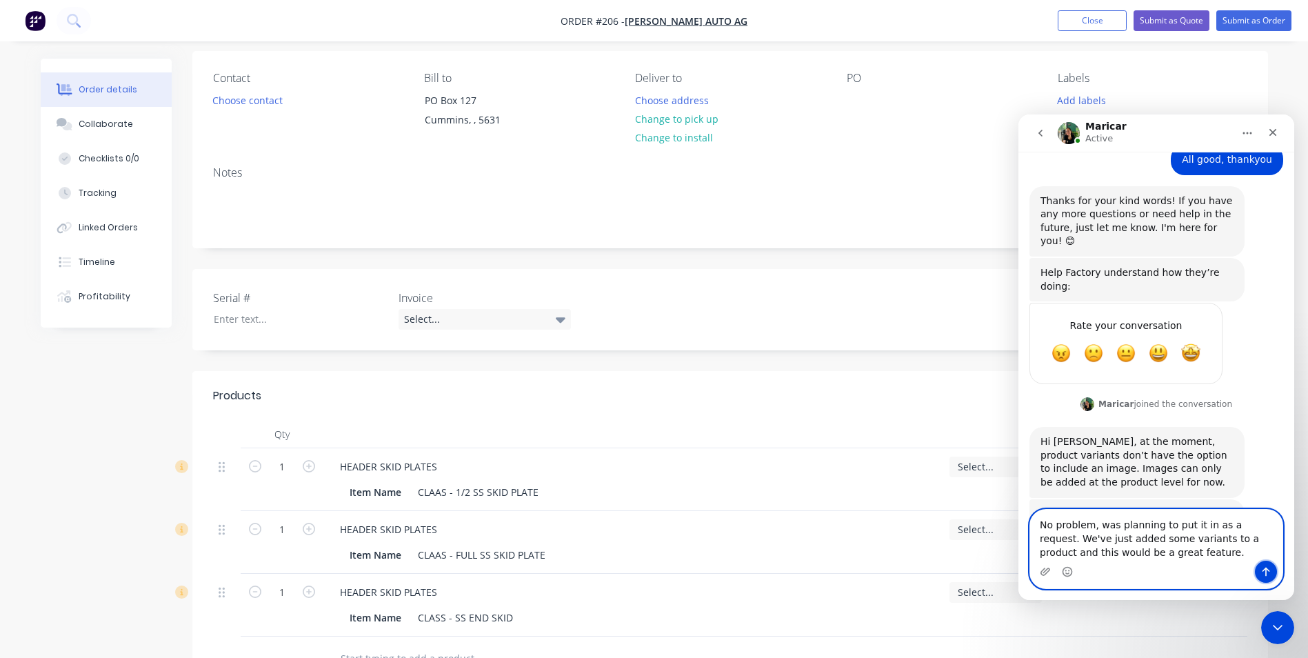
drag, startPoint x: 1266, startPoint y: 565, endPoint x: 1256, endPoint y: 564, distance: 10.4
click at [1266, 565] on button "Send a message…" at bounding box center [1266, 571] width 22 height 22
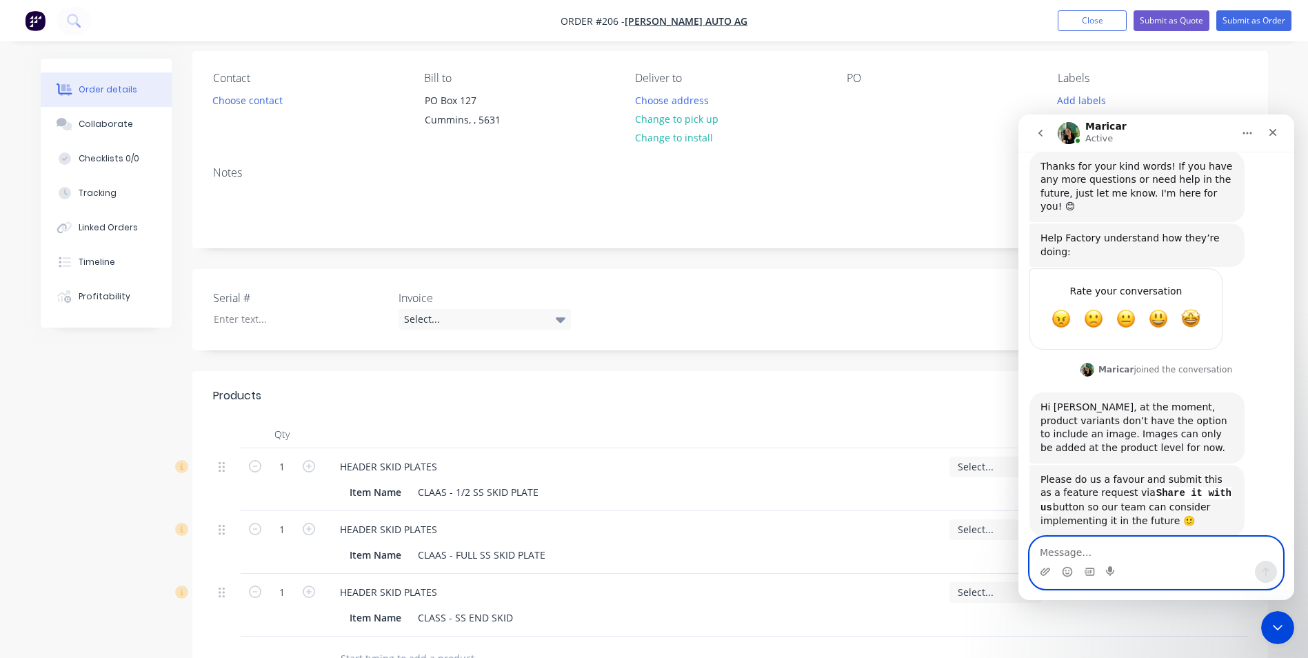
scroll to position [676, 0]
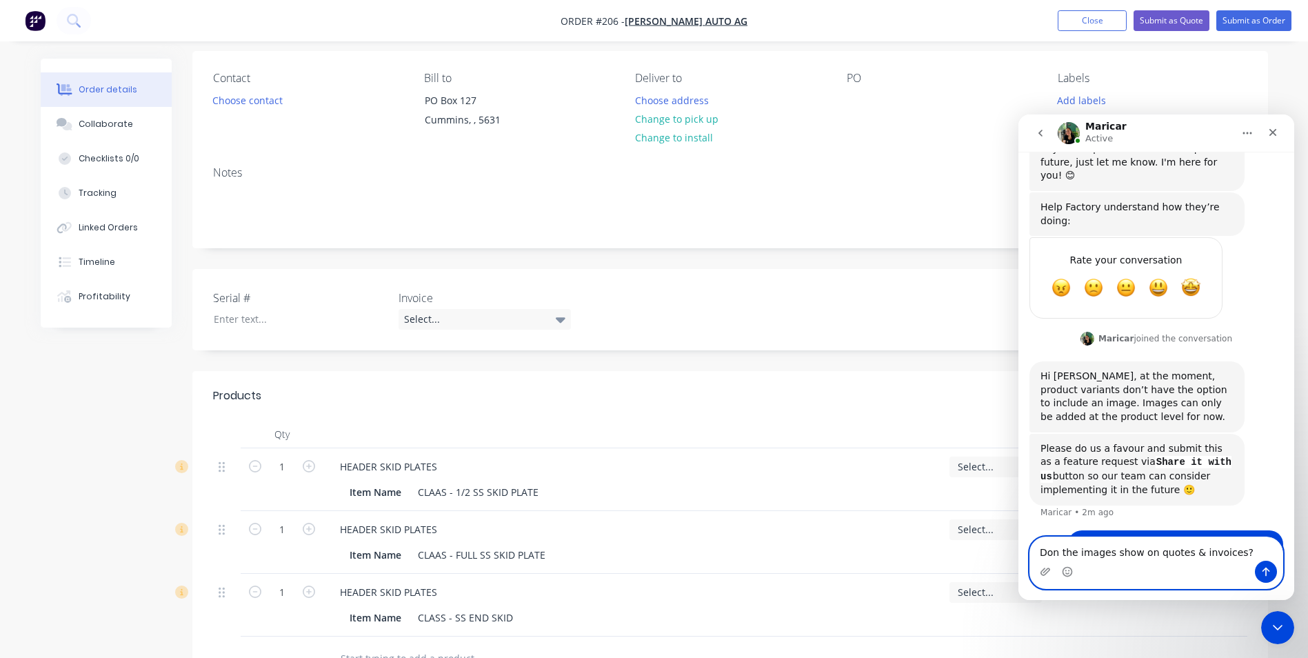
click at [1057, 554] on textarea "Don the images show on quotes & invoices?" at bounding box center [1156, 548] width 252 height 23
type textarea "Do the images show on quotes & invoices?"
drag, startPoint x: 1268, startPoint y: 567, endPoint x: 1260, endPoint y: 562, distance: 9.4
click at [1266, 567] on icon "Send a message…" at bounding box center [1265, 571] width 11 height 11
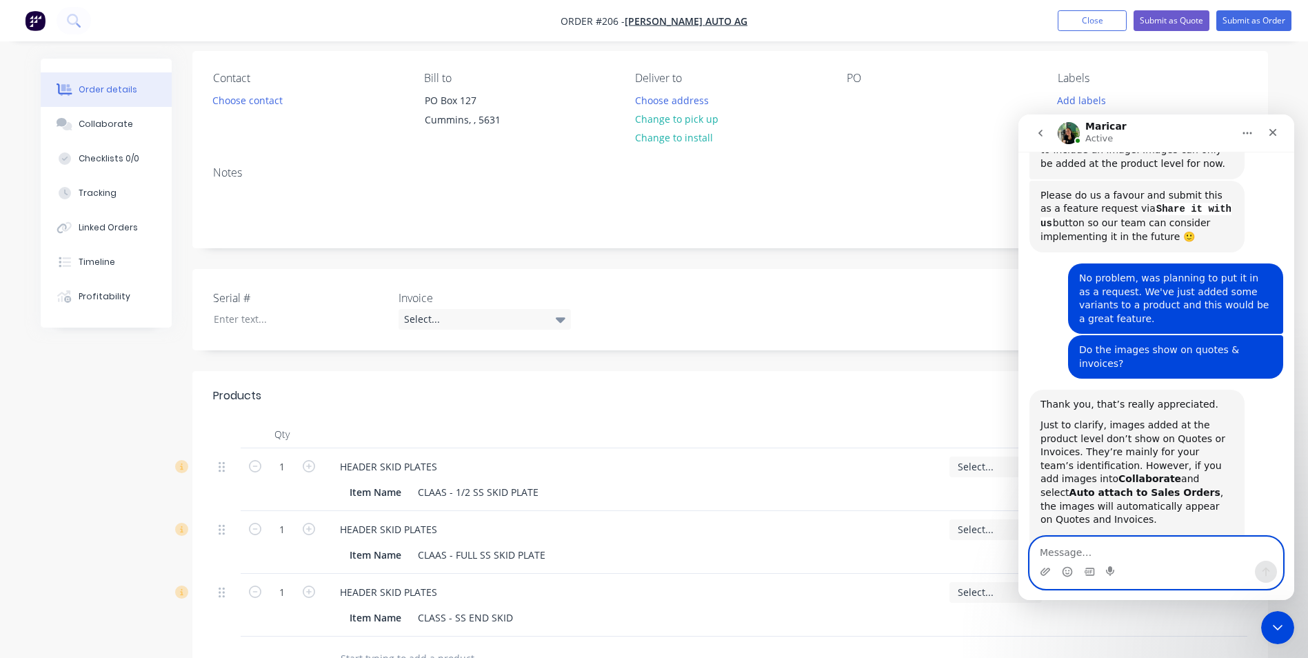
scroll to position [933, 0]
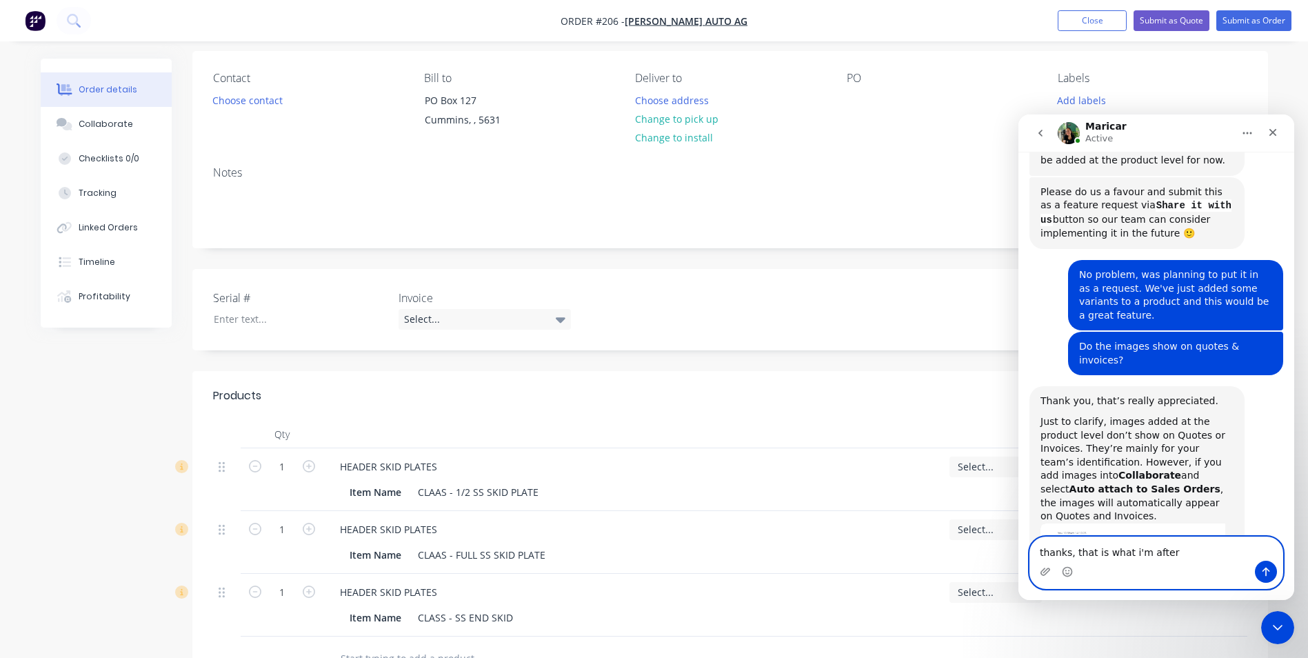
drag, startPoint x: 1162, startPoint y: 554, endPoint x: 1140, endPoint y: 558, distance: 21.8
click at [1140, 558] on textarea "thanks, that is what i'm after" at bounding box center [1156, 548] width 252 height 23
type textarea "thanks, that is what i'm trying to do. will check it out"
click at [1265, 572] on icon "Send a message…" at bounding box center [1265, 571] width 11 height 11
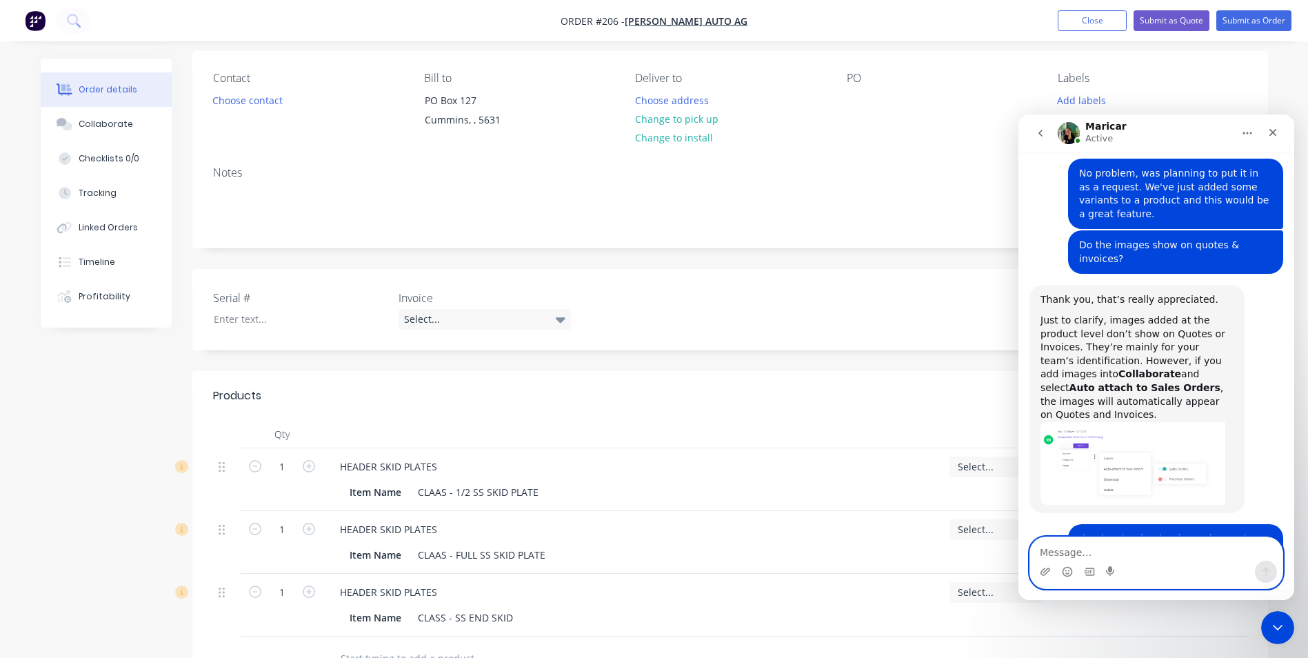
scroll to position [1029, 0]
